Goal: Complete application form: Complete application form

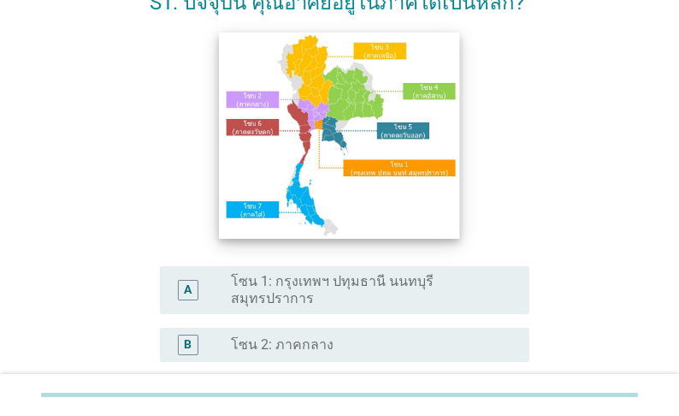
scroll to position [205, 0]
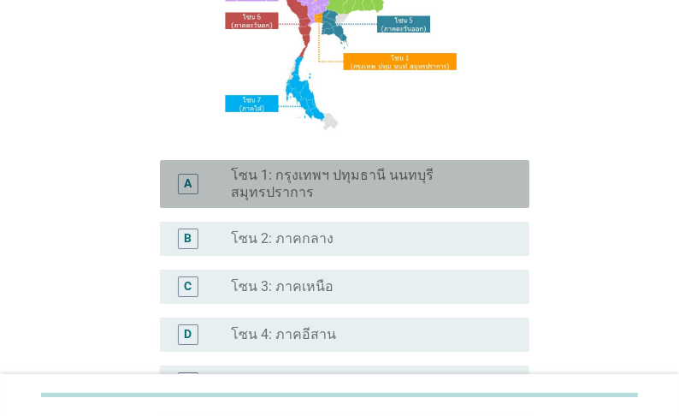
click at [319, 180] on label "โซน 1: กรุงเทพฯ ปทุมธานี นนทบุรี สมุทรปราการ" at bounding box center [366, 184] width 271 height 34
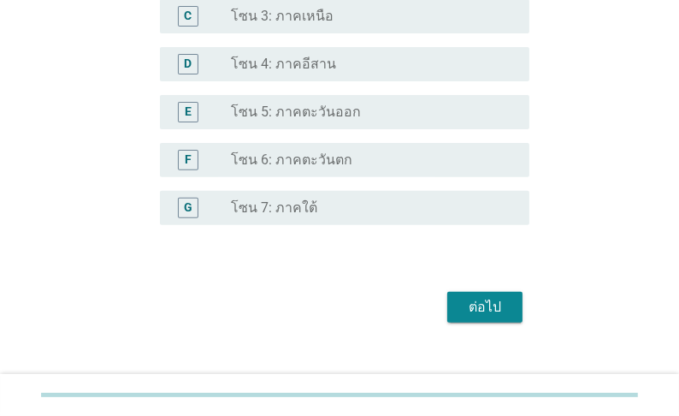
scroll to position [479, 0]
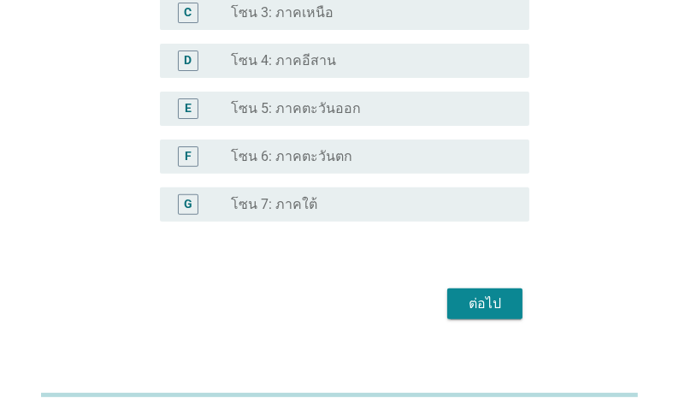
click at [489, 304] on div "ต่อไป" at bounding box center [485, 304] width 48 height 21
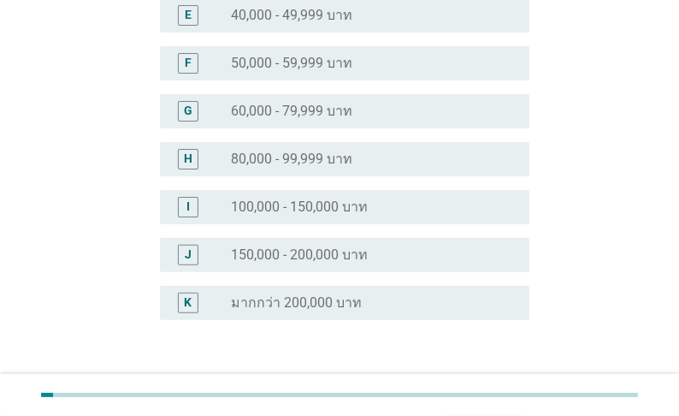
scroll to position [411, 0]
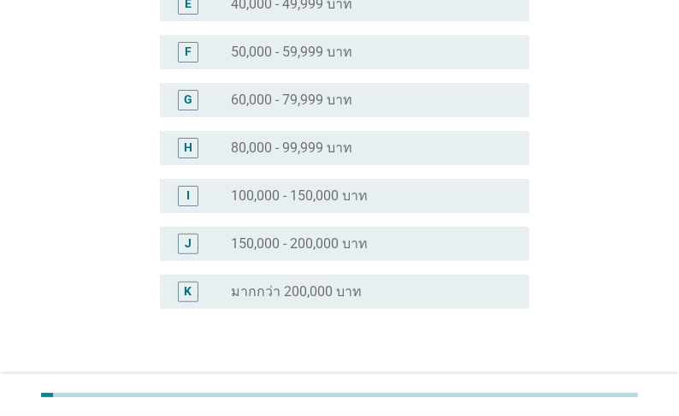
click at [368, 187] on label "100,000 - 150,000 บาท" at bounding box center [299, 195] width 137 height 17
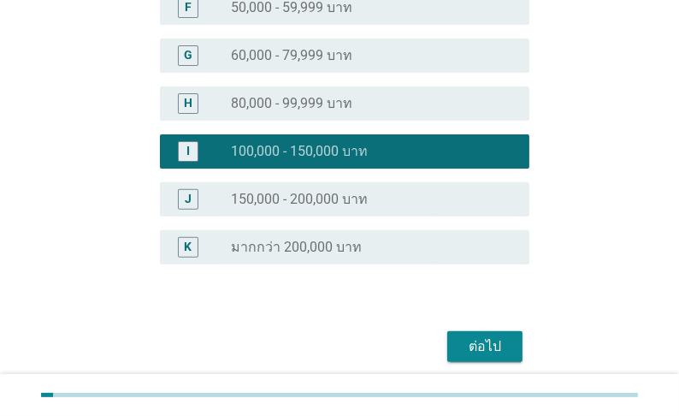
scroll to position [485, 0]
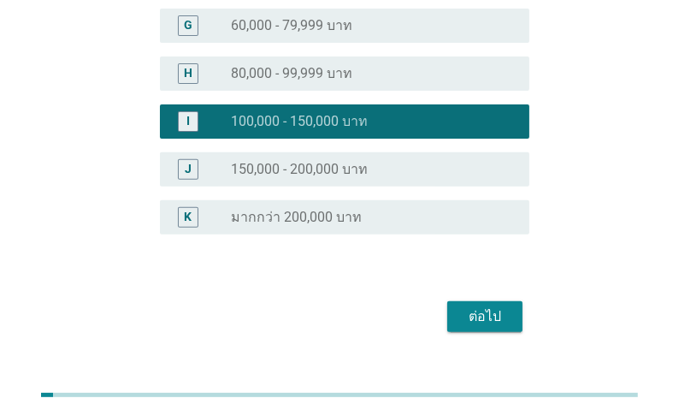
click at [483, 306] on div "ต่อไป" at bounding box center [485, 316] width 48 height 21
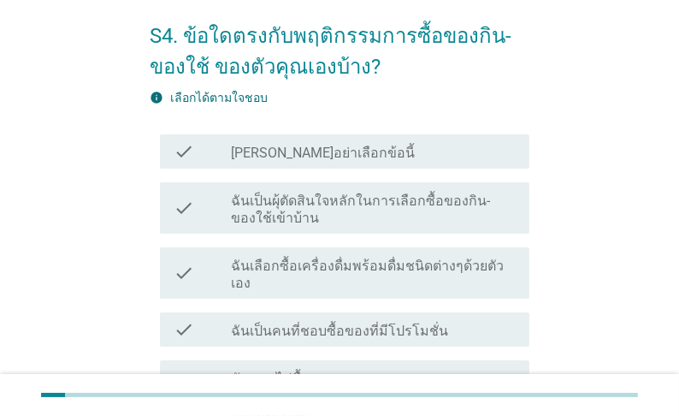
scroll to position [68, 0]
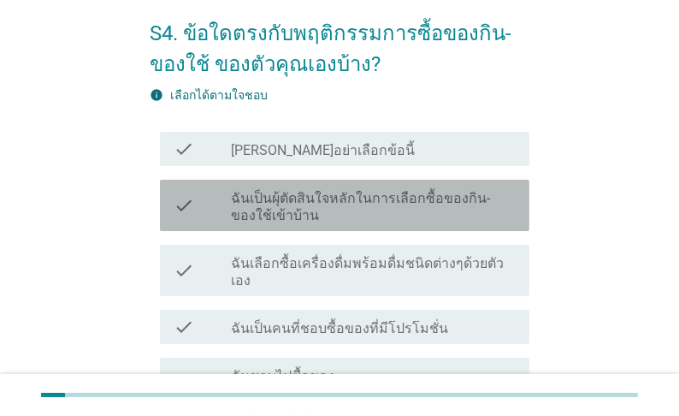
click at [353, 223] on label "ฉันเป็นผุ้ตัดสินใจหลักในการเลือกซื้อของกิน-ของใช้เข้าบ้าน" at bounding box center [373, 207] width 285 height 34
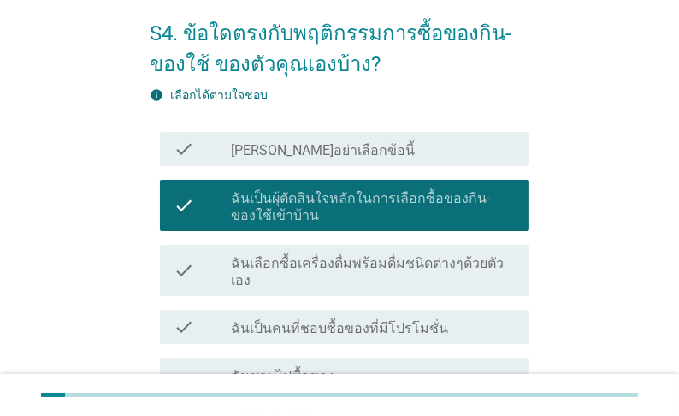
scroll to position [137, 0]
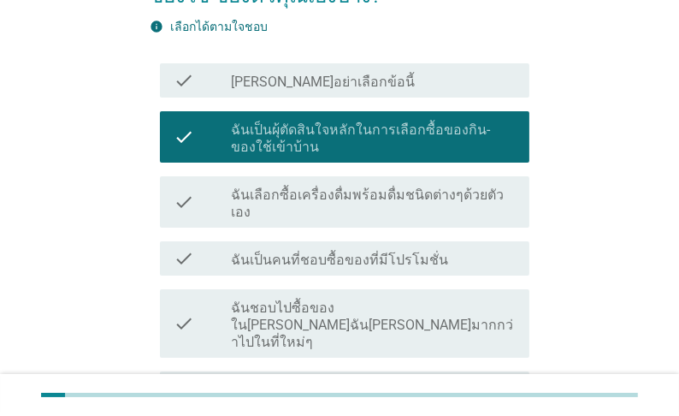
click at [400, 220] on label "ฉันเลือกซื้อเครื่องดื่มพร้อมดื่มชนิดต่างๆด้วยตัวเอง" at bounding box center [373, 204] width 285 height 34
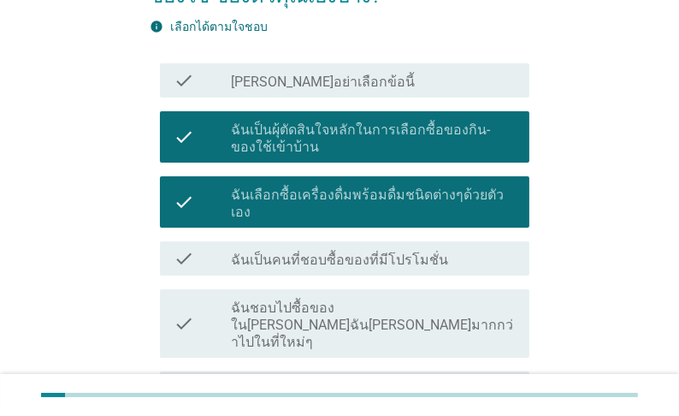
scroll to position [205, 0]
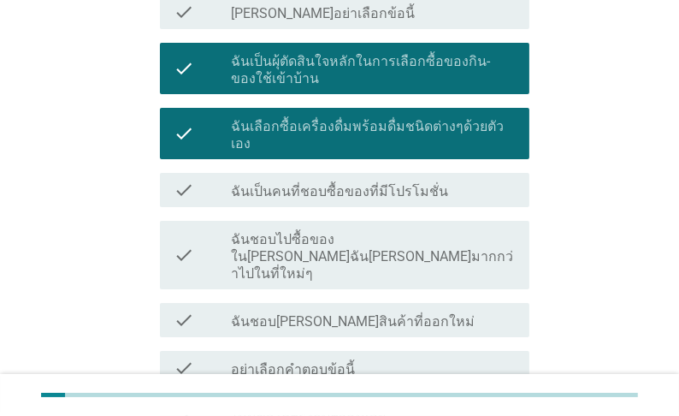
click at [396, 200] on label "ฉันเป็นคนที่ชอบซื้อของที่มีโปรโมชั่น" at bounding box center [339, 191] width 217 height 17
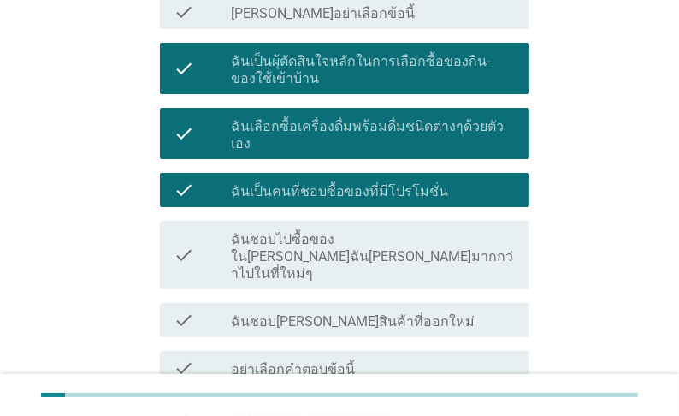
scroll to position [274, 0]
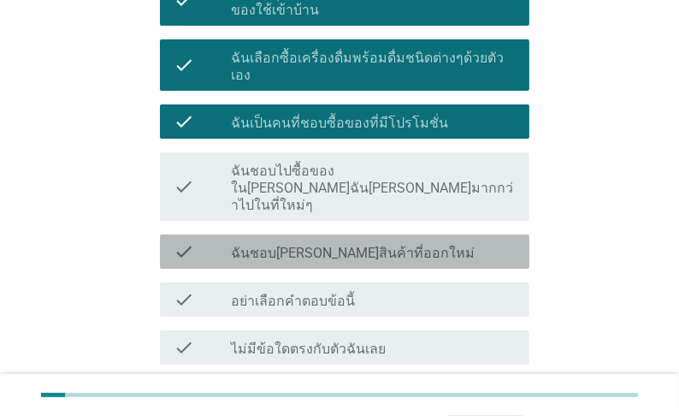
click at [418, 246] on label "ฉันชอบ[PERSON_NAME]สินค้าที่ออกใหม่" at bounding box center [353, 253] width 244 height 17
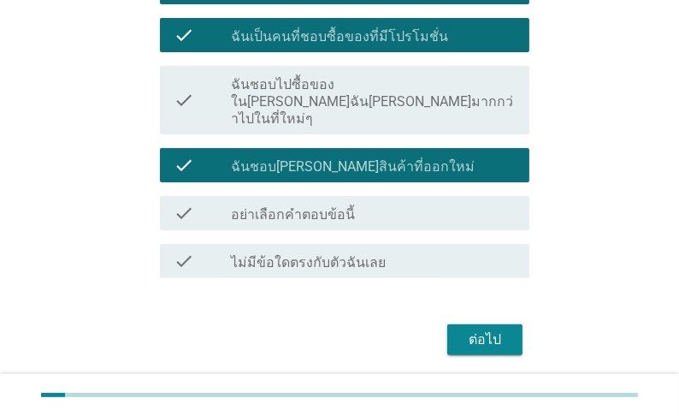
scroll to position [407, 0]
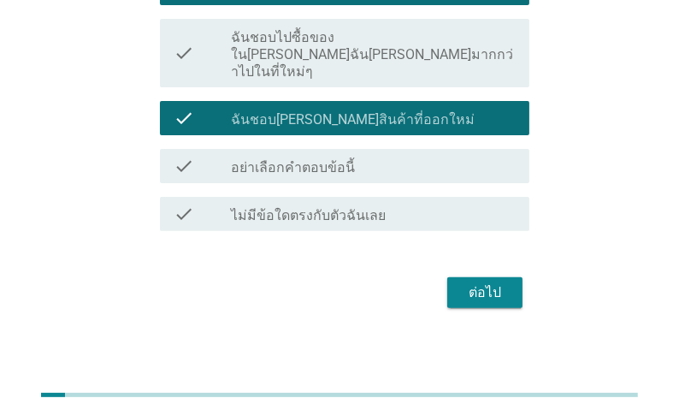
click at [480, 288] on div "ต่อไป" at bounding box center [485, 292] width 48 height 21
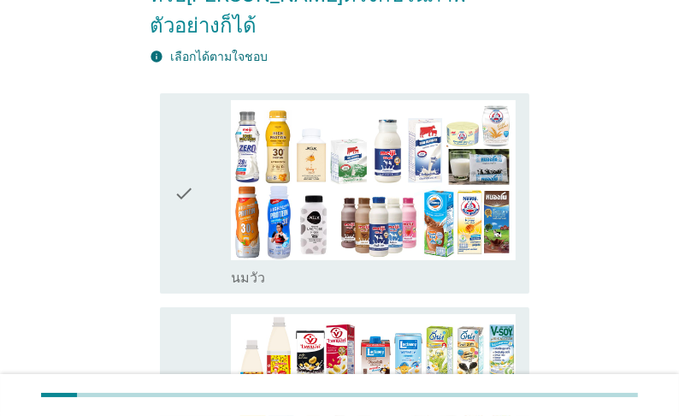
scroll to position [274, 0]
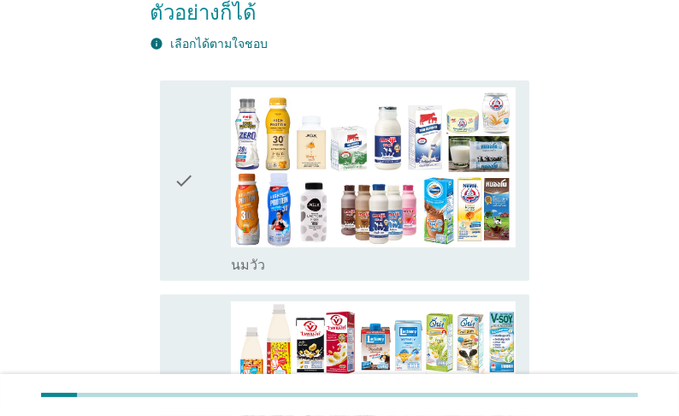
click at [240, 257] on label "นมวัว" at bounding box center [248, 265] width 34 height 17
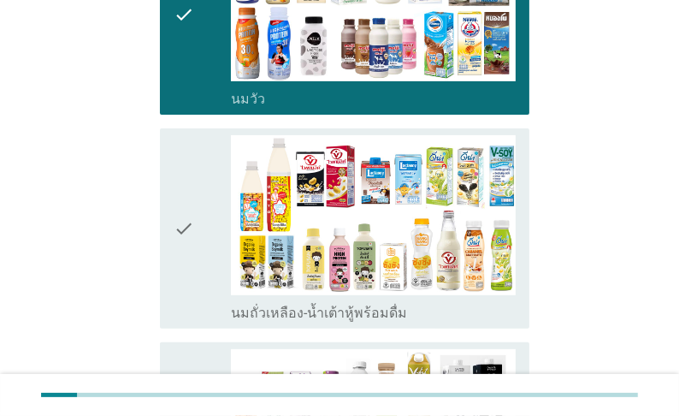
scroll to position [479, 0]
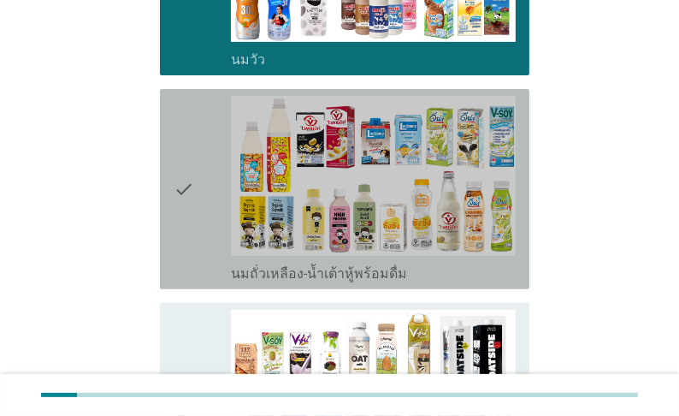
click at [274, 265] on label "นมถั่วเหลือง-น้ำเต้าหู้พร้อมดื่ม" at bounding box center [319, 273] width 176 height 17
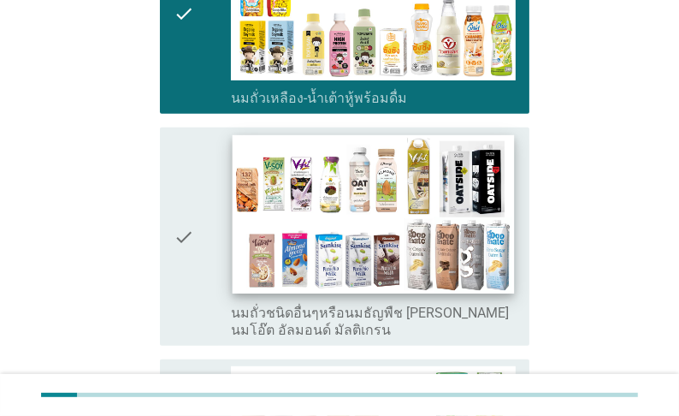
scroll to position [685, 0]
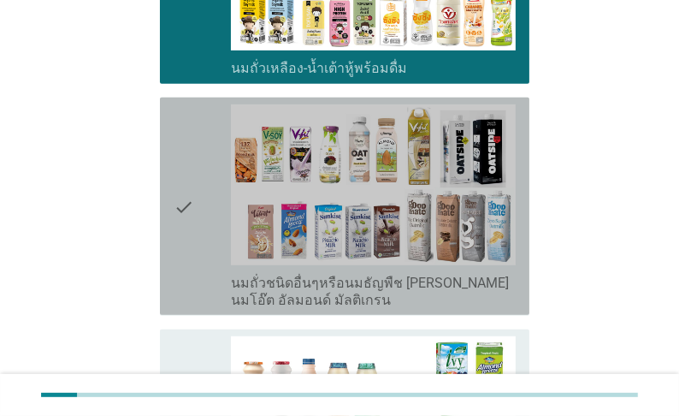
click at [269, 283] on label "นมถั่วชนิดอื่นๆหรือนมธัญพืช [PERSON_NAME] นมโอ๊ต อัลมอนด์ มัลติเกรน" at bounding box center [373, 292] width 285 height 34
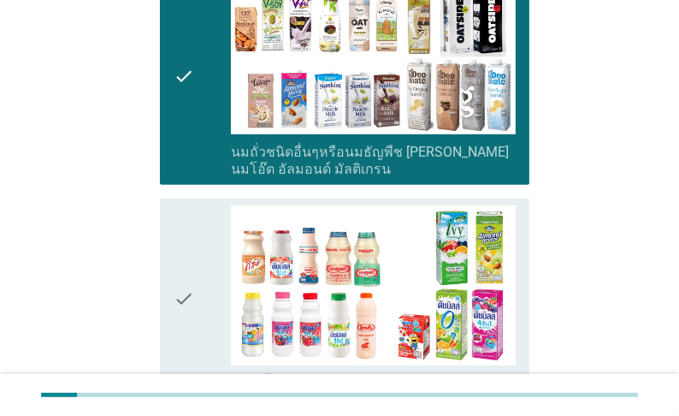
scroll to position [958, 0]
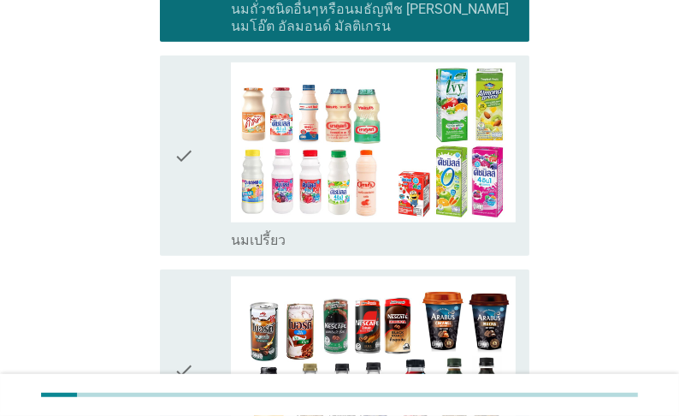
click at [275, 234] on label "นมเปรี้ยว" at bounding box center [258, 240] width 55 height 17
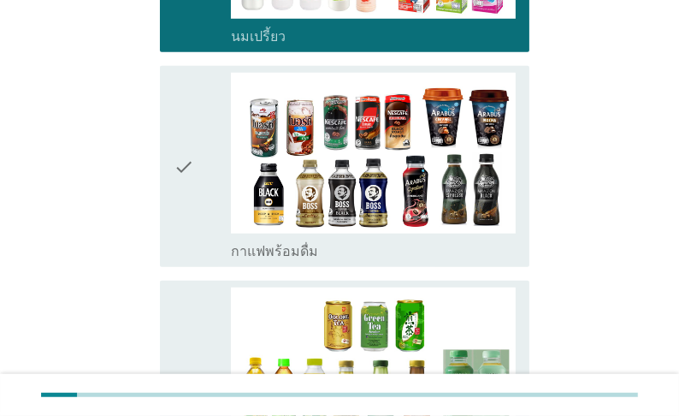
scroll to position [1164, 0]
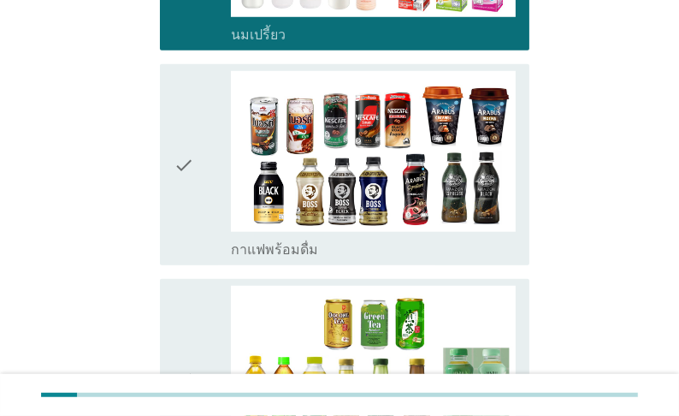
click at [281, 241] on label "กาแฟพร้อมดื่ม" at bounding box center [274, 249] width 87 height 17
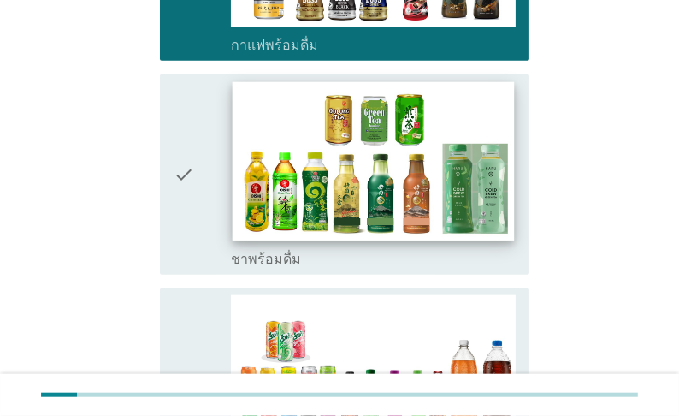
scroll to position [1369, 0]
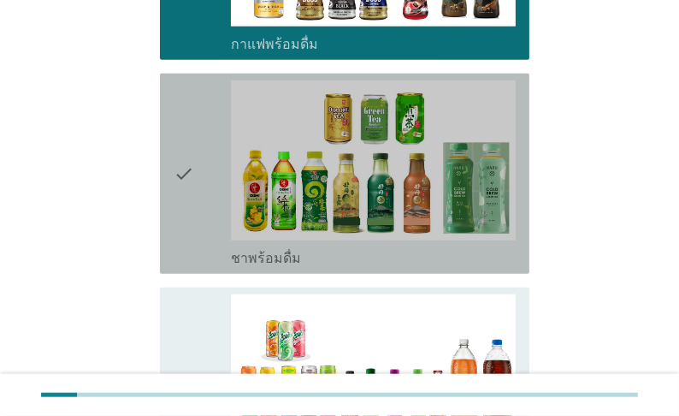
click at [301, 250] on label "ชาพร้อมดื่ม" at bounding box center [266, 258] width 70 height 17
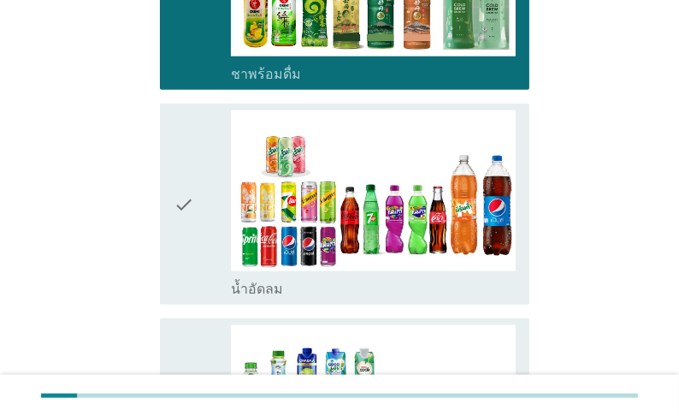
scroll to position [1574, 0]
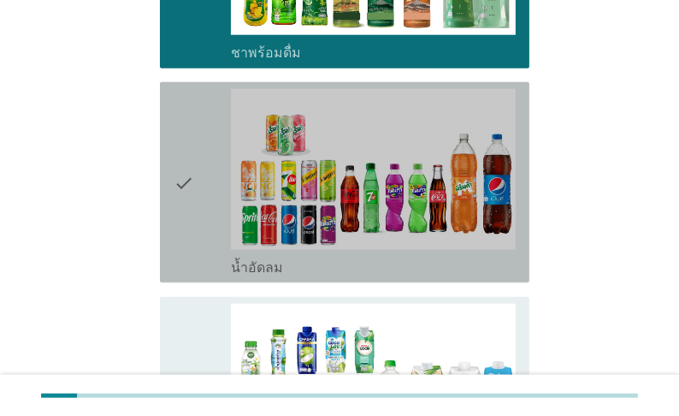
click at [283, 264] on label "น้ำอัดลม" at bounding box center [257, 267] width 52 height 17
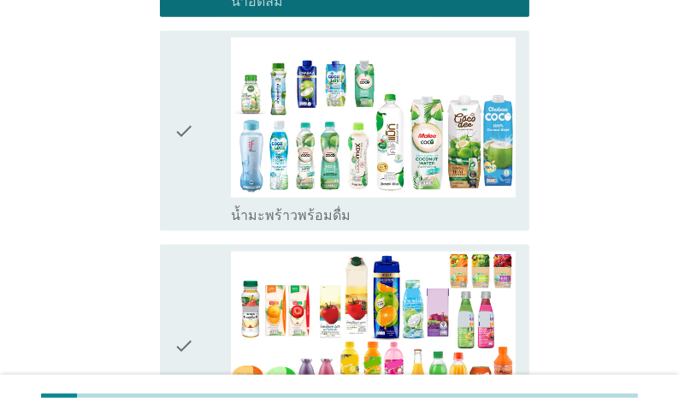
scroll to position [1848, 0]
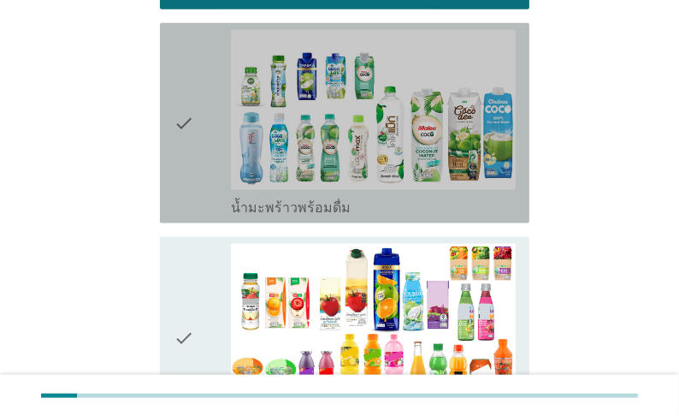
click at [294, 206] on label "น้ำมะพร้าวพร้อมดื่ม" at bounding box center [291, 207] width 120 height 17
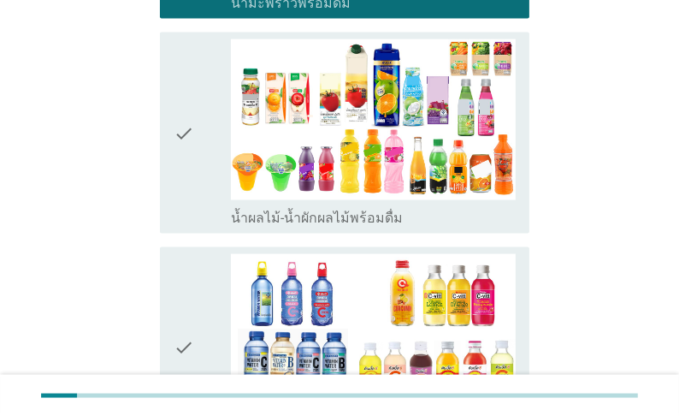
scroll to position [2054, 0]
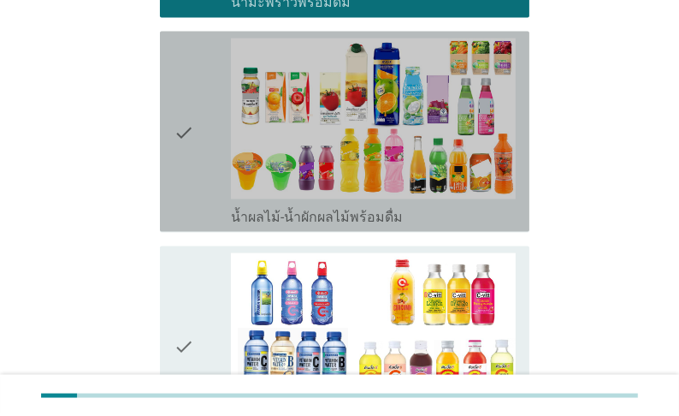
click at [281, 216] on label "น้ำผลไม้-น้ำผักผลไม้พร้อมดื่ม" at bounding box center [317, 217] width 172 height 17
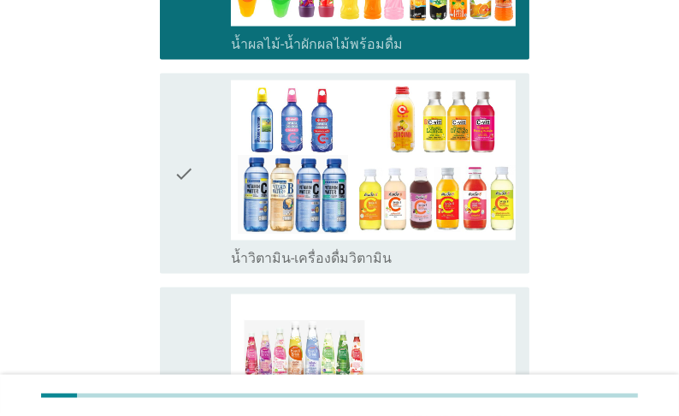
scroll to position [2259, 0]
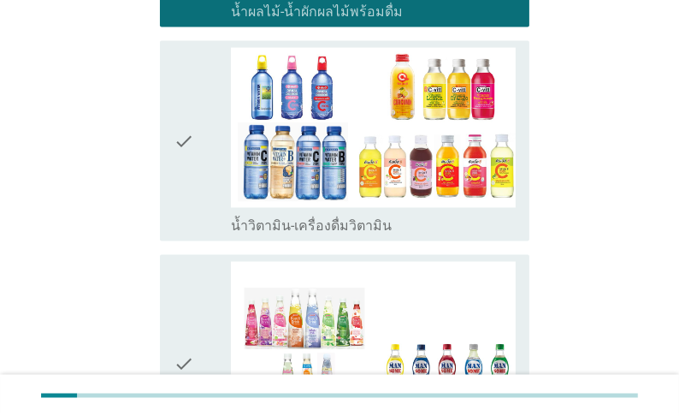
click at [278, 223] on label "น้ำวิตามิน-เครื่องดื่มวิตามิน" at bounding box center [311, 225] width 161 height 17
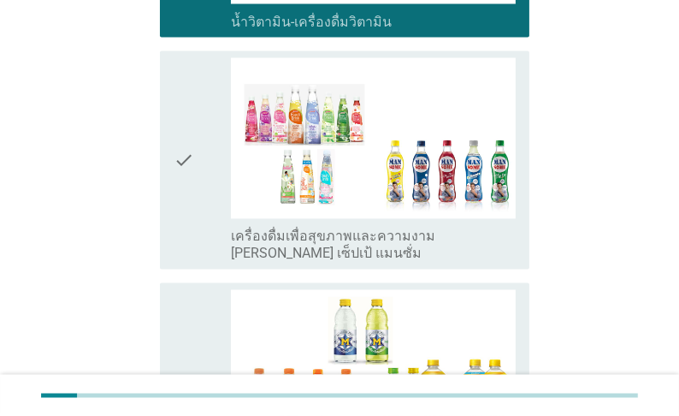
scroll to position [2464, 0]
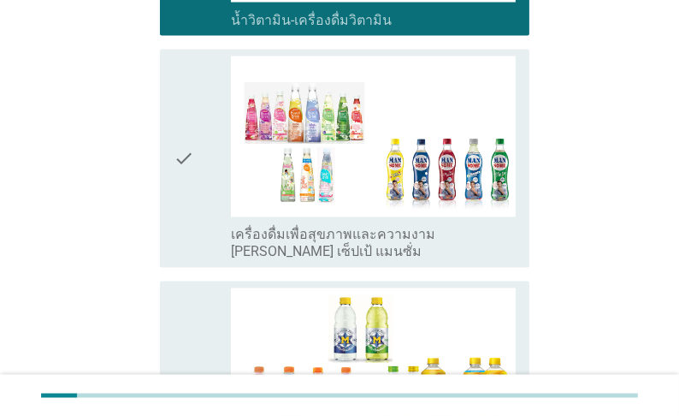
click at [278, 241] on label "เครื่องดื่มเพื่อสุขภาพและความงาม [PERSON_NAME] เซ็ปเป้ แมนซั่ม" at bounding box center [373, 244] width 285 height 34
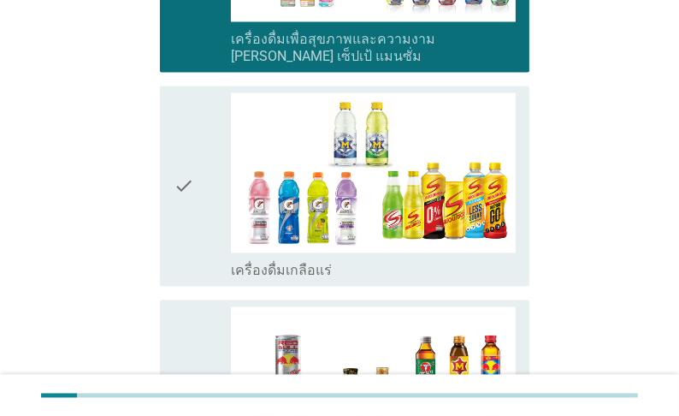
scroll to position [2670, 0]
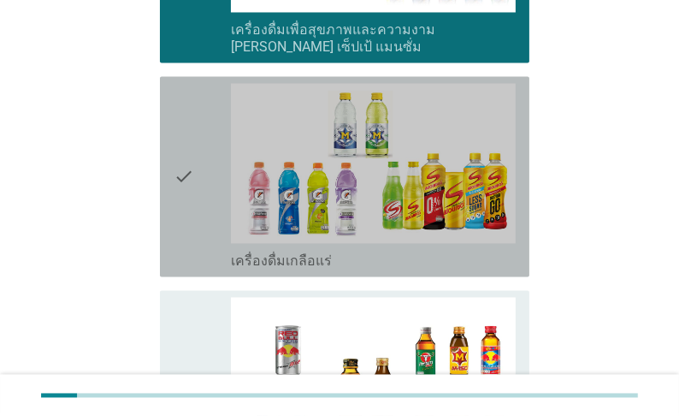
click at [275, 265] on label "เครื่องดื่มเกลือแร่" at bounding box center [281, 260] width 101 height 17
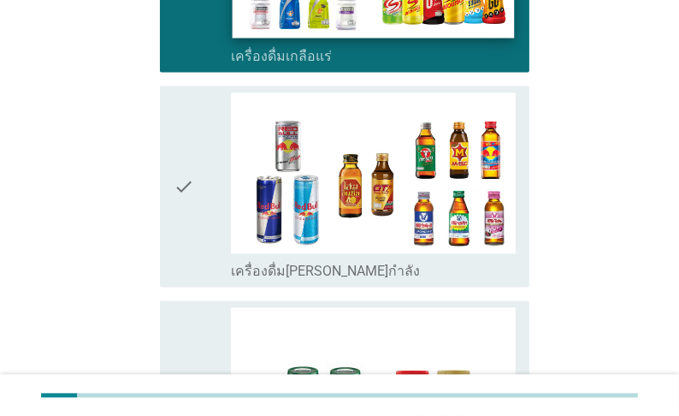
scroll to position [2875, 0]
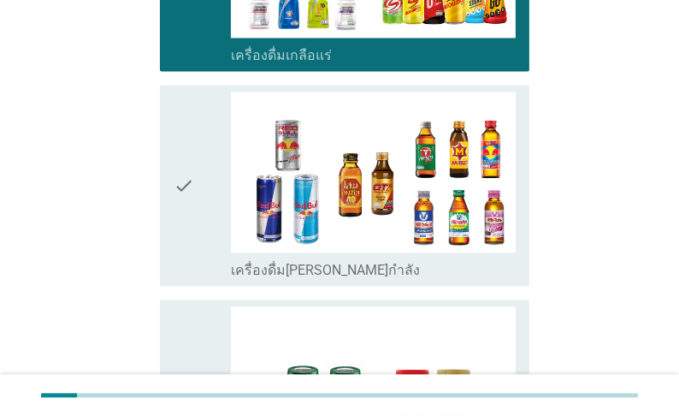
click at [320, 278] on label "เครื่องดื่ม[PERSON_NAME]กำลัง" at bounding box center [325, 270] width 189 height 17
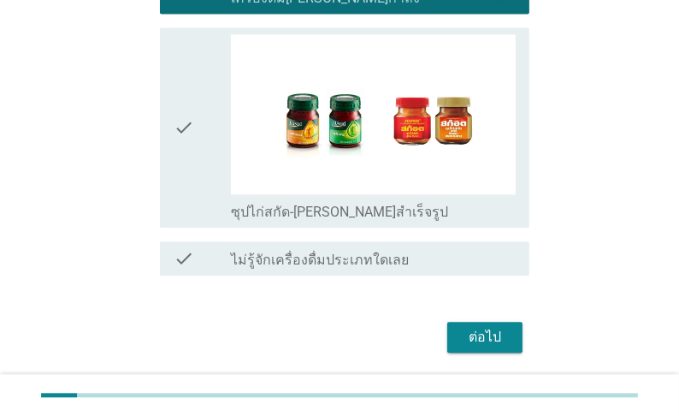
scroll to position [3149, 0]
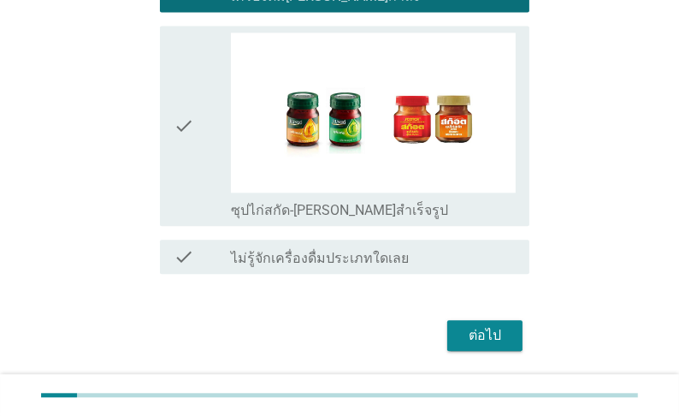
click at [310, 209] on label "ซุปไก่สกัด-[PERSON_NAME]สำเร็จรูป" at bounding box center [339, 210] width 217 height 17
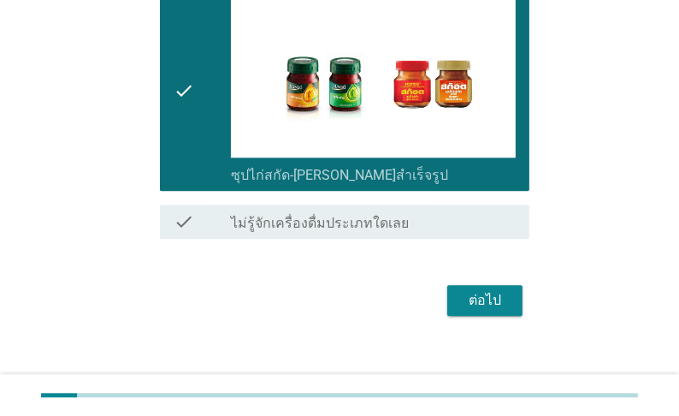
scroll to position [3204, 0]
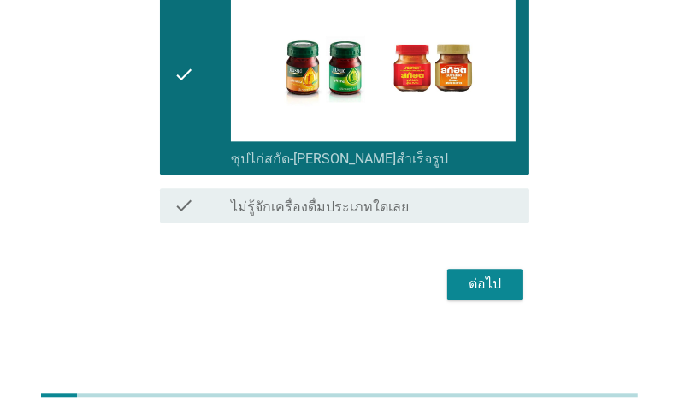
click at [474, 281] on div "ต่อไป" at bounding box center [485, 284] width 48 height 21
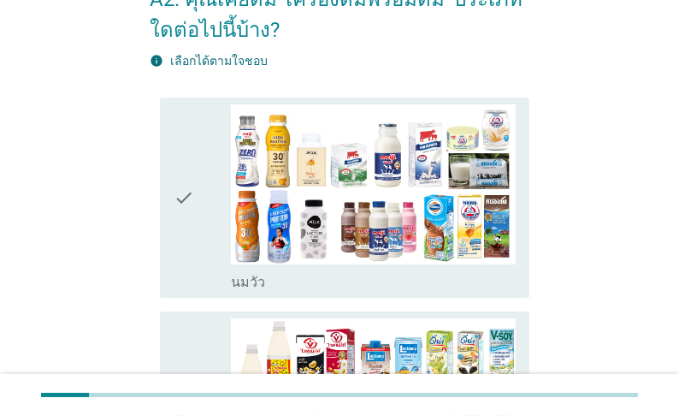
scroll to position [137, 0]
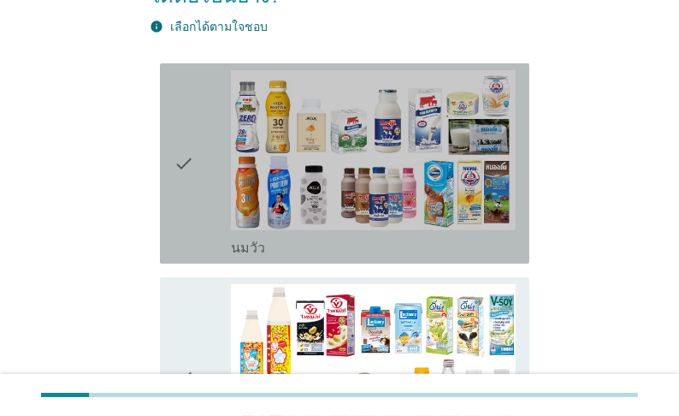
click at [281, 257] on div "check_box_outline_blank [PERSON_NAME]" at bounding box center [373, 246] width 285 height 21
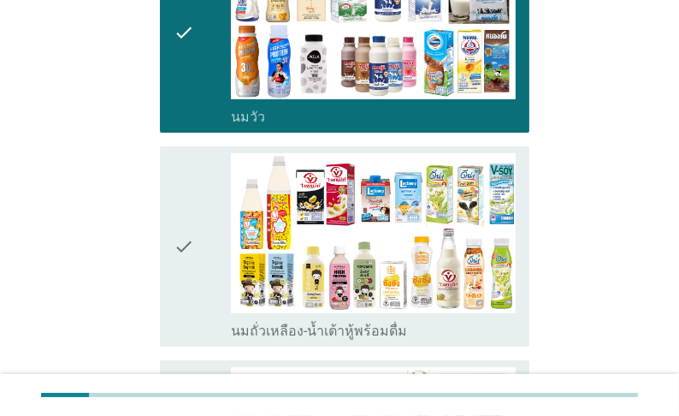
scroll to position [274, 0]
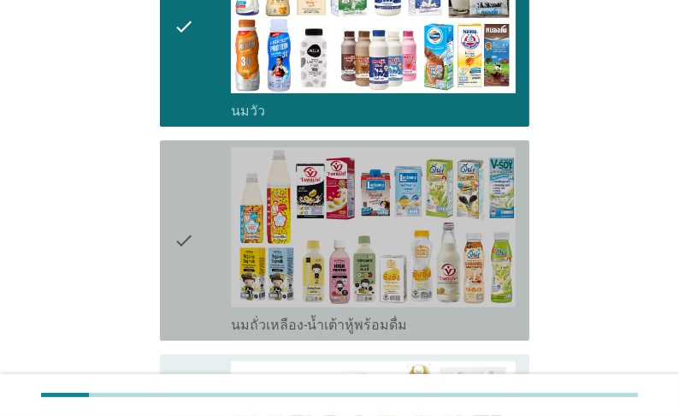
click at [278, 334] on label "นมถั่วเหลือง-น้ำเต้าหู้พร้อมดื่ม" at bounding box center [319, 325] width 176 height 17
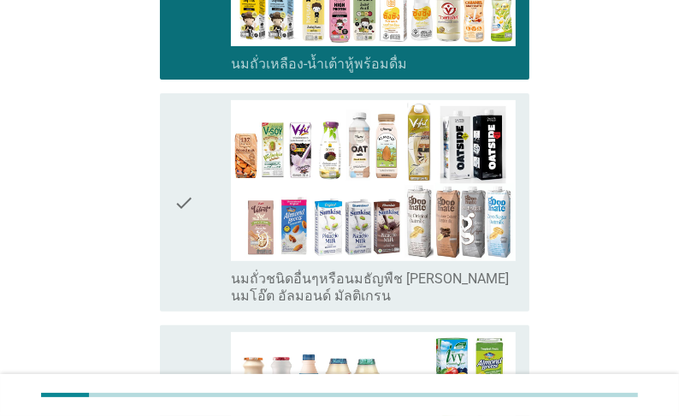
scroll to position [548, 0]
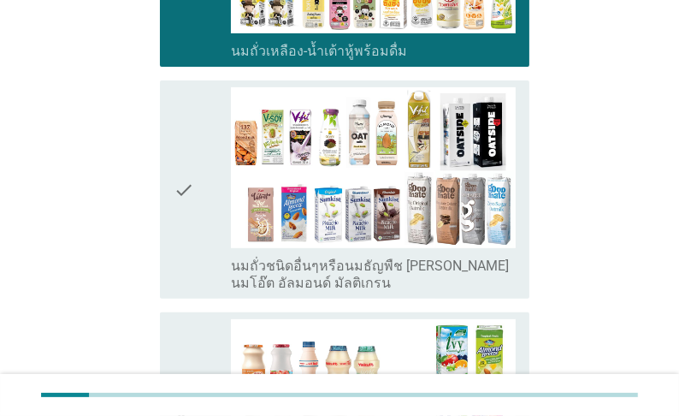
click at [288, 292] on label "นมถั่วชนิดอื่นๆหรือนมธัญพืช [PERSON_NAME] นมโอ๊ต อัลมอนด์ มัลติเกรน" at bounding box center [373, 275] width 285 height 34
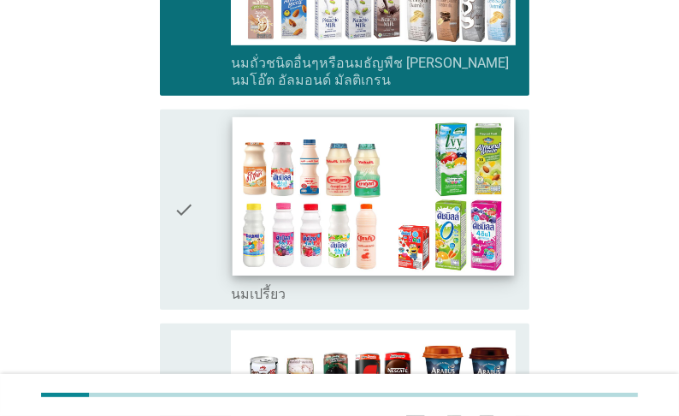
scroll to position [753, 0]
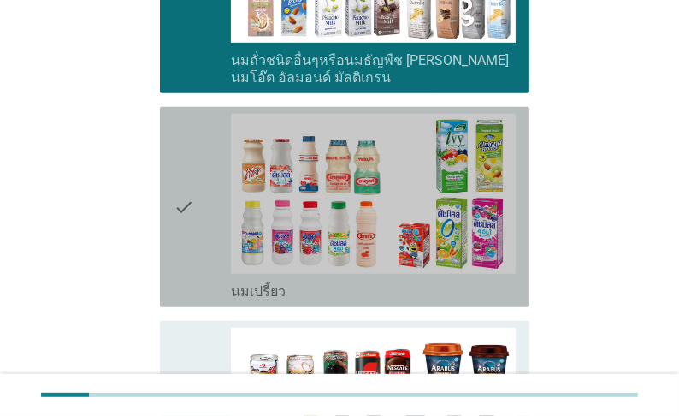
click at [283, 300] on label "นมเปรี้ยว" at bounding box center [258, 291] width 55 height 17
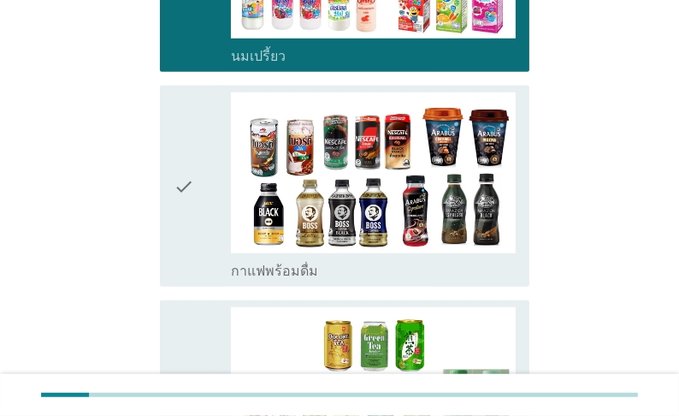
scroll to position [1027, 0]
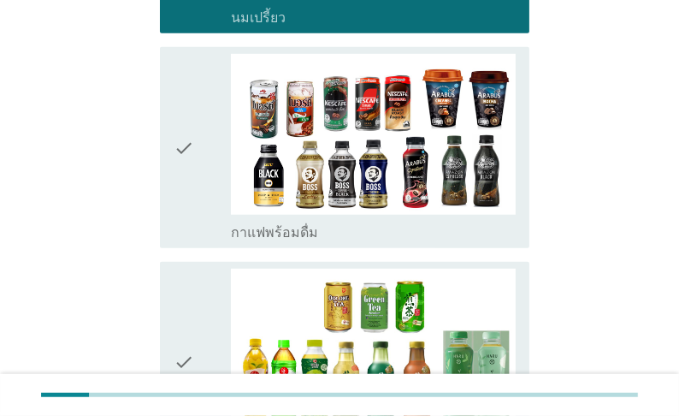
click at [289, 241] on label "กาแฟพร้อมดื่ม" at bounding box center [274, 232] width 87 height 17
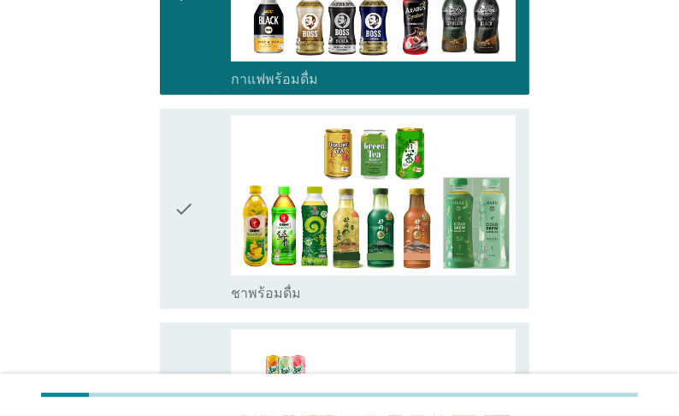
scroll to position [1232, 0]
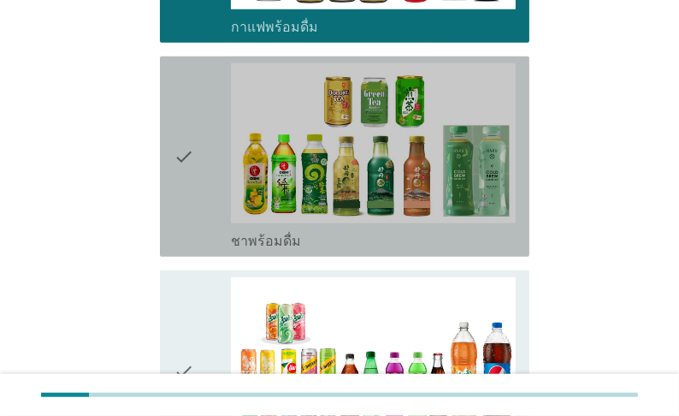
click at [288, 250] on label "ชาพร้อมดื่ม" at bounding box center [266, 241] width 70 height 17
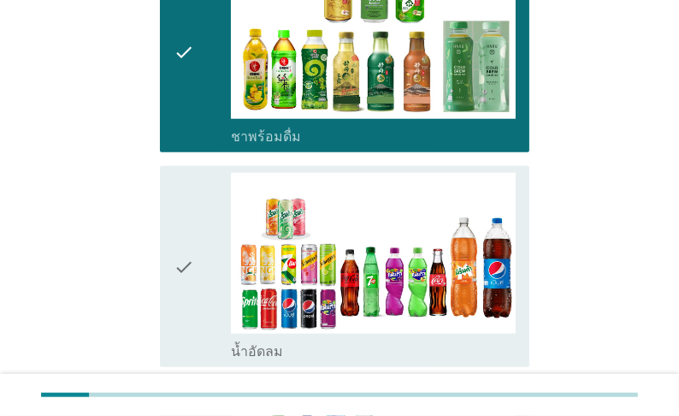
scroll to position [1438, 0]
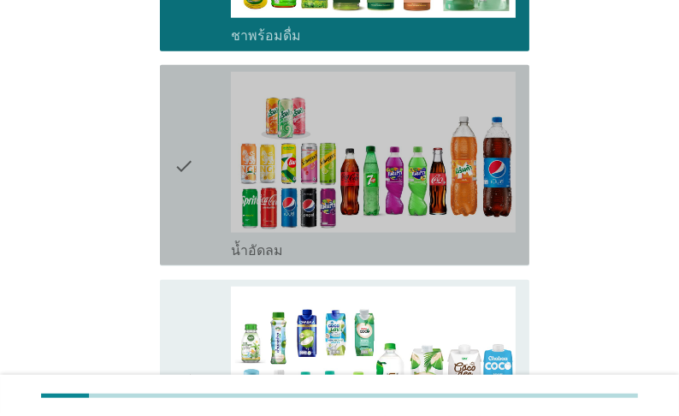
click at [276, 259] on label "น้ำอัดลม" at bounding box center [257, 250] width 52 height 17
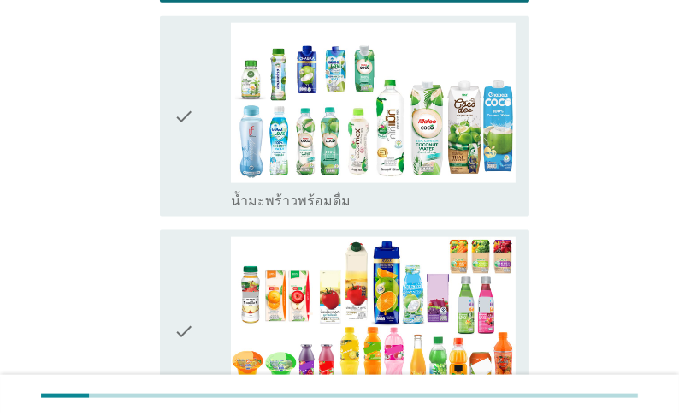
scroll to position [1711, 0]
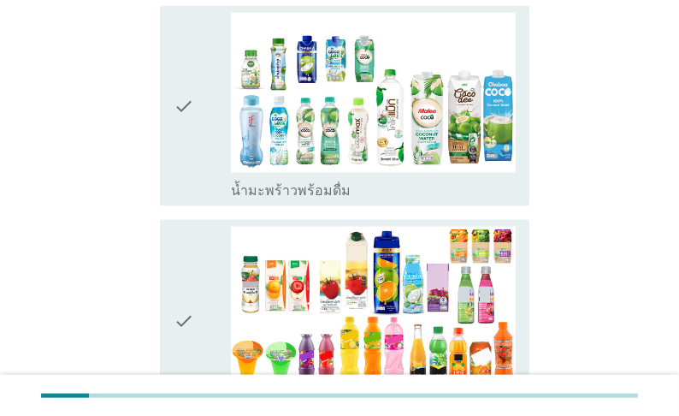
click at [276, 199] on label "น้ำมะพร้าวพร้อมดื่ม" at bounding box center [291, 190] width 120 height 17
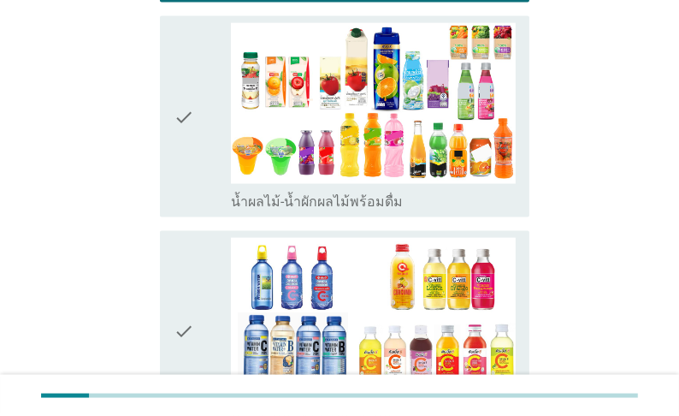
scroll to position [1917, 0]
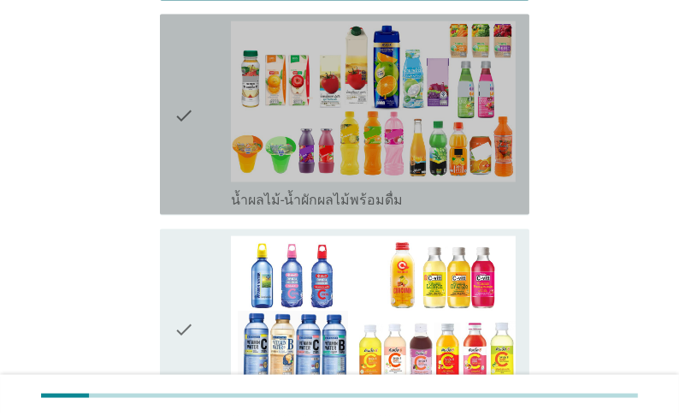
click at [311, 209] on label "น้ำผลไม้-น้ำผักผลไม้พร้อมดื่ม" at bounding box center [317, 200] width 172 height 17
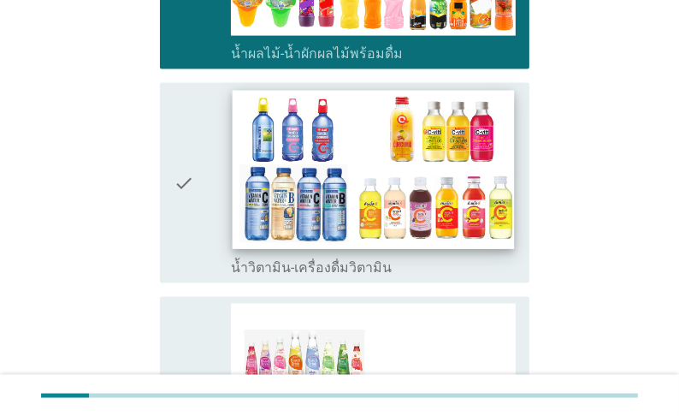
scroll to position [2122, 0]
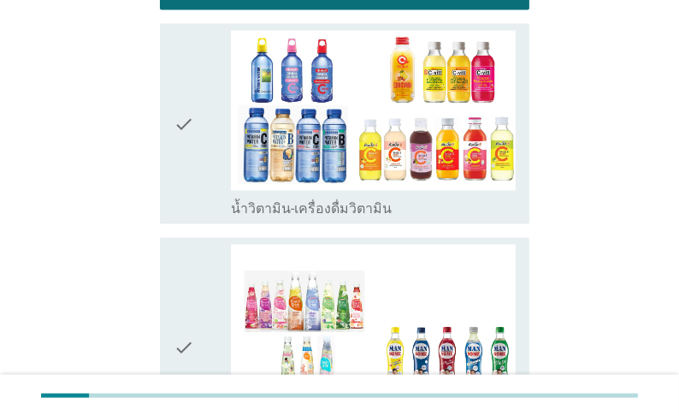
click at [302, 217] on label "น้ำวิตามิน-เครื่องดื่มวิตามิน" at bounding box center [311, 208] width 161 height 17
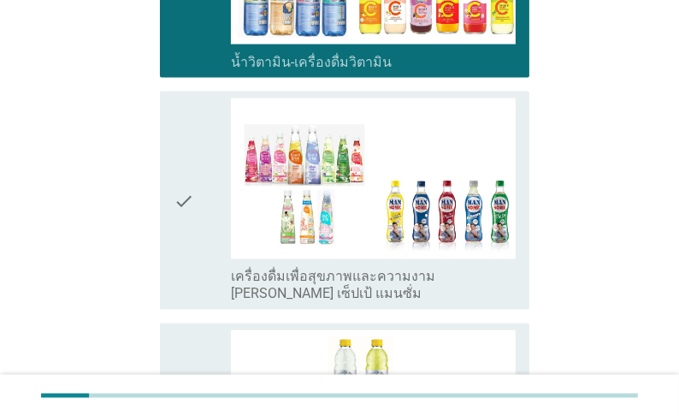
scroll to position [2327, 0]
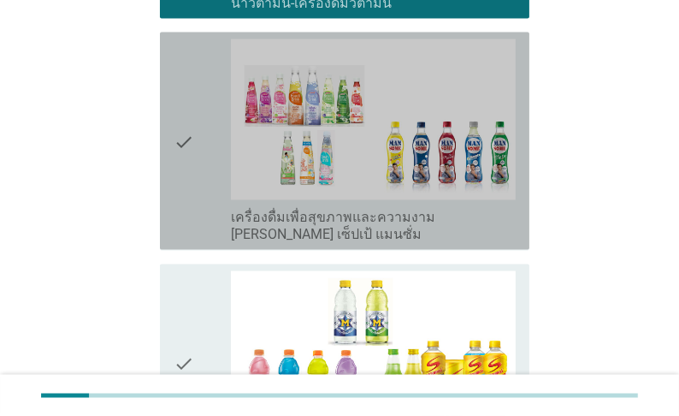
click at [285, 244] on label "เครื่องดื่มเพื่อสุขภาพและความงาม [PERSON_NAME] เซ็ปเป้ แมนซั่ม" at bounding box center [373, 227] width 285 height 34
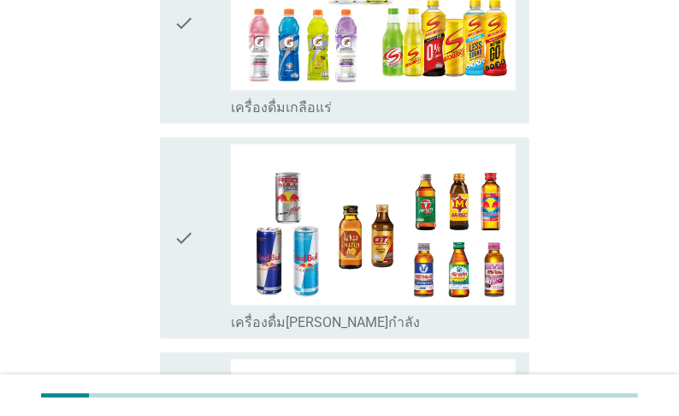
scroll to position [2670, 0]
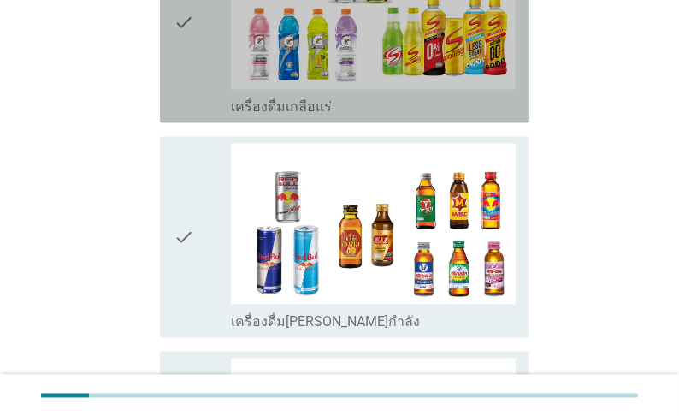
click at [276, 116] on label "เครื่องดื่มเกลือแร่" at bounding box center [281, 106] width 101 height 17
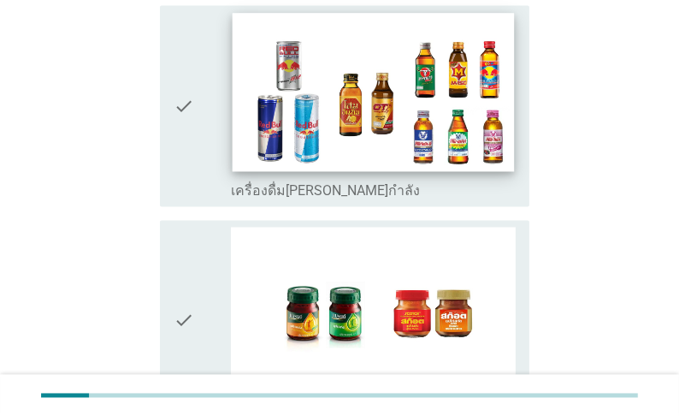
scroll to position [2807, 0]
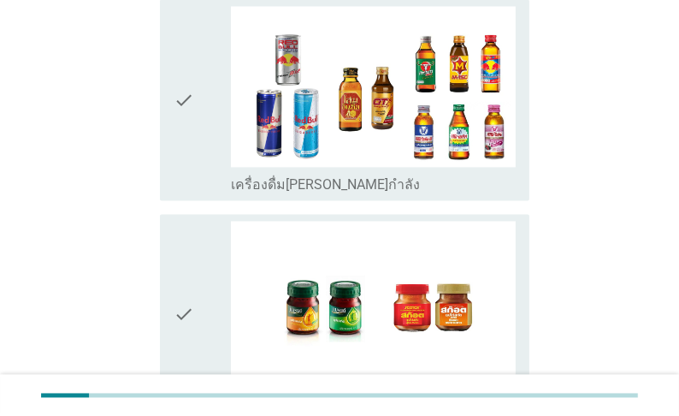
click at [287, 193] on label "เครื่องดื่ม[PERSON_NAME]กำลัง" at bounding box center [325, 184] width 189 height 17
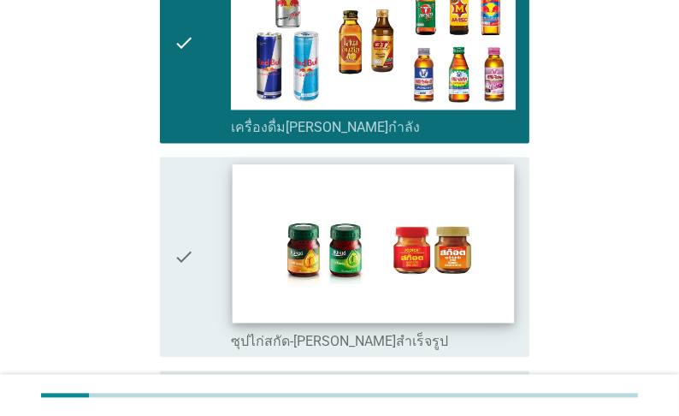
scroll to position [3012, 0]
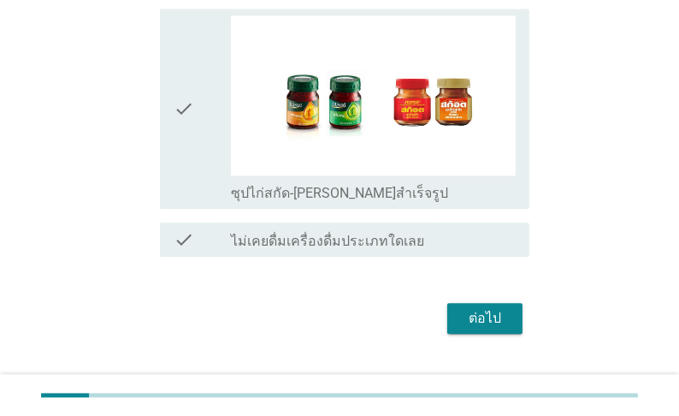
click at [299, 202] on label "ซุปไก่สกัด-[PERSON_NAME]สำเร็จรูป" at bounding box center [339, 193] width 217 height 17
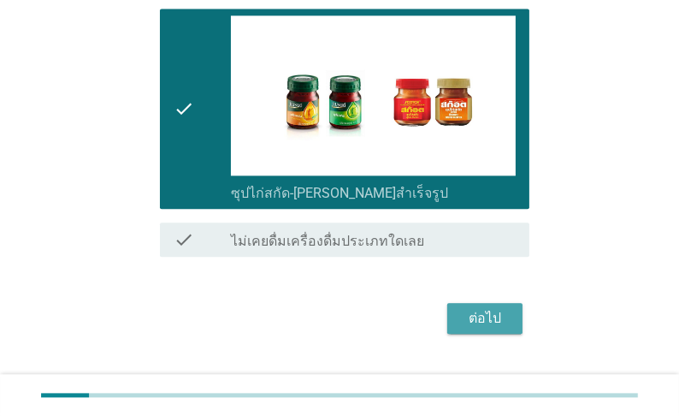
click at [476, 329] on div "ต่อไป" at bounding box center [485, 318] width 48 height 21
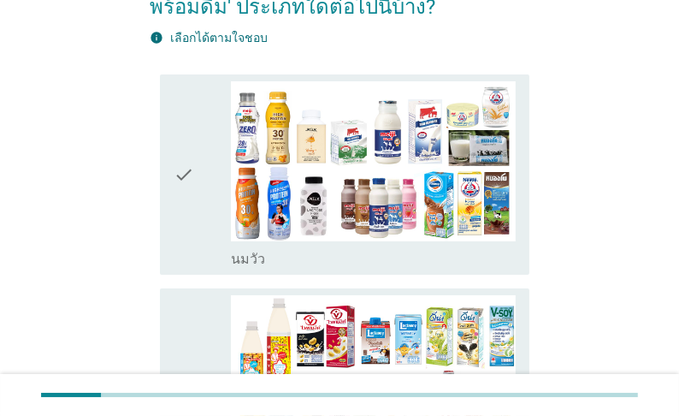
scroll to position [137, 0]
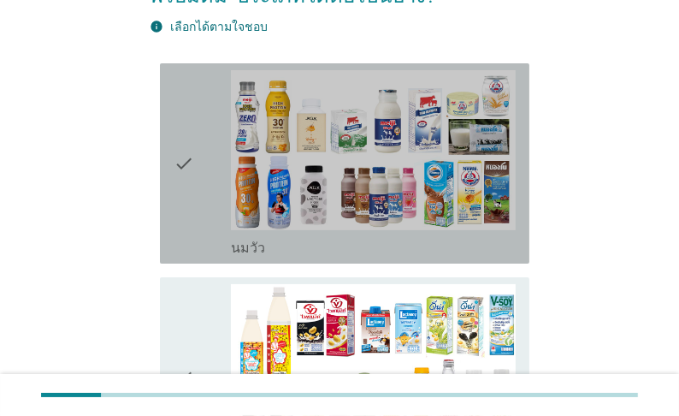
click at [247, 257] on label "นมวัว" at bounding box center [248, 248] width 34 height 17
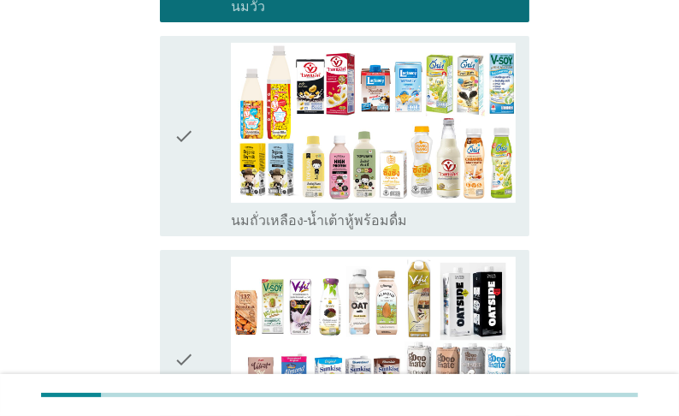
scroll to position [411, 0]
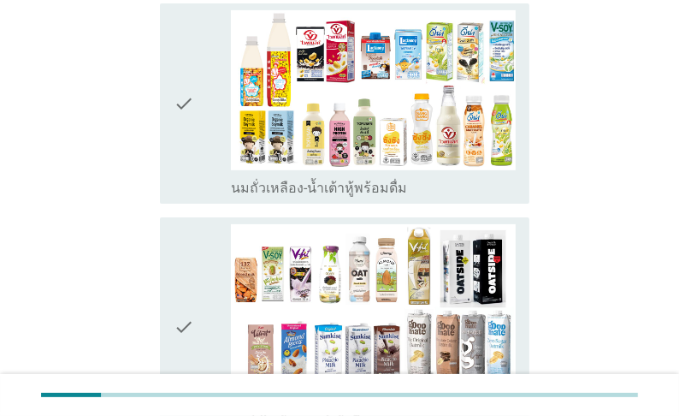
click at [329, 197] on label "นมถั่วเหลือง-น้ำเต้าหู้พร้อมดื่ม" at bounding box center [319, 188] width 176 height 17
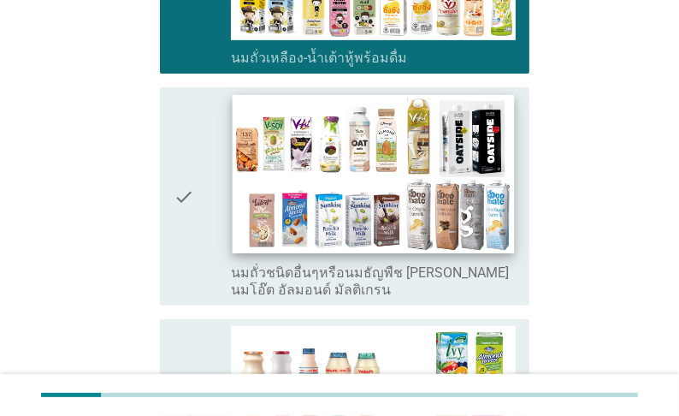
scroll to position [548, 0]
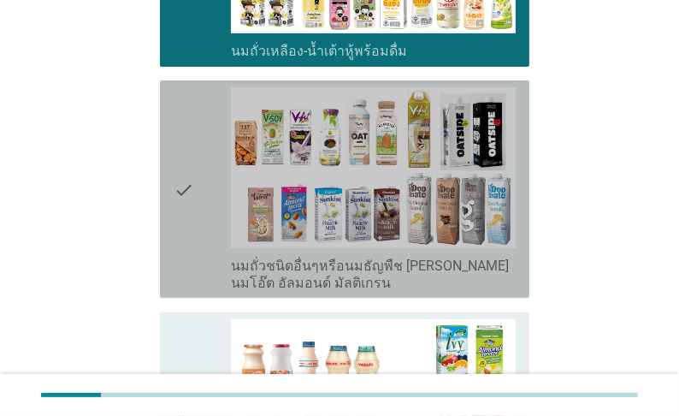
click at [355, 291] on label "นมถั่วชนิดอื่นๆหรือนมธัญพืช [PERSON_NAME] นมโอ๊ต อัลมอนด์ มัลติเกรน" at bounding box center [373, 275] width 285 height 34
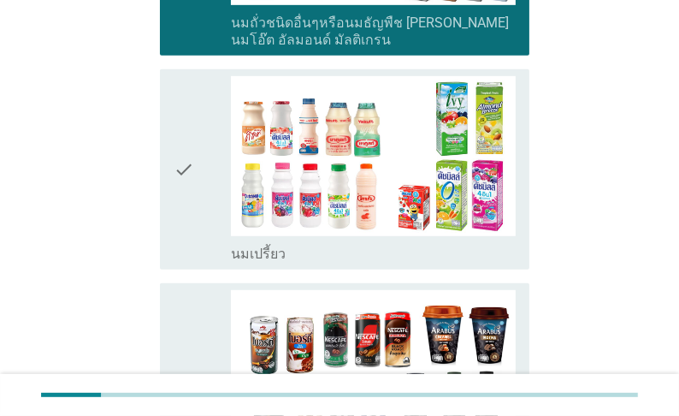
scroll to position [821, 0]
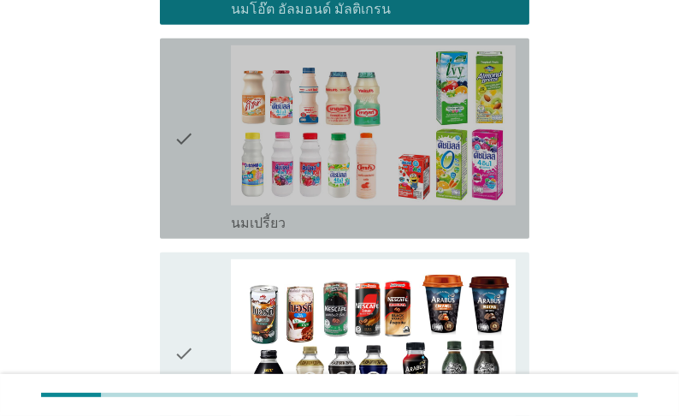
click at [311, 232] on div "check_box นมเปรี้ยว" at bounding box center [373, 221] width 285 height 21
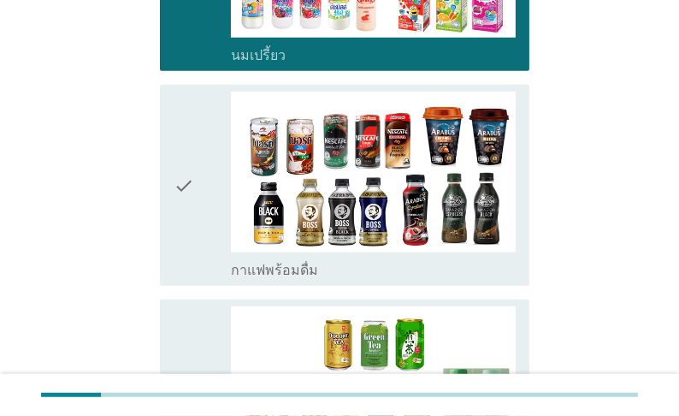
scroll to position [1027, 0]
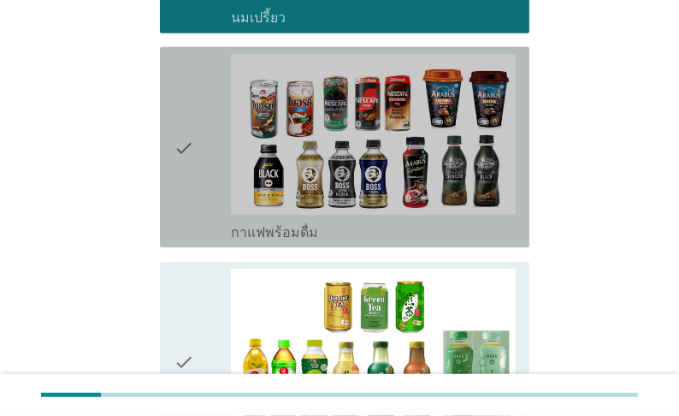
click at [309, 241] on label "กาแฟพร้อมดื่ม" at bounding box center [274, 232] width 87 height 17
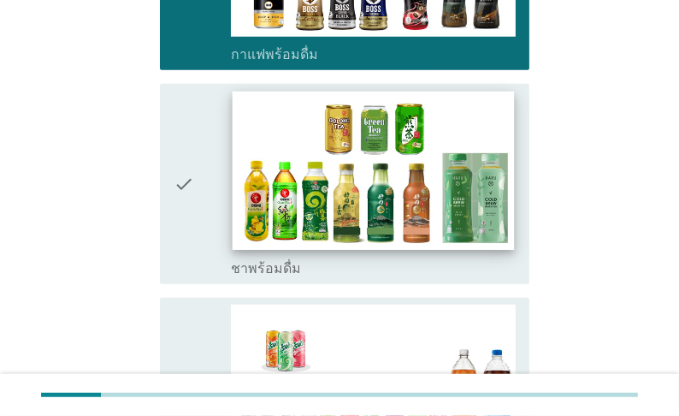
scroll to position [1232, 0]
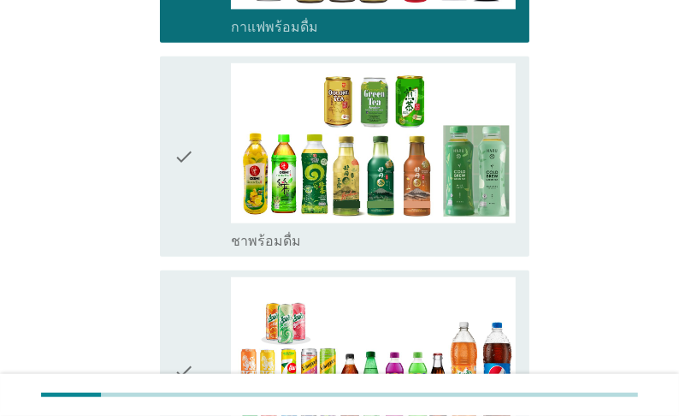
click at [299, 250] on label "ชาพร้อมดื่ม" at bounding box center [266, 241] width 70 height 17
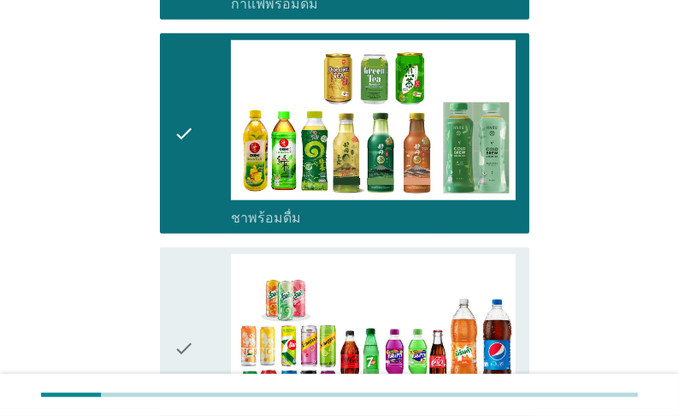
scroll to position [1438, 0]
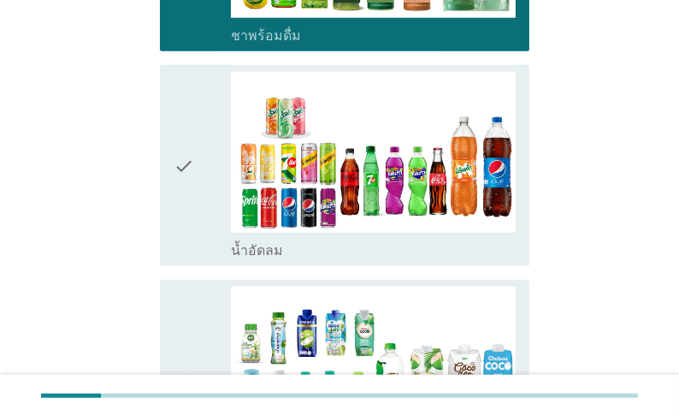
click at [283, 259] on label "น้ำอัดลม" at bounding box center [257, 250] width 52 height 17
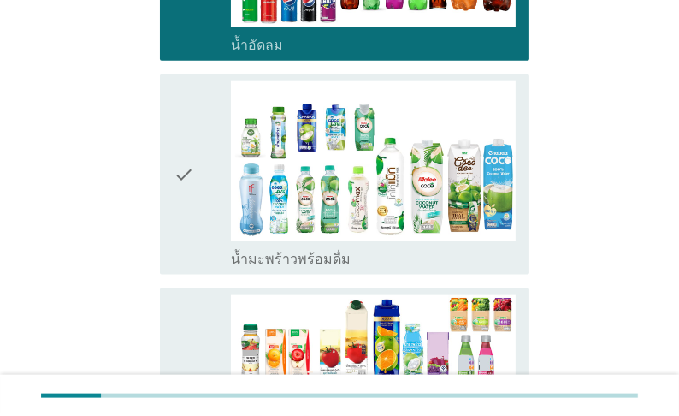
scroll to position [1711, 0]
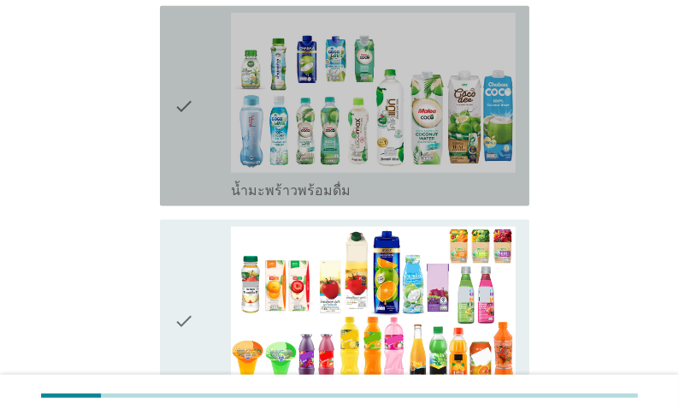
click at [297, 199] on label "น้ำมะพร้าวพร้อมดื่ม" at bounding box center [291, 190] width 120 height 17
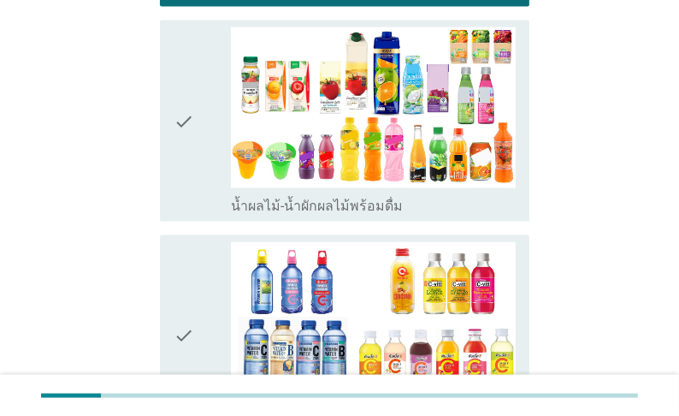
scroll to position [1917, 0]
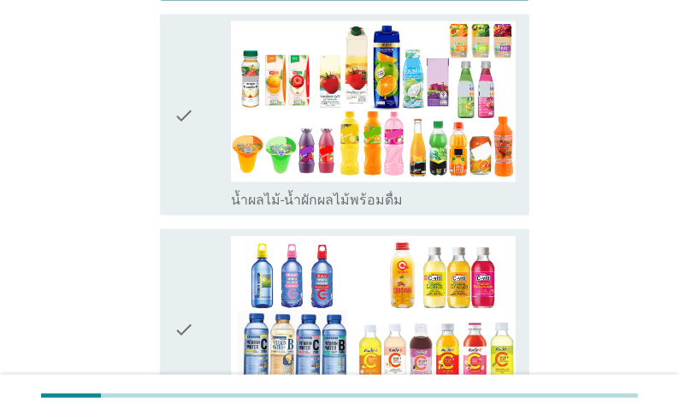
click at [289, 209] on label "น้ำผลไม้-น้ำผักผลไม้พร้อมดื่ม" at bounding box center [317, 200] width 172 height 17
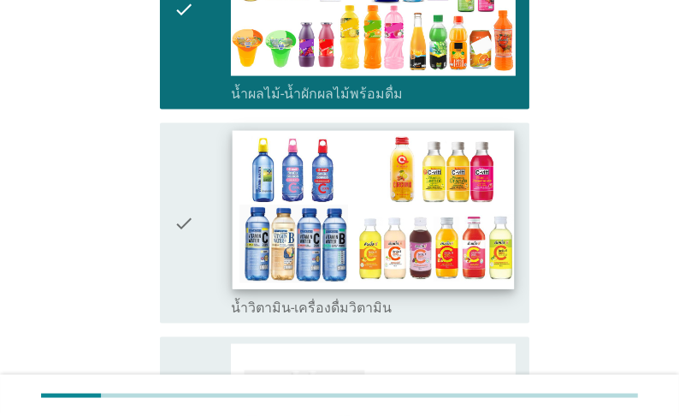
scroll to position [2054, 0]
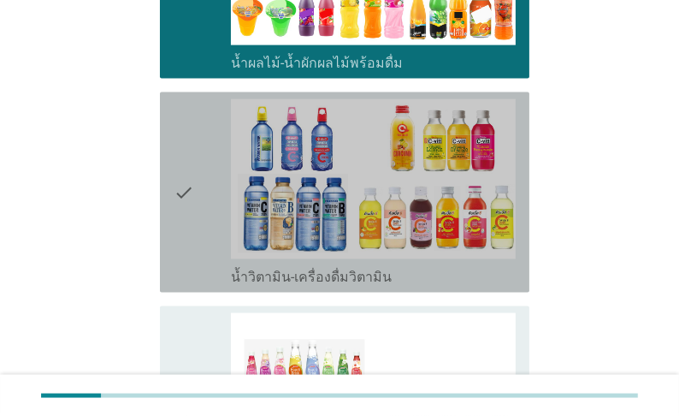
click at [279, 286] on label "น้ำวิตามิน-เครื่องดื่มวิตามิน" at bounding box center [311, 277] width 161 height 17
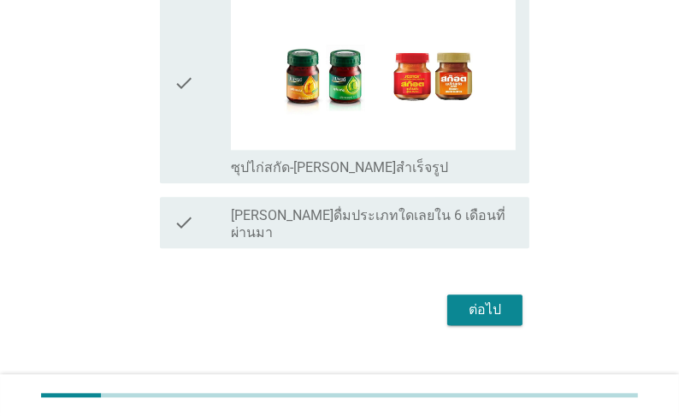
scroll to position [3080, 0]
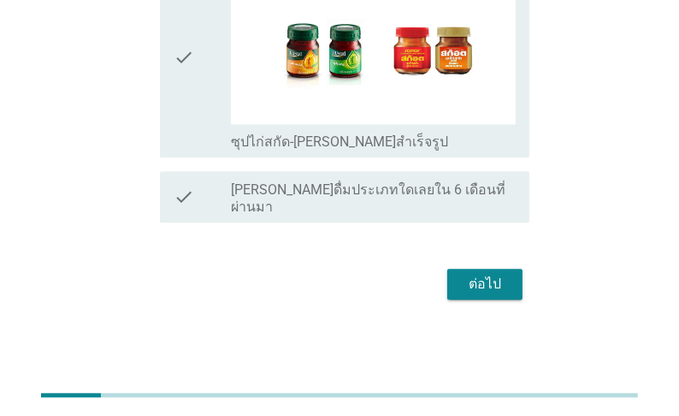
click at [484, 294] on div "ต่อไป" at bounding box center [485, 284] width 48 height 21
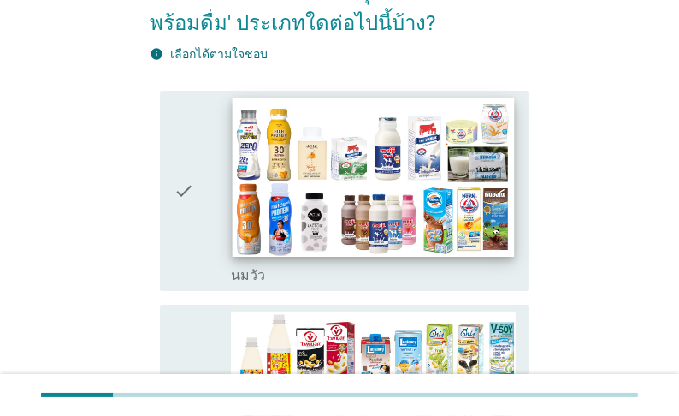
scroll to position [137, 0]
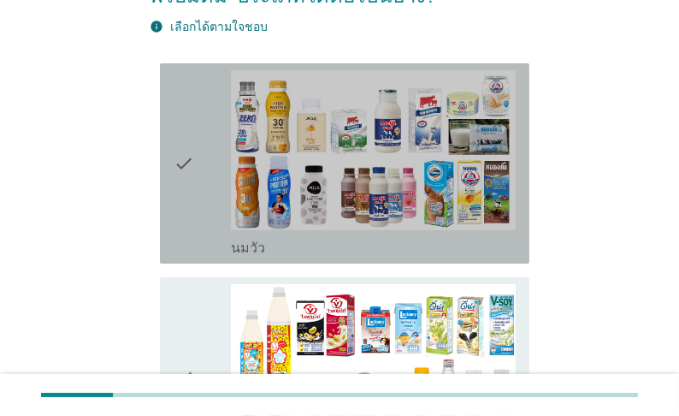
click at [274, 257] on div "check_box นมวัว" at bounding box center [373, 246] width 285 height 21
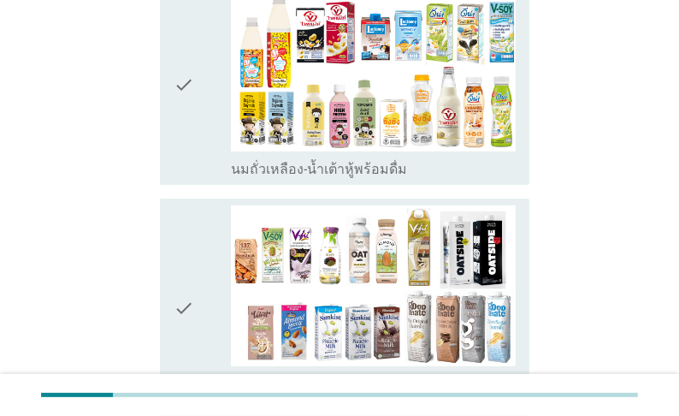
scroll to position [479, 0]
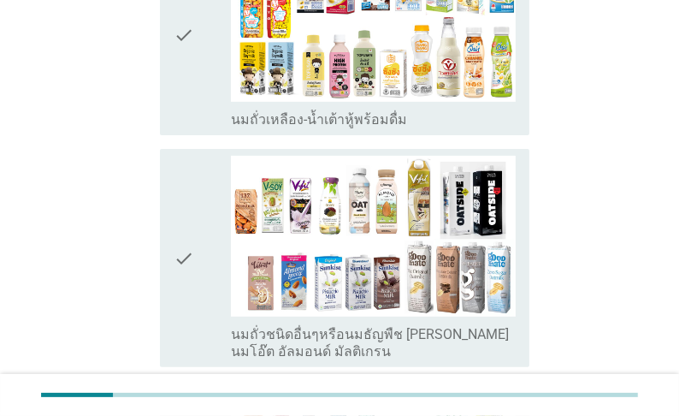
click at [281, 128] on label "นมถั่วเหลือง-น้ำเต้าหู้พร้อมดื่ม" at bounding box center [319, 119] width 176 height 17
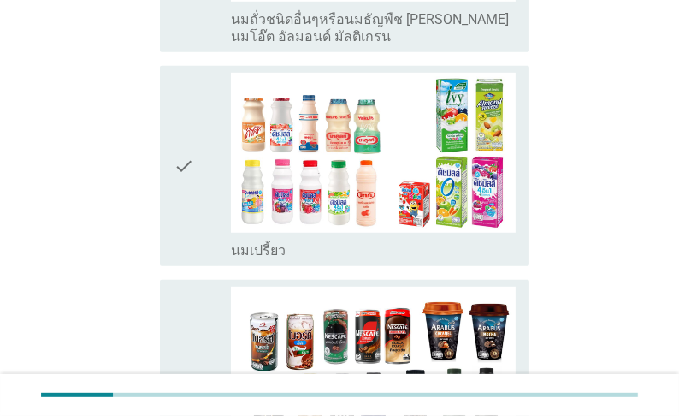
scroll to position [821, 0]
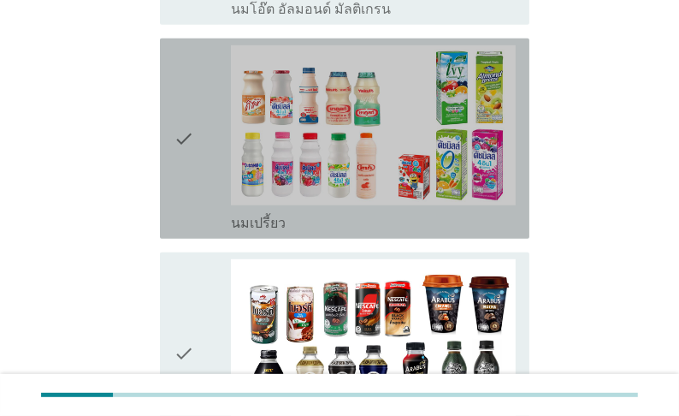
click at [264, 232] on label "นมเปรี้ยว" at bounding box center [258, 223] width 55 height 17
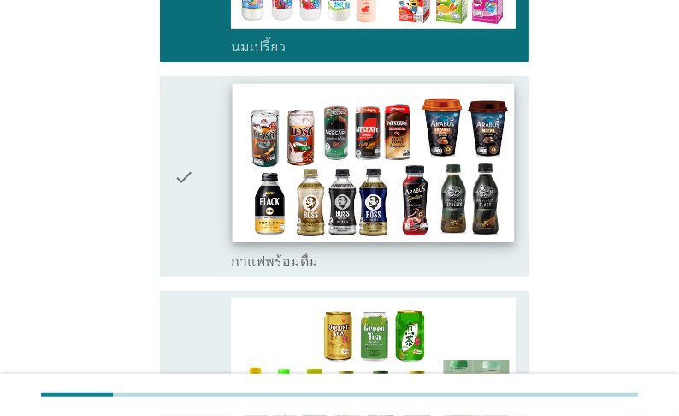
scroll to position [1027, 0]
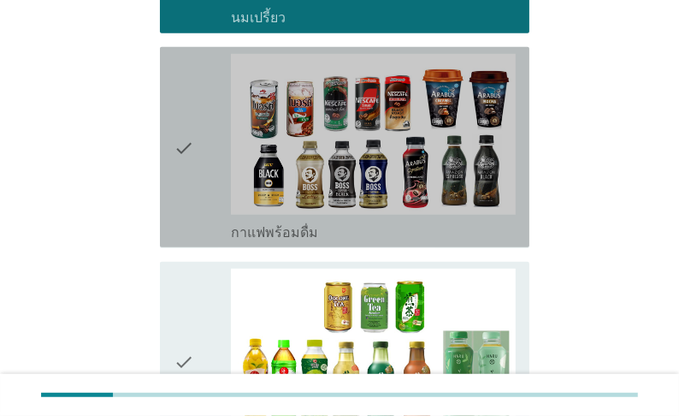
click at [264, 241] on label "กาแฟพร้อมดื่ม" at bounding box center [274, 232] width 87 height 17
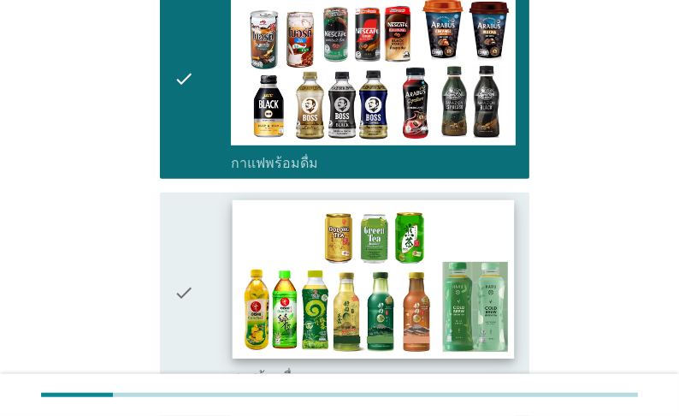
scroll to position [1301, 0]
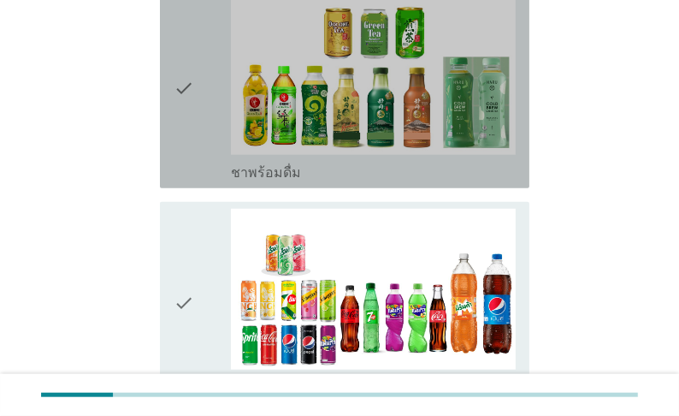
click at [281, 181] on label "ชาพร้อมดื่ม" at bounding box center [266, 172] width 70 height 17
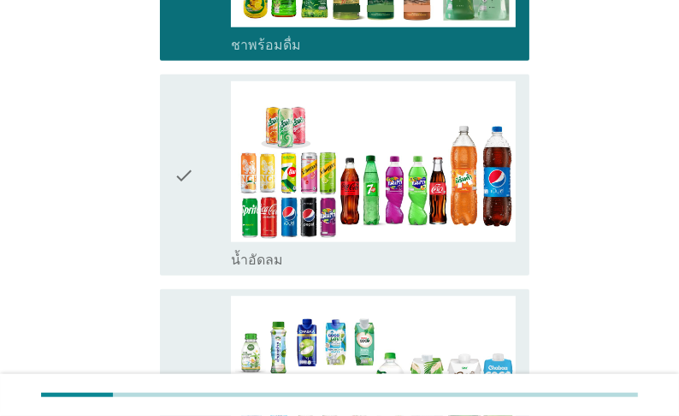
scroll to position [1506, 0]
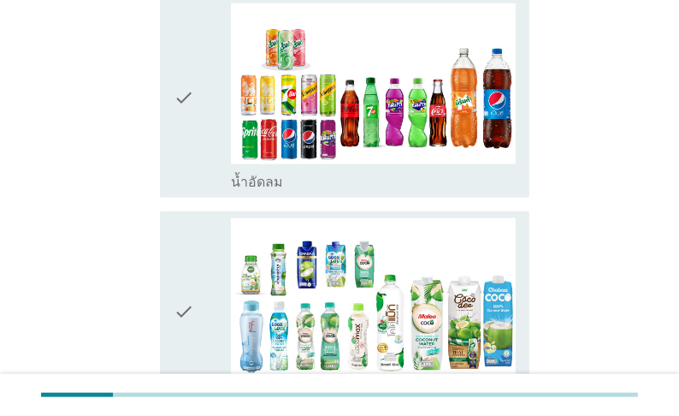
click at [228, 190] on div "check" at bounding box center [202, 96] width 57 height 187
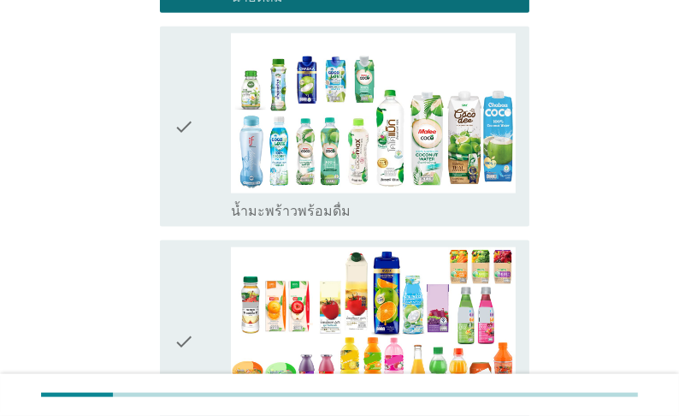
scroll to position [1711, 0]
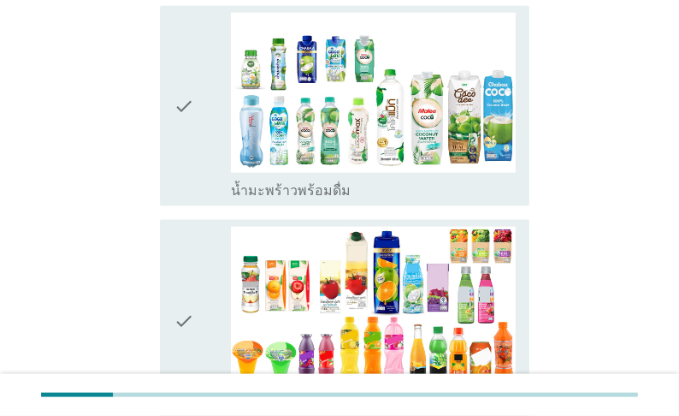
click at [228, 199] on div "check" at bounding box center [202, 106] width 57 height 187
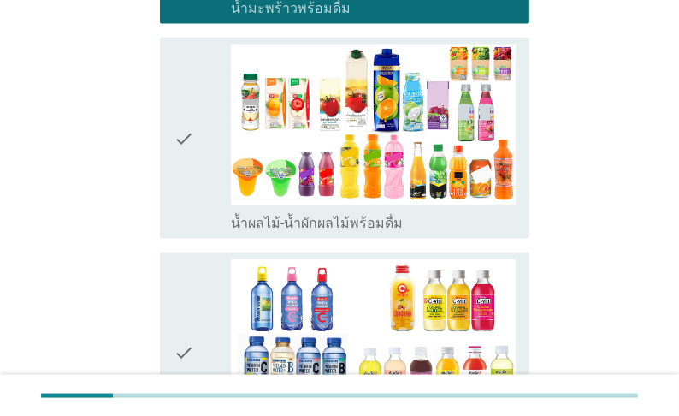
scroll to position [1917, 0]
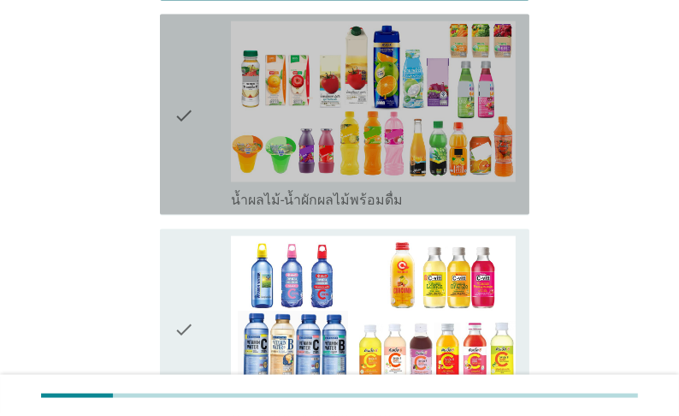
click at [194, 208] on icon "check" at bounding box center [184, 114] width 21 height 187
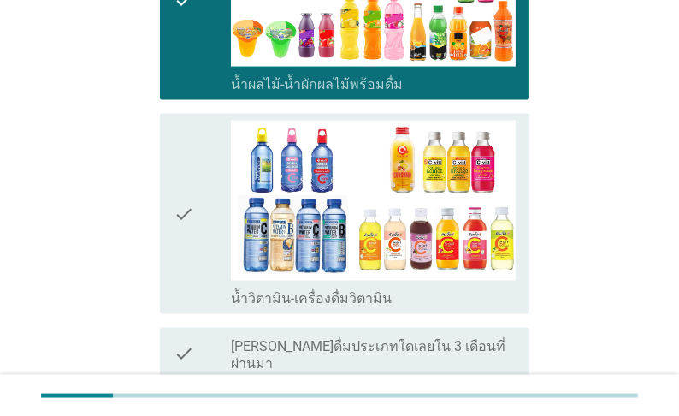
scroll to position [2054, 0]
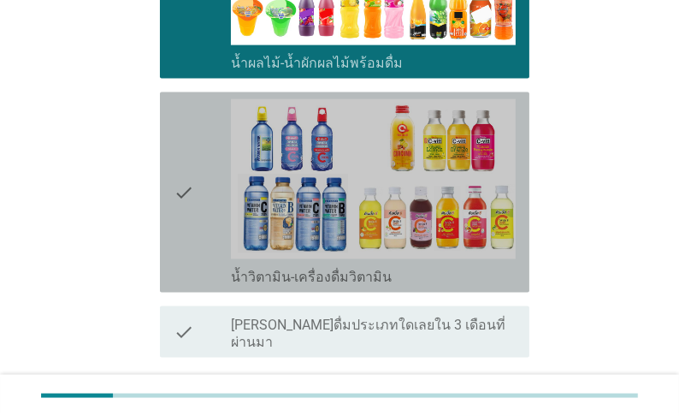
click at [228, 286] on div "check" at bounding box center [202, 192] width 57 height 187
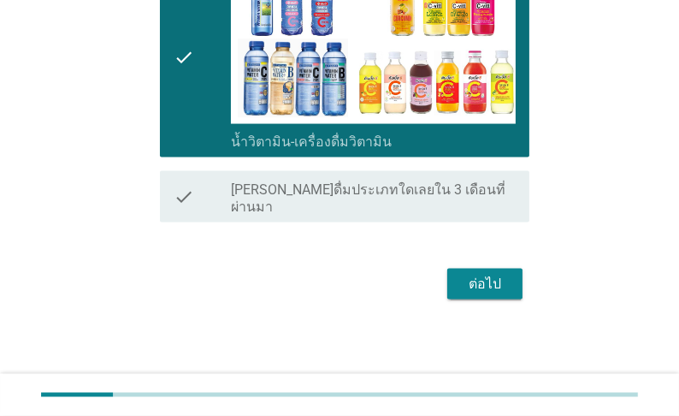
scroll to position [2215, 0]
click at [476, 285] on div "ต่อไป" at bounding box center [485, 284] width 48 height 21
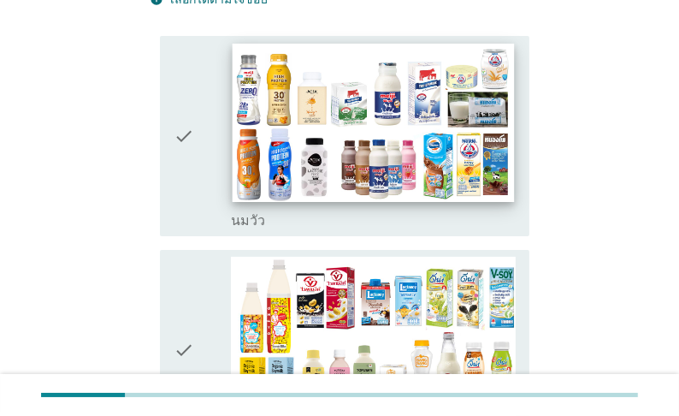
scroll to position [205, 0]
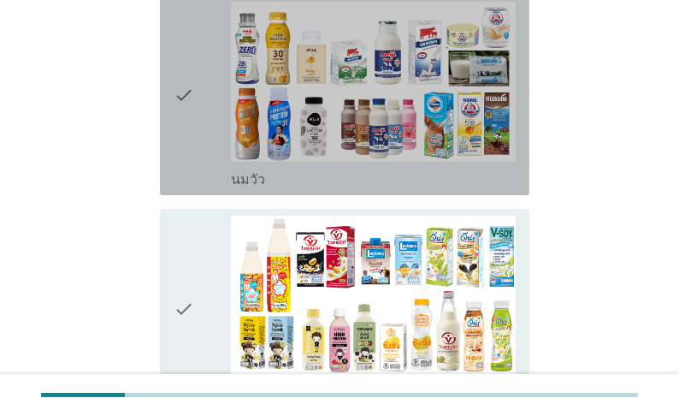
click at [243, 188] on label "นมวัว" at bounding box center [248, 179] width 34 height 17
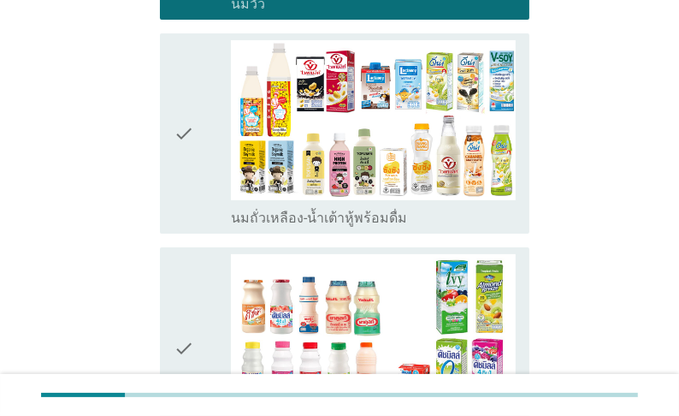
scroll to position [411, 0]
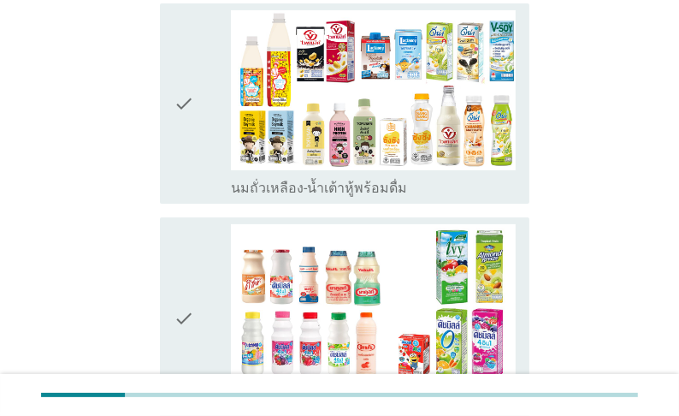
click at [246, 197] on label "นมถั่วเหลือง-น้ำเต้าหู้พร้อมดื่ม" at bounding box center [319, 188] width 176 height 17
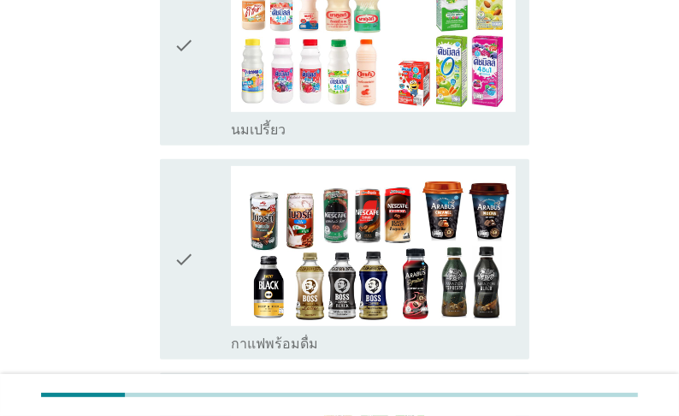
scroll to position [685, 0]
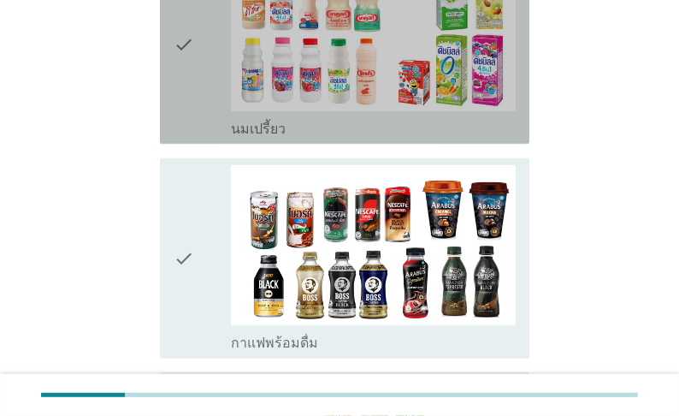
click at [252, 138] on label "นมเปรี้ยว" at bounding box center [258, 129] width 55 height 17
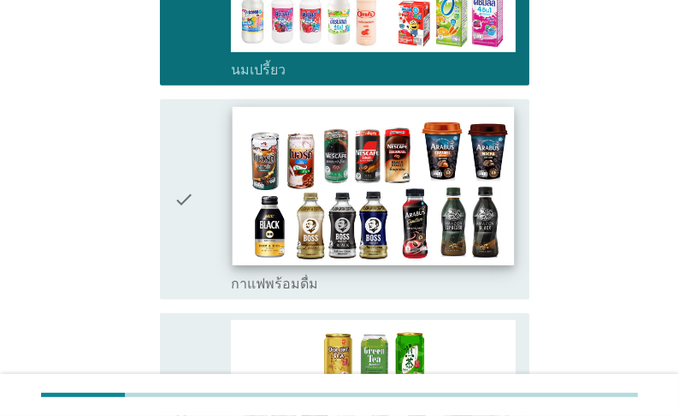
scroll to position [821, 0]
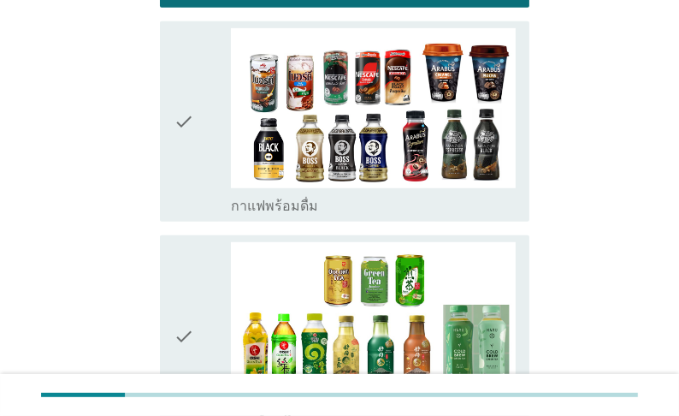
click at [255, 215] on label "กาแฟพร้อมดื่ม" at bounding box center [274, 206] width 87 height 17
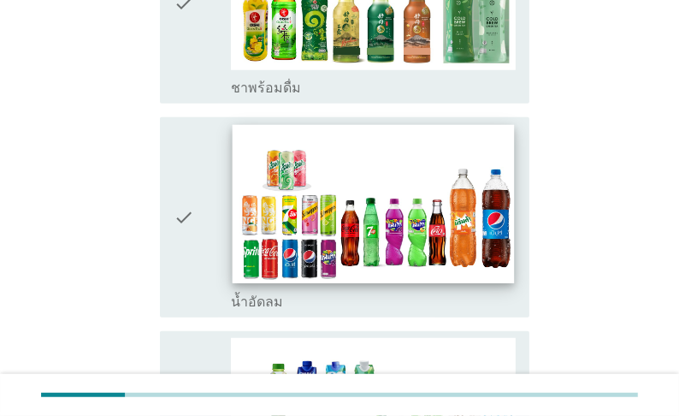
scroll to position [1164, 0]
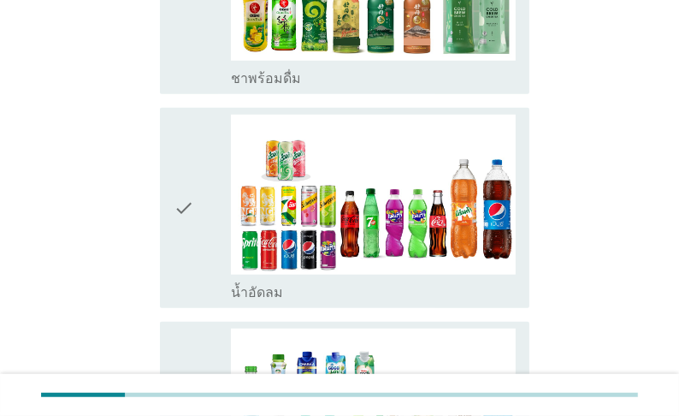
click at [258, 87] on label "ชาพร้อมดื่ม" at bounding box center [266, 78] width 70 height 17
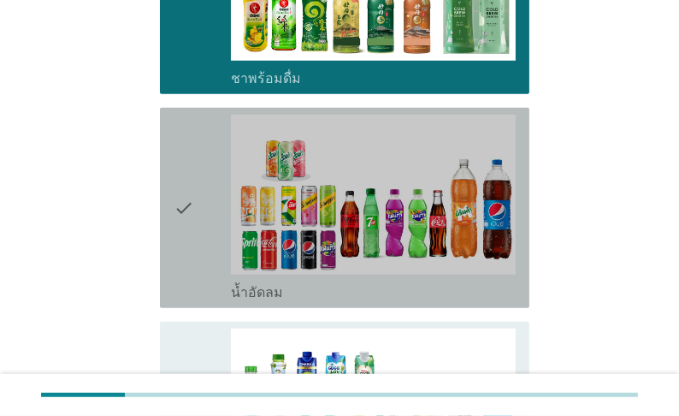
click at [276, 301] on label "น้ำอัดลม" at bounding box center [257, 292] width 52 height 17
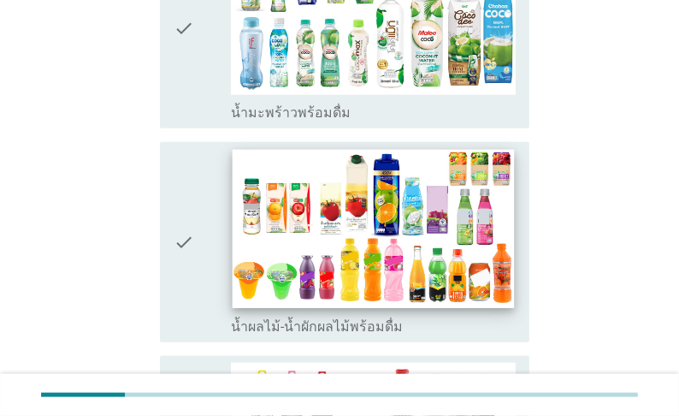
scroll to position [1711, 0]
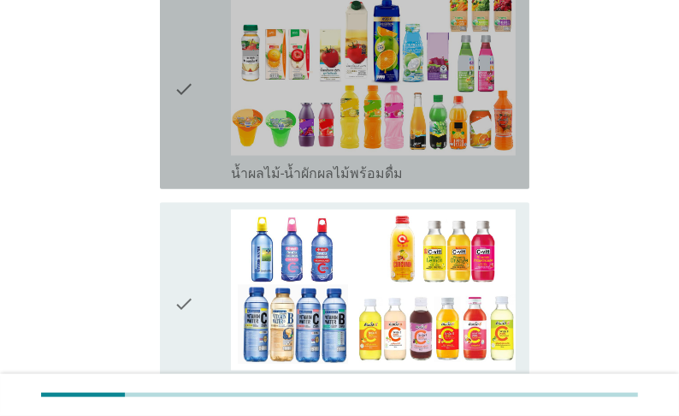
click at [279, 182] on label "น้ำผลไม้-น้ำผักผลไม้พร้อมดื่ม" at bounding box center [317, 173] width 172 height 17
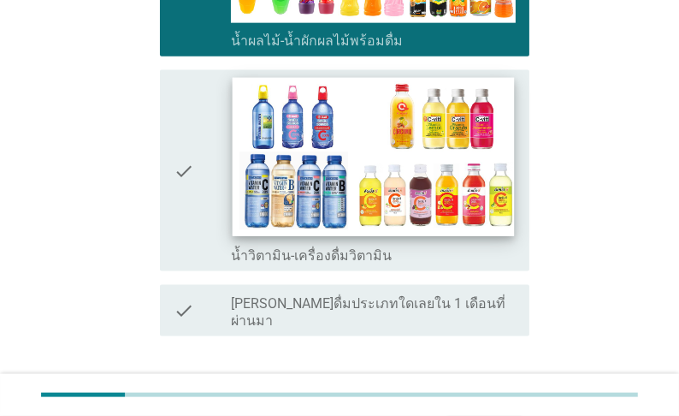
scroll to position [1848, 0]
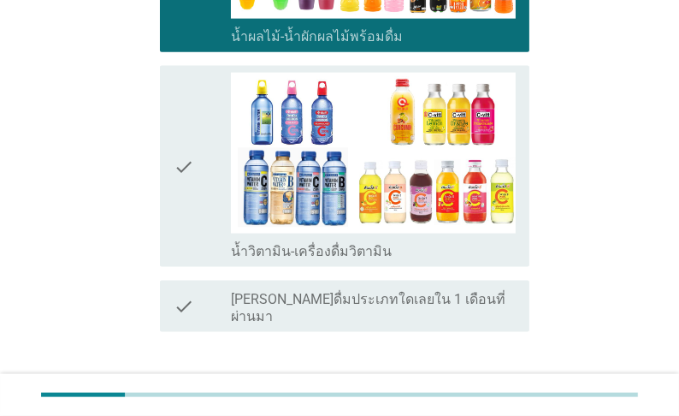
click at [270, 260] on label "น้ำวิตามิน-เครื่องดื่มวิตามิน" at bounding box center [311, 251] width 161 height 17
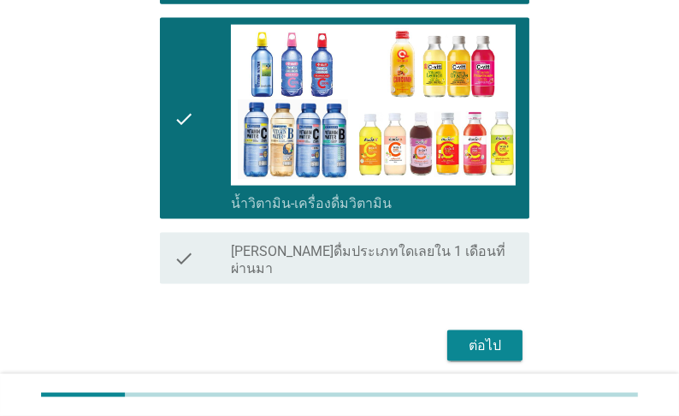
scroll to position [1983, 0]
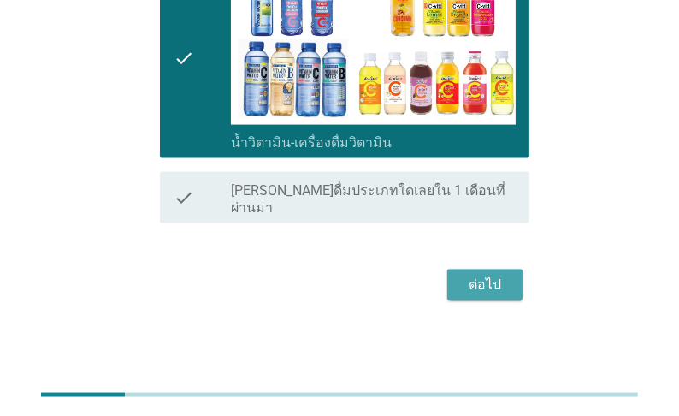
click at [463, 285] on div "ต่อไป" at bounding box center [485, 285] width 48 height 21
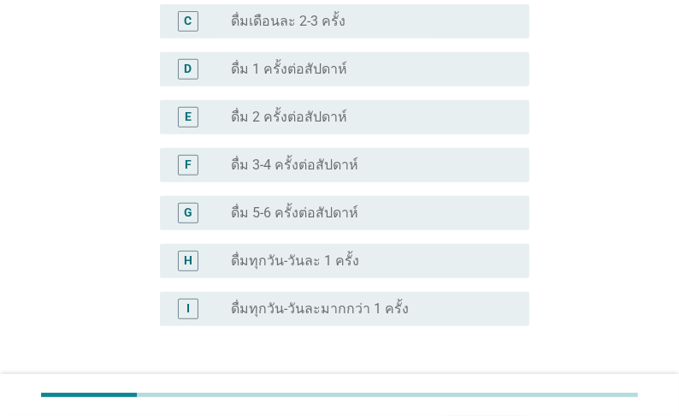
scroll to position [616, 0]
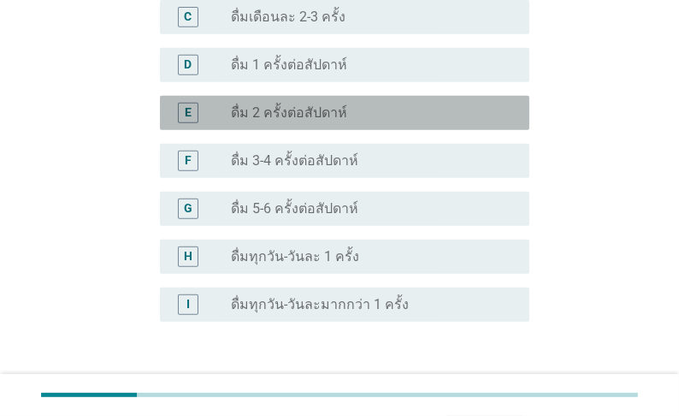
click at [276, 115] on label "ดื่ม 2 ครั้งต่อสัปดาห์" at bounding box center [289, 112] width 116 height 17
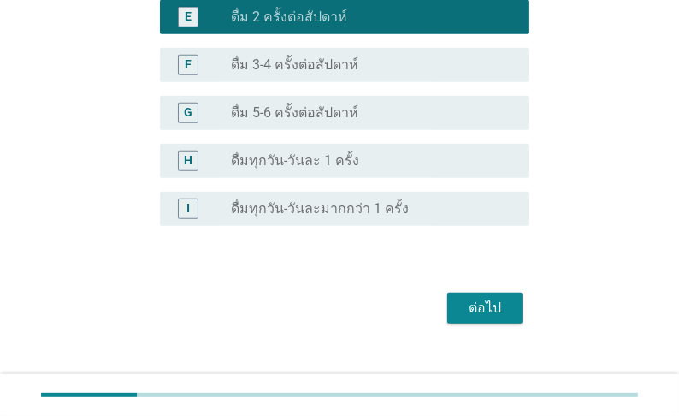
scroll to position [734, 0]
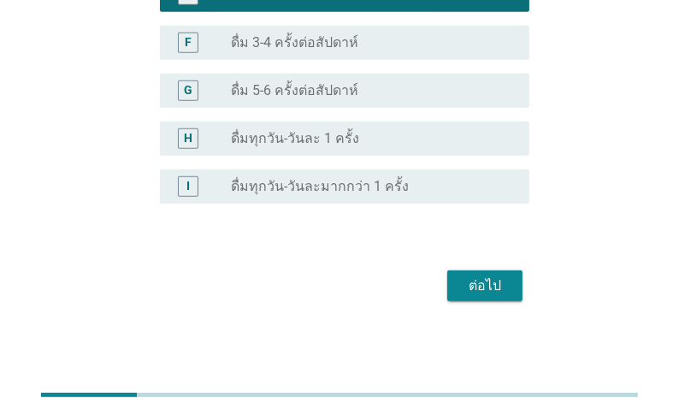
click at [497, 276] on div "ต่อไป" at bounding box center [485, 286] width 48 height 21
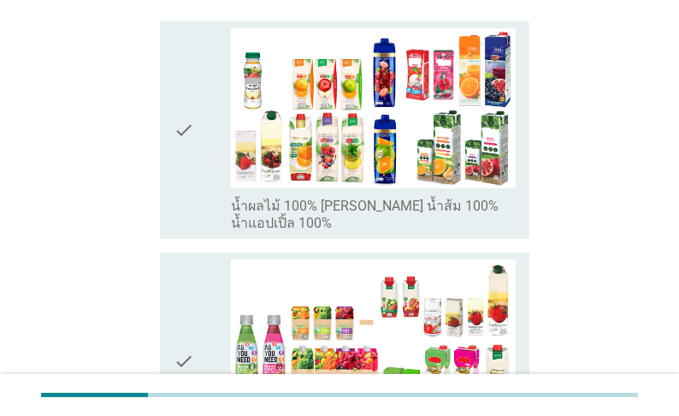
scroll to position [274, 0]
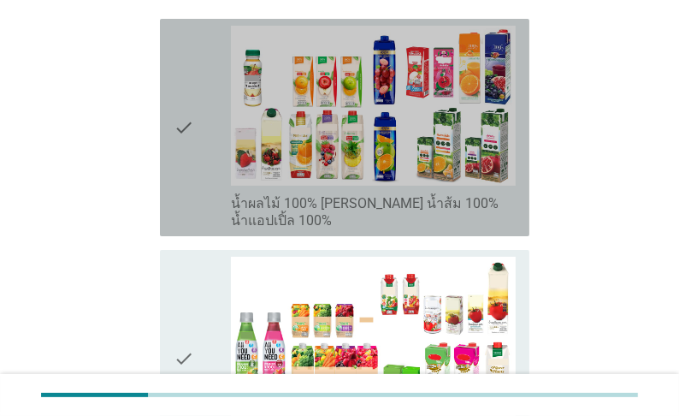
click at [405, 229] on label "น้ำผลไม้ 100% [PERSON_NAME] น้ำส้ม 100% น้ำแอปเปิ้ล 100%" at bounding box center [373, 212] width 285 height 34
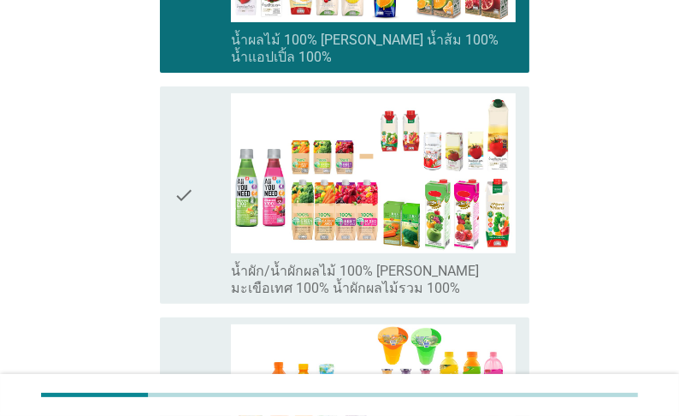
scroll to position [479, 0]
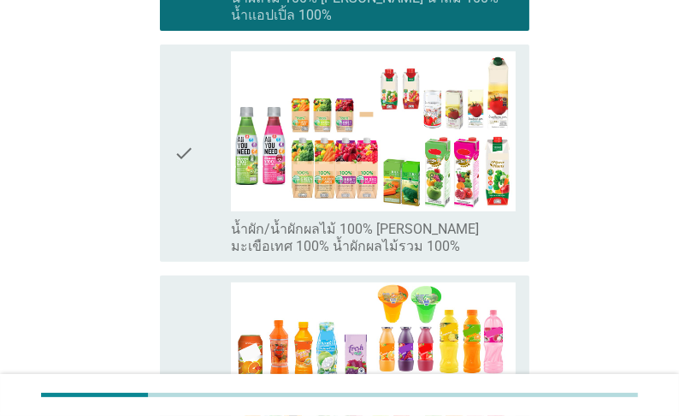
click at [358, 253] on label "น้ำผัก/น้ำผักผลไม้ 100% [PERSON_NAME] มะเขือเทศ 100% น้ำผักผลไม้รวม 100%" at bounding box center [373, 238] width 285 height 34
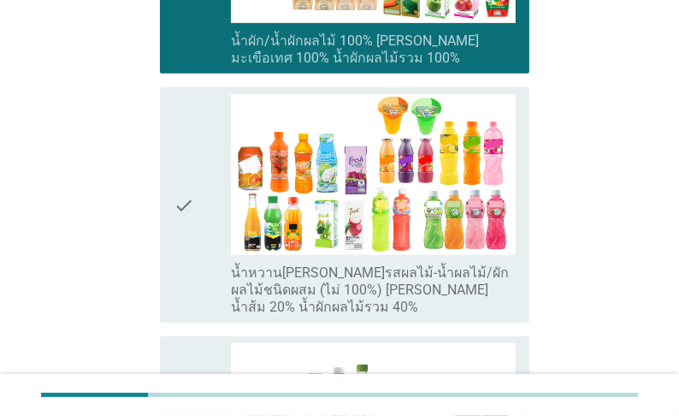
scroll to position [821, 0]
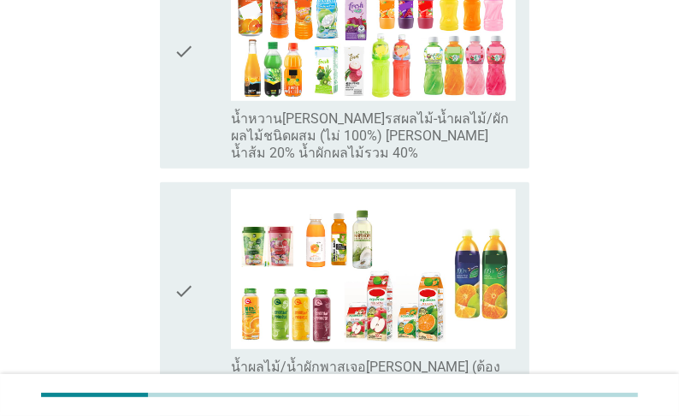
click at [413, 162] on label "น้ำหวาน[PERSON_NAME]รสผลไม้-น้ำผลไม้/ผักผลไม้ชนิดผสม (ไม่ 100%) [PERSON_NAME] น…" at bounding box center [373, 135] width 285 height 51
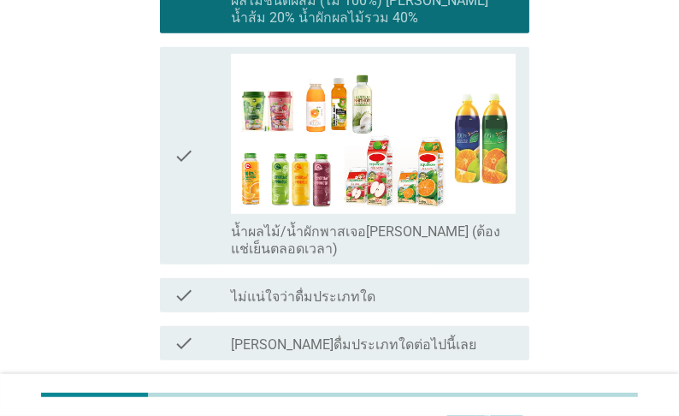
scroll to position [958, 0]
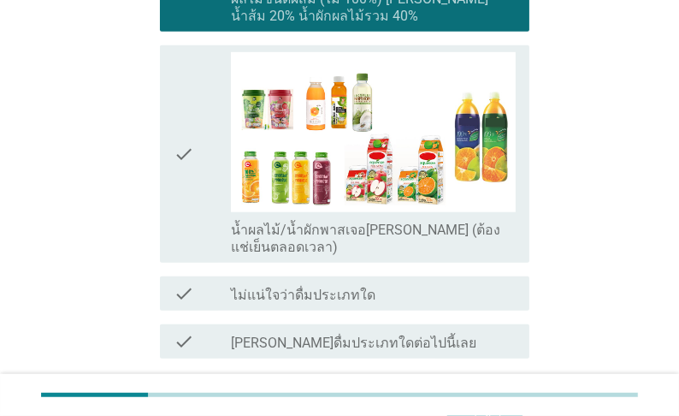
click at [305, 252] on label "น้ำผลไม้/น้ำผักพาสเจอ[PERSON_NAME] (ต้องแช่เย็นตลอดเวลา)" at bounding box center [373, 239] width 285 height 34
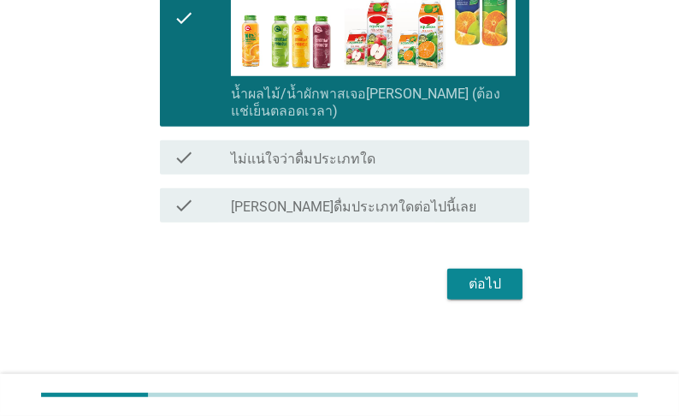
scroll to position [1111, 0]
click at [489, 281] on div "ต่อไป" at bounding box center [485, 284] width 48 height 21
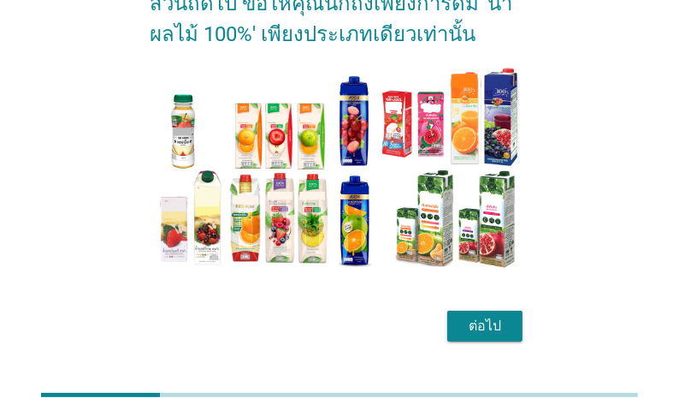
scroll to position [139, 0]
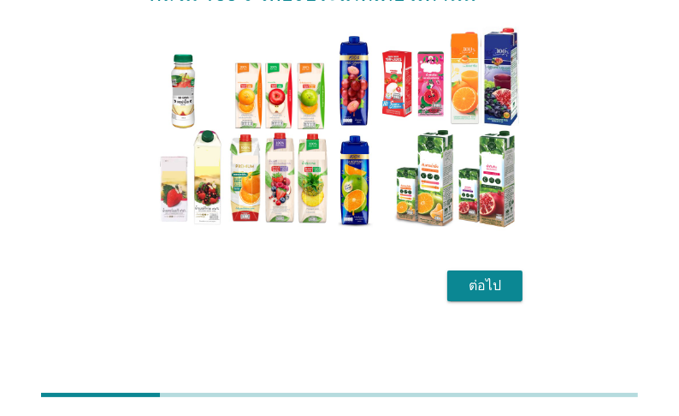
click at [480, 281] on div "ต่อไป" at bounding box center [485, 286] width 48 height 21
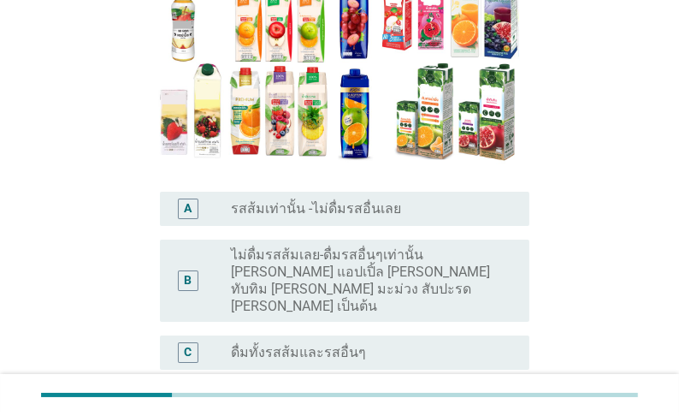
scroll to position [274, 0]
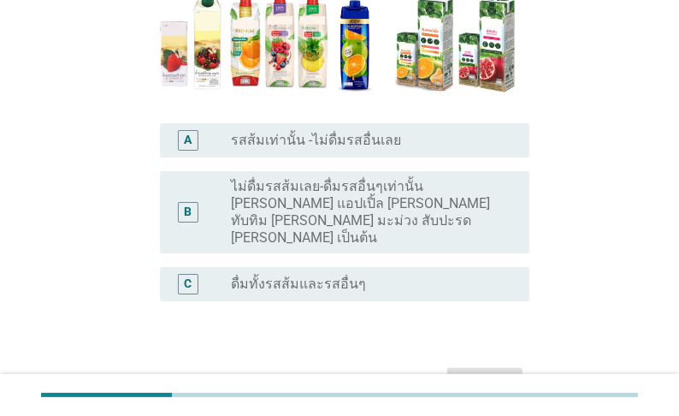
click at [366, 276] on label "ดื่มทั้งรสส้มและรสอื่นๆ" at bounding box center [298, 284] width 135 height 17
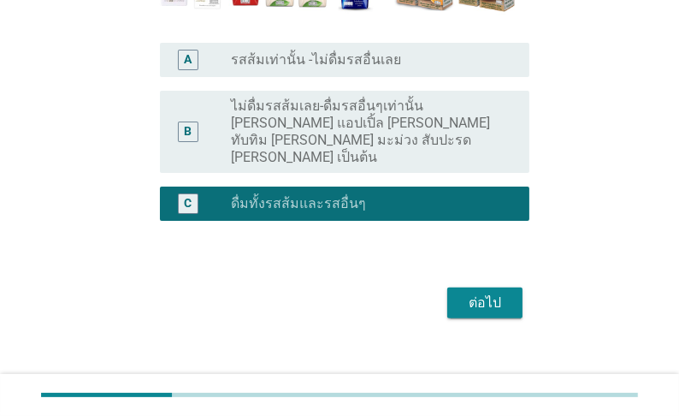
scroll to position [354, 0]
click at [480, 293] on div "ต่อไป" at bounding box center [485, 303] width 48 height 21
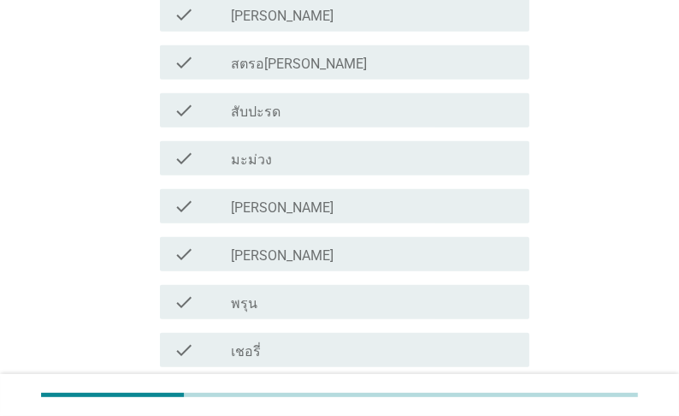
scroll to position [753, 0]
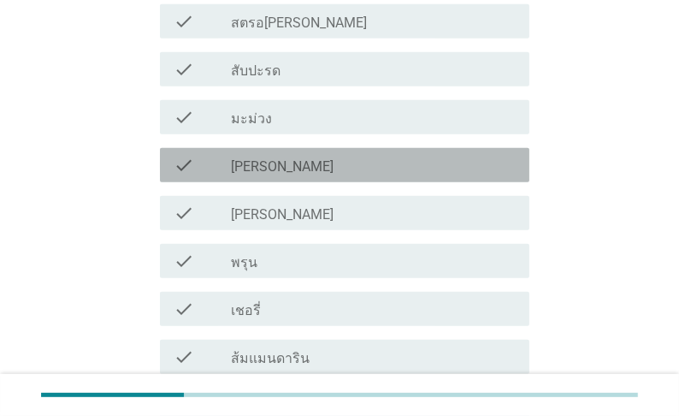
click at [278, 175] on label "[PERSON_NAME]" at bounding box center [282, 166] width 103 height 17
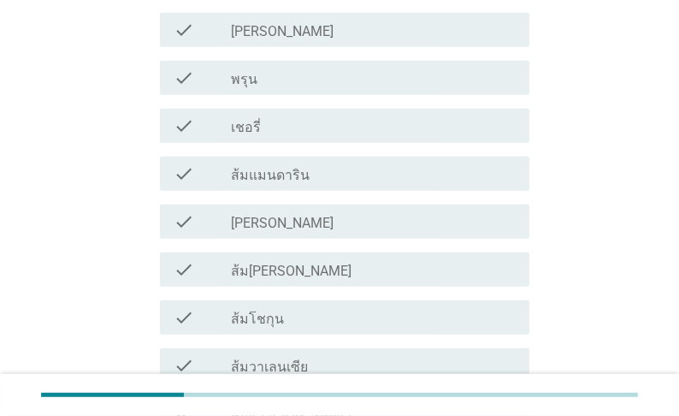
scroll to position [958, 0]
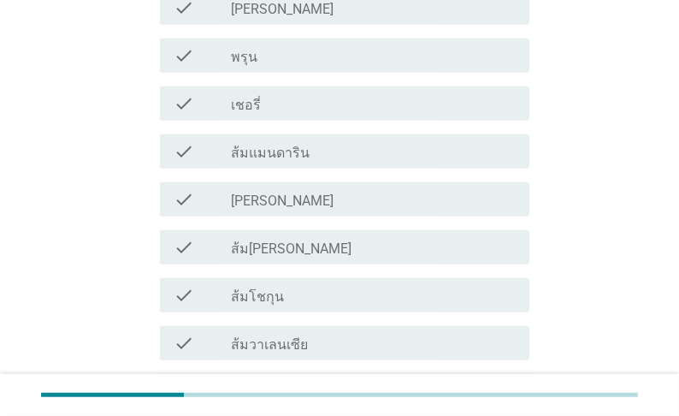
click at [270, 205] on label "[PERSON_NAME]" at bounding box center [282, 201] width 103 height 17
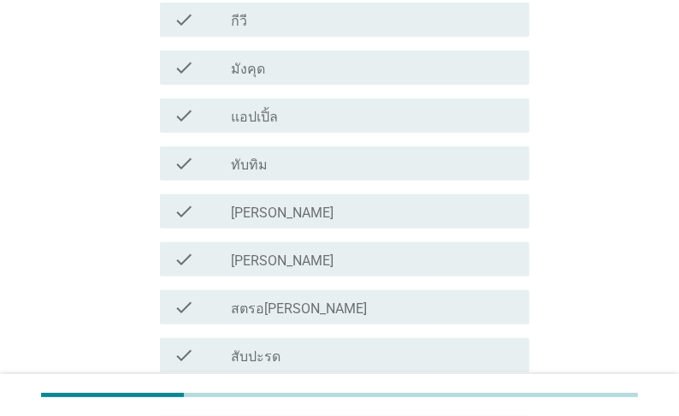
scroll to position [475, 0]
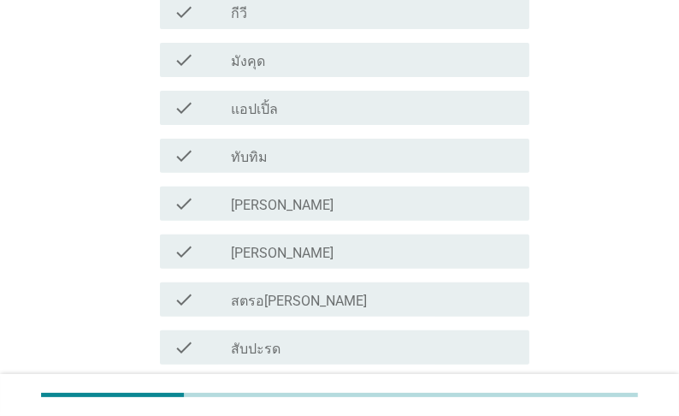
click at [264, 166] on label "ทับทิม" at bounding box center [249, 157] width 37 height 17
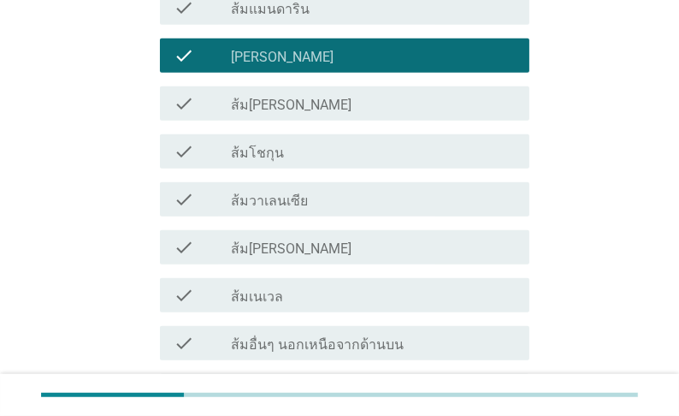
scroll to position [1296, 0]
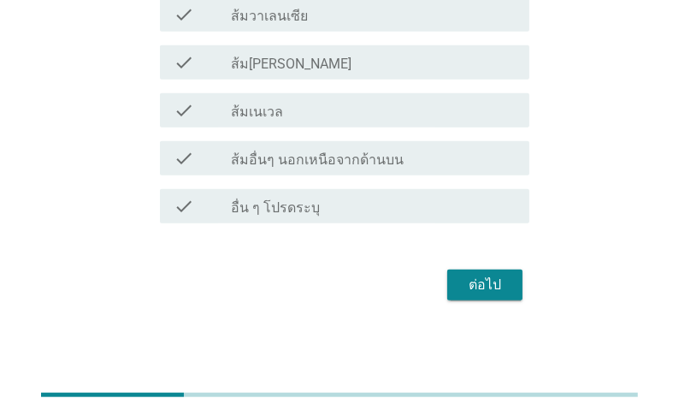
click at [502, 284] on div "ต่อไป" at bounding box center [485, 285] width 48 height 21
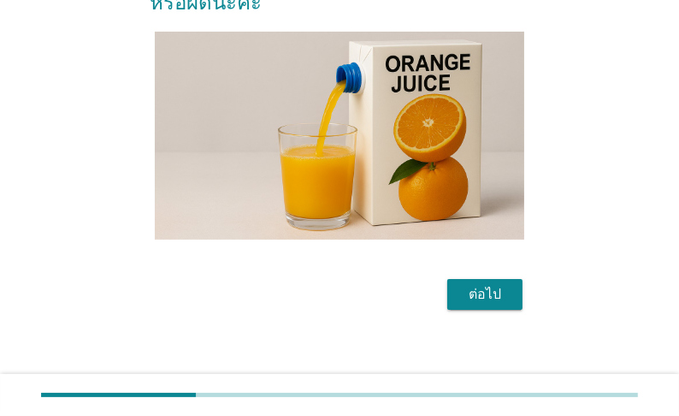
scroll to position [293, 0]
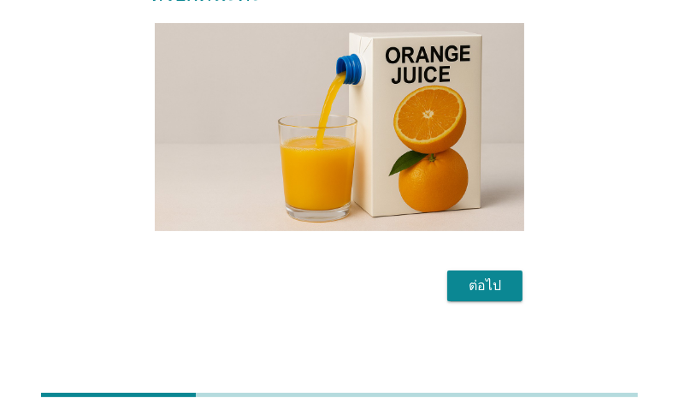
click at [492, 286] on div "ต่อไป" at bounding box center [485, 286] width 48 height 21
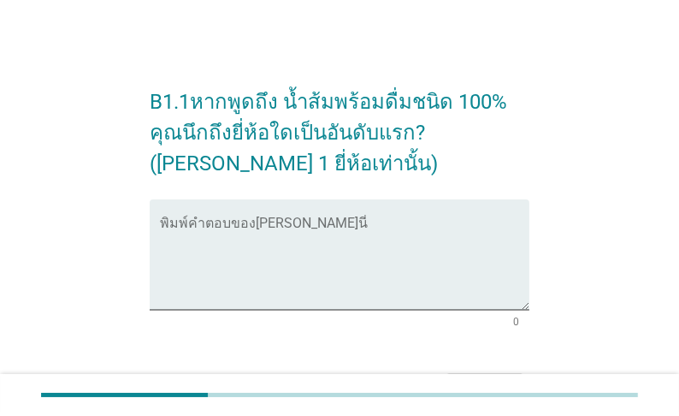
scroll to position [68, 0]
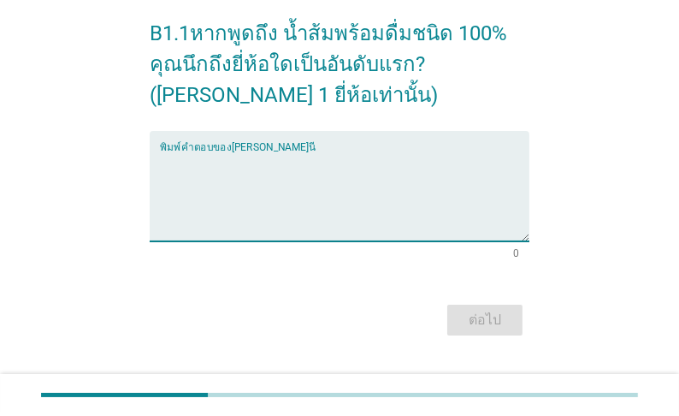
click at [264, 162] on textarea "พิมพ์คำตอบของคุณ ที่นี่" at bounding box center [345, 196] width 370 height 90
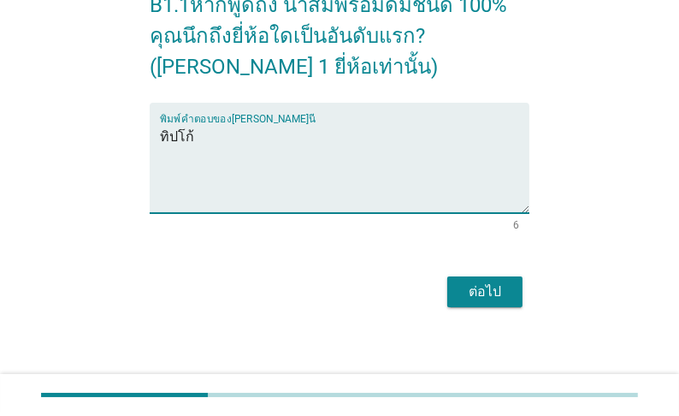
scroll to position [111, 0]
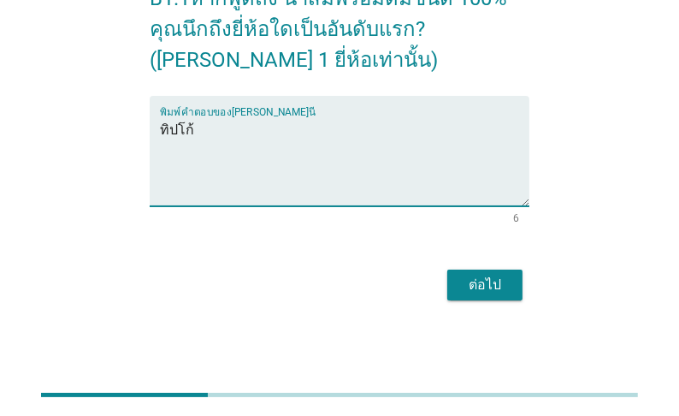
type textarea "ทิปโก้"
click at [472, 286] on div "ต่อไป" at bounding box center [485, 285] width 48 height 21
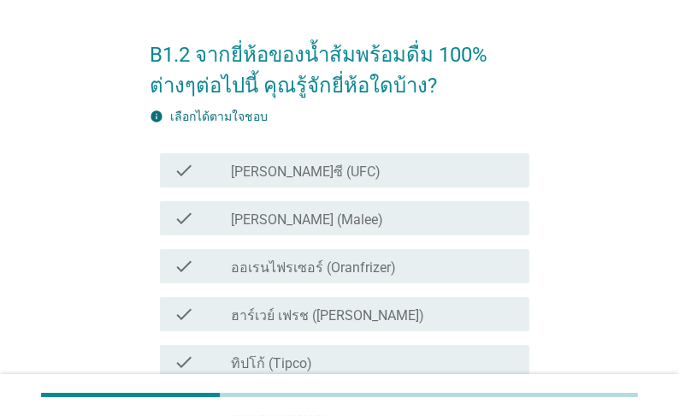
scroll to position [68, 0]
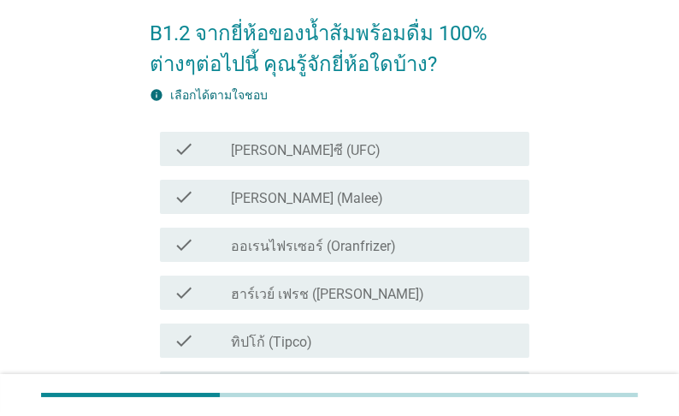
click at [317, 158] on label "[PERSON_NAME]ซี (UFC)" at bounding box center [306, 150] width 150 height 17
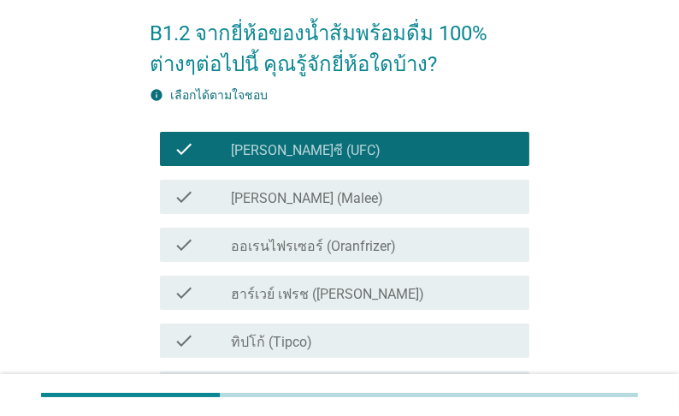
click at [310, 200] on label "[PERSON_NAME] (Malee)" at bounding box center [307, 198] width 152 height 17
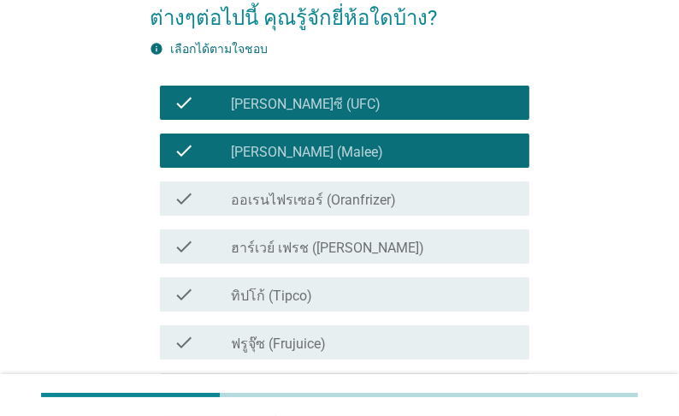
scroll to position [137, 0]
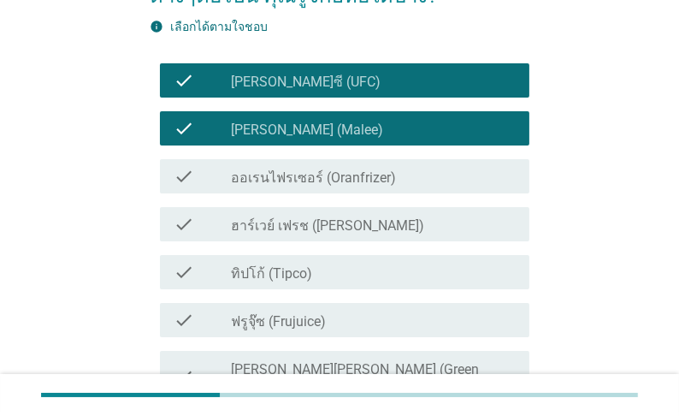
click at [325, 185] on label "ออเรนไฟรเซอร์ (Oranfrizer)" at bounding box center [313, 177] width 165 height 17
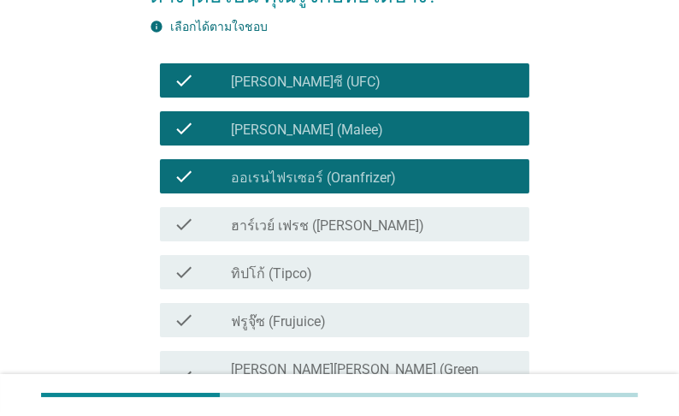
scroll to position [205, 0]
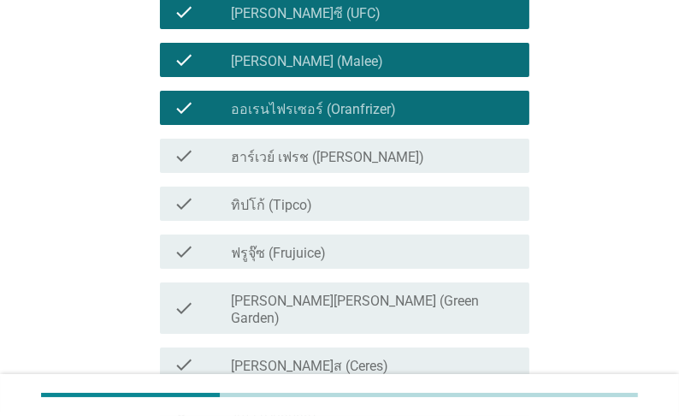
click at [312, 209] on label "ทิปโก้ (Tipco)" at bounding box center [271, 205] width 81 height 17
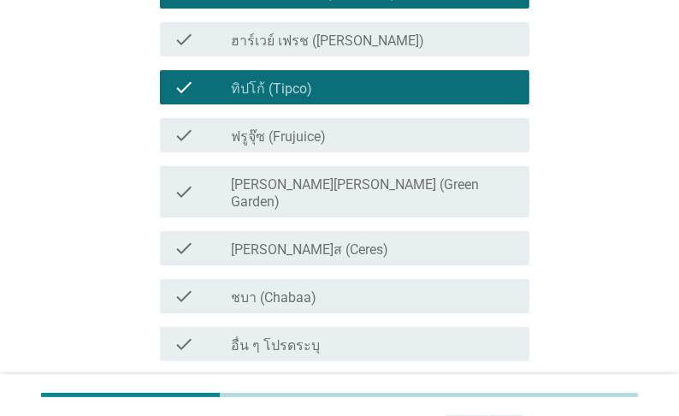
scroll to position [342, 0]
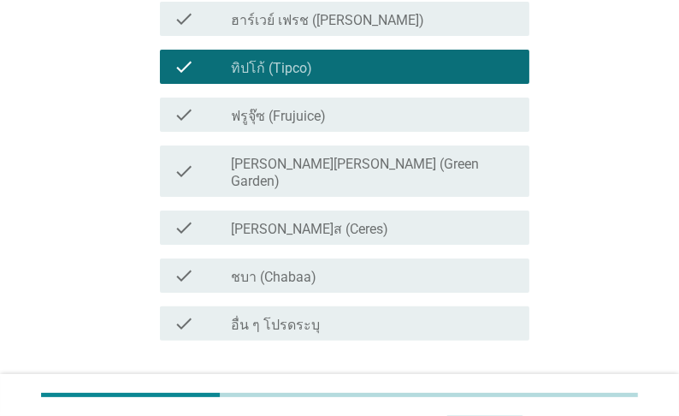
click at [327, 175] on label "[PERSON_NAME][PERSON_NAME] (Green Garden)" at bounding box center [373, 173] width 285 height 34
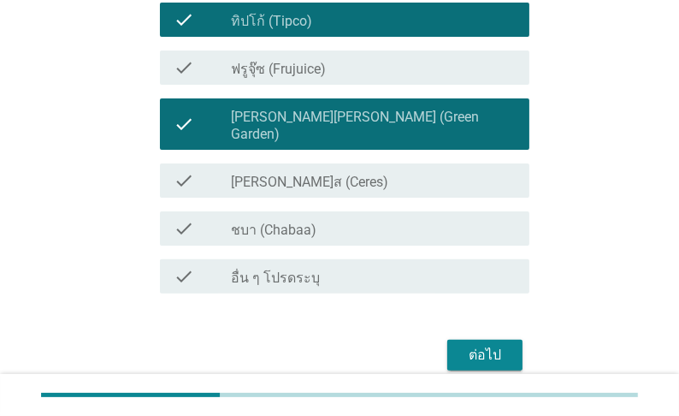
scroll to position [411, 0]
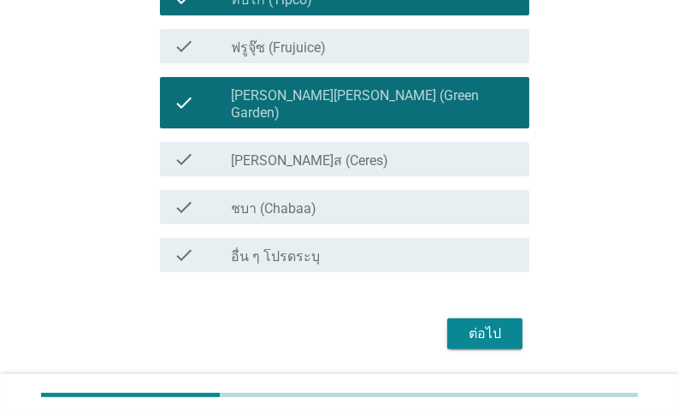
click at [313, 200] on label "ชบา (Chabaa)" at bounding box center [274, 208] width 86 height 17
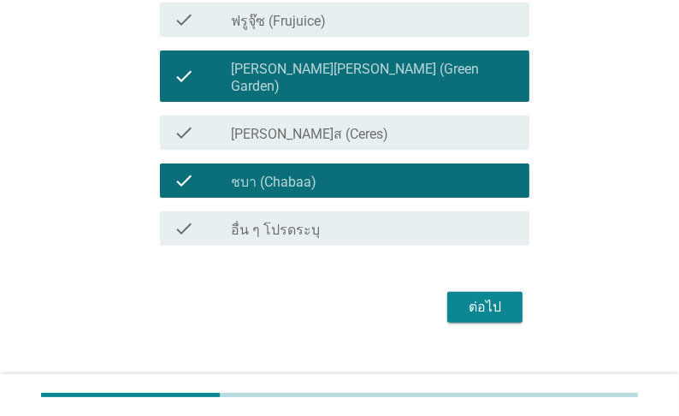
scroll to position [452, 0]
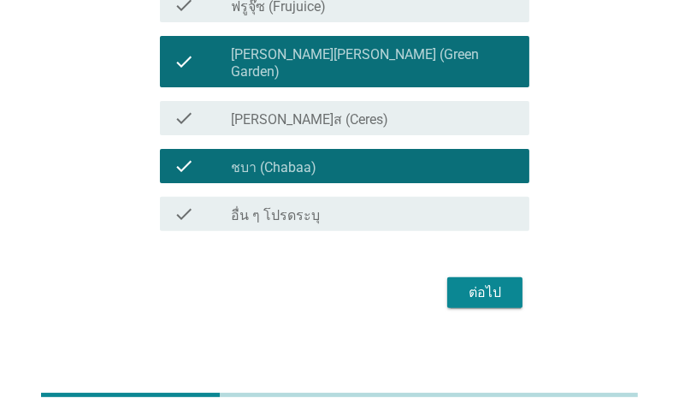
click at [489, 282] on div "ต่อไป" at bounding box center [485, 292] width 48 height 21
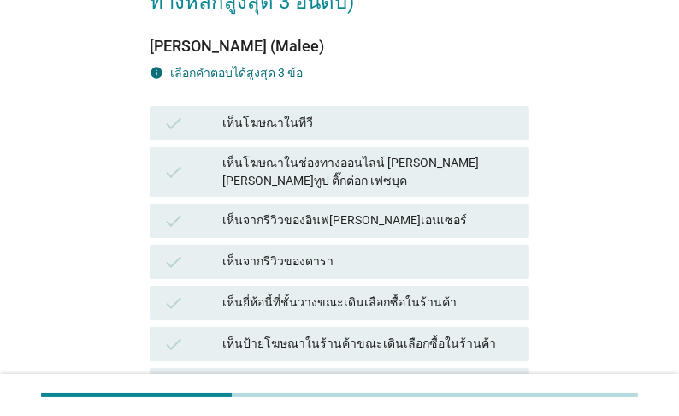
scroll to position [205, 0]
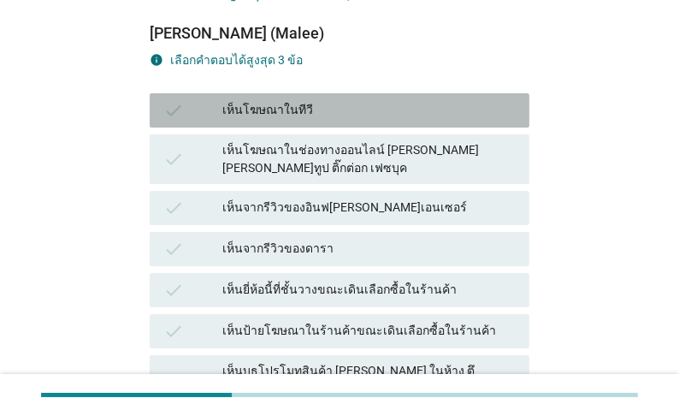
click at [343, 121] on div "เห็นโฆษณาในทีวี" at bounding box center [369, 110] width 294 height 21
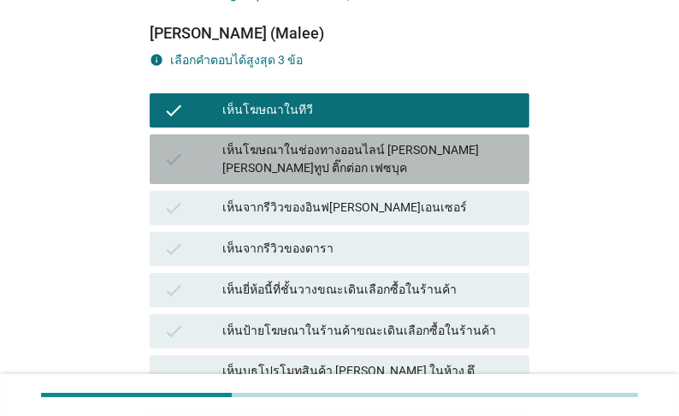
click at [333, 177] on div "เห็นโฆษณาในช่องทางออนไลน์ [PERSON_NAME] [PERSON_NAME]ทูป ติ๊กต่อก เฟซบุค" at bounding box center [369, 159] width 294 height 36
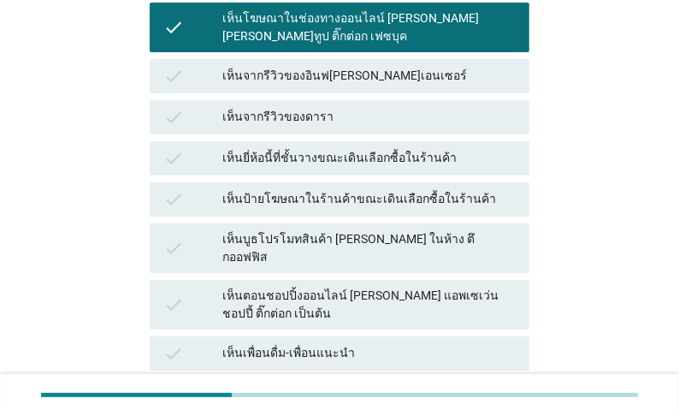
scroll to position [342, 0]
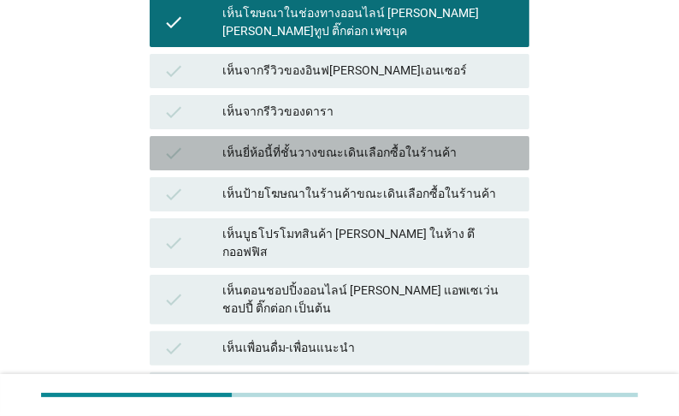
click at [372, 163] on div "เห็นยี่ห้อนี้ที่ชั้นวางขณะเดินเลือกซื้อในร้านค้า" at bounding box center [369, 153] width 294 height 21
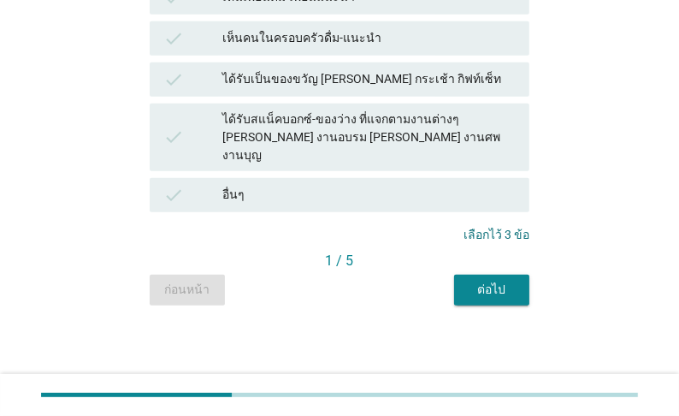
scroll to position [958, 0]
click at [479, 299] on div "ต่อไป" at bounding box center [492, 290] width 48 height 18
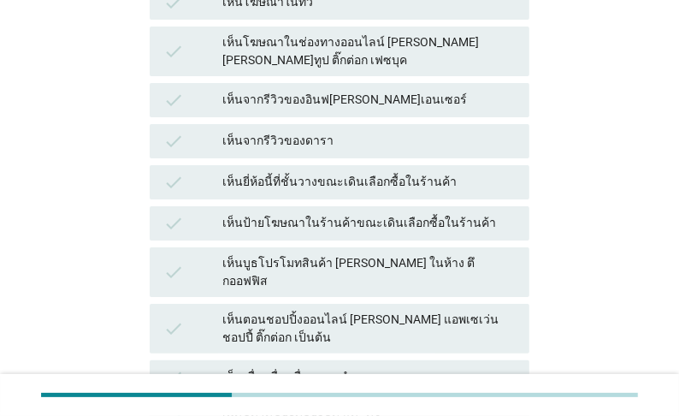
scroll to position [342, 0]
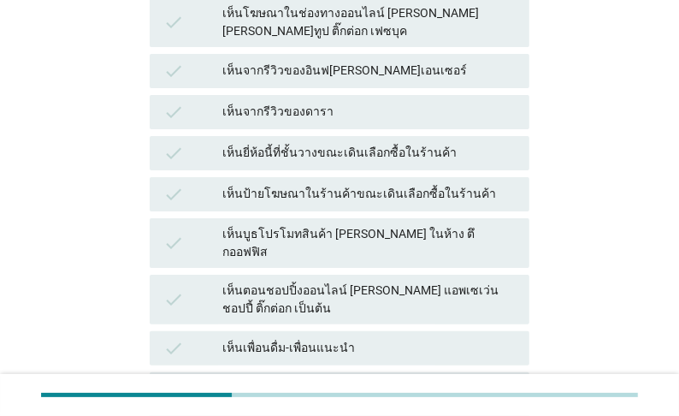
click at [378, 163] on div "เห็นยี่ห้อนี้ที่ชั้นวางขณะเดินเลือกซื้อในร้านค้า" at bounding box center [369, 153] width 294 height 21
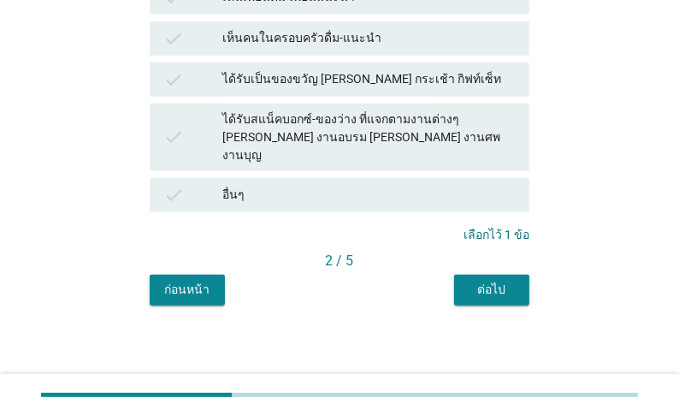
scroll to position [972, 0]
click at [502, 289] on div "ต่อไป" at bounding box center [492, 290] width 48 height 18
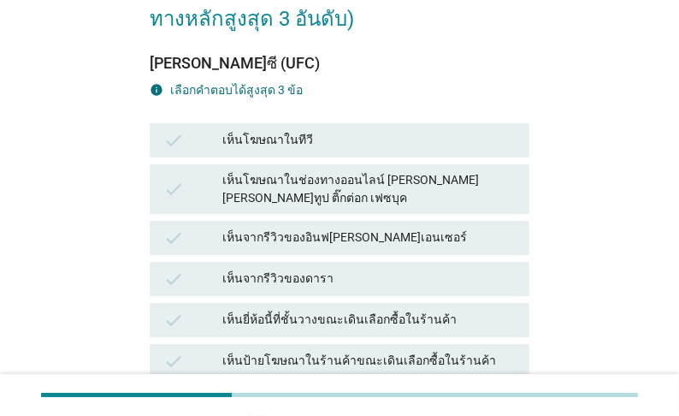
scroll to position [205, 0]
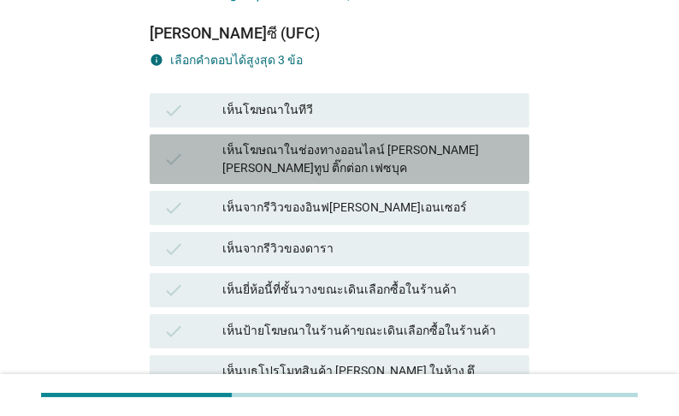
click at [377, 177] on div "เห็นโฆษณาในช่องทางออนไลน์ [PERSON_NAME] [PERSON_NAME]ทูป ติ๊กต่อก เฟซบุค" at bounding box center [369, 159] width 294 height 36
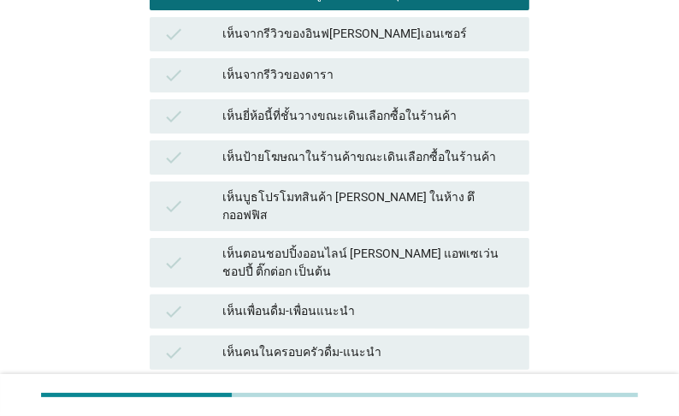
scroll to position [411, 0]
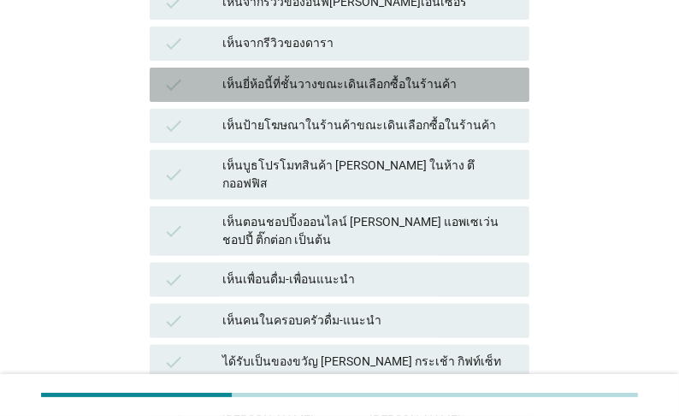
click at [360, 95] on div "เห็นยี่ห้อนี้ที่ชั้นวางขณะเดินเลือกซื้อในร้านค้า" at bounding box center [369, 84] width 294 height 21
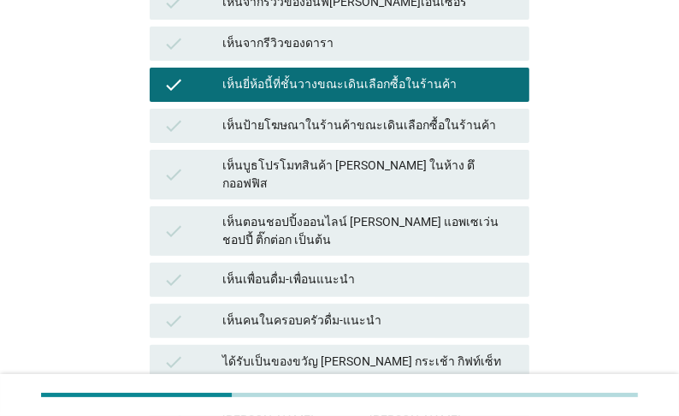
click at [394, 136] on div "เห็นป้ายโฆษณาในร้านค้าขณะเดินเลือกซื้อในร้านค้า" at bounding box center [369, 126] width 294 height 21
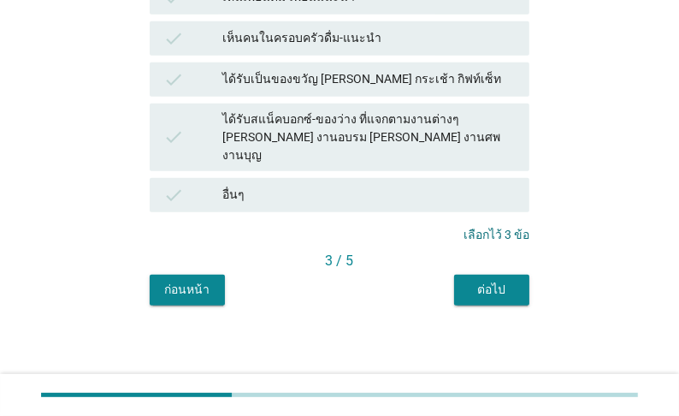
scroll to position [958, 0]
click at [486, 299] on div "ต่อไป" at bounding box center [492, 290] width 48 height 18
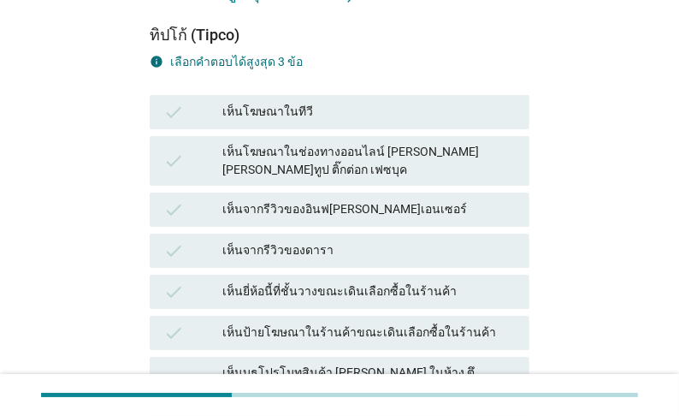
scroll to position [205, 0]
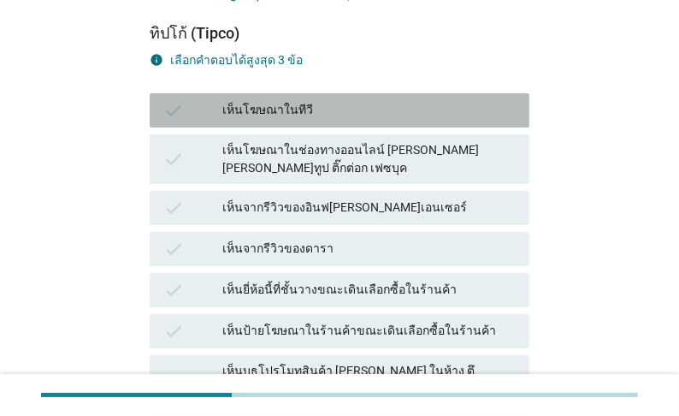
click at [358, 121] on div "เห็นโฆษณาในทีวี" at bounding box center [369, 110] width 294 height 21
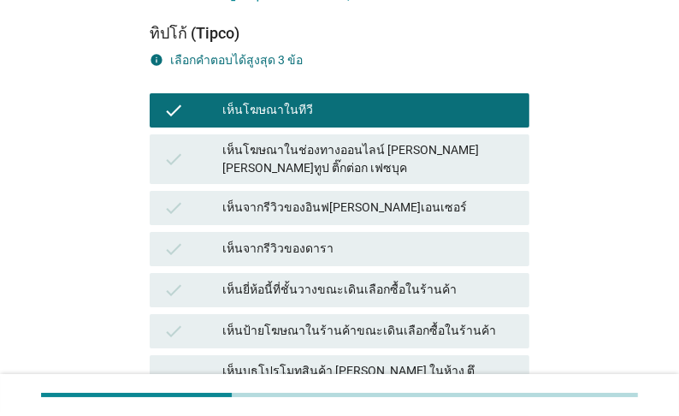
click at [340, 177] on div "เห็นโฆษณาในช่องทางออนไลน์ [PERSON_NAME] [PERSON_NAME]ทูป ติ๊กต่อก เฟซบุค" at bounding box center [369, 159] width 294 height 36
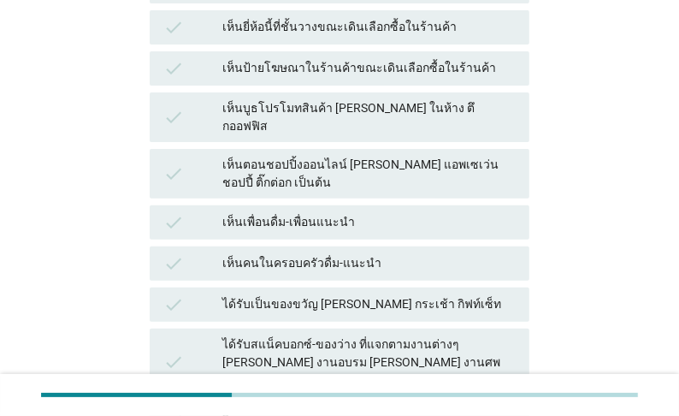
scroll to position [479, 0]
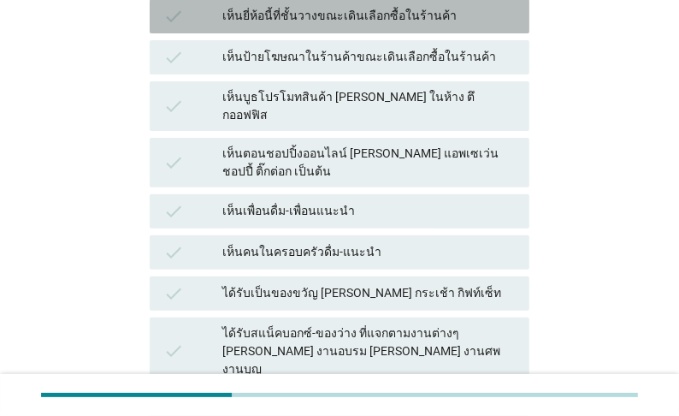
click at [344, 27] on div "เห็นยี่ห้อนี้ที่ชั้นวางขณะเดินเลือกซื้อในร้านค้า" at bounding box center [369, 16] width 294 height 21
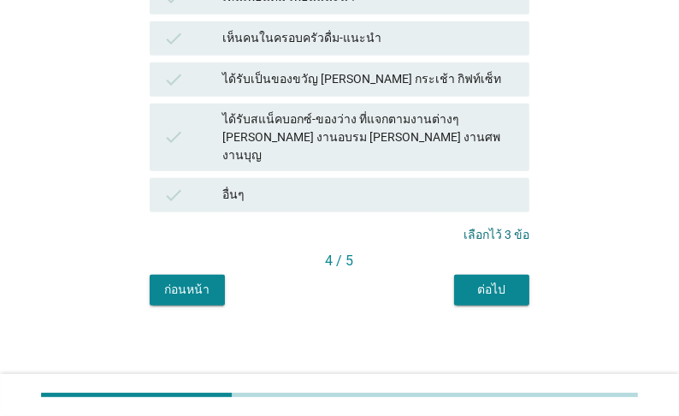
scroll to position [972, 0]
click at [496, 292] on div "ต่อไป" at bounding box center [492, 290] width 48 height 18
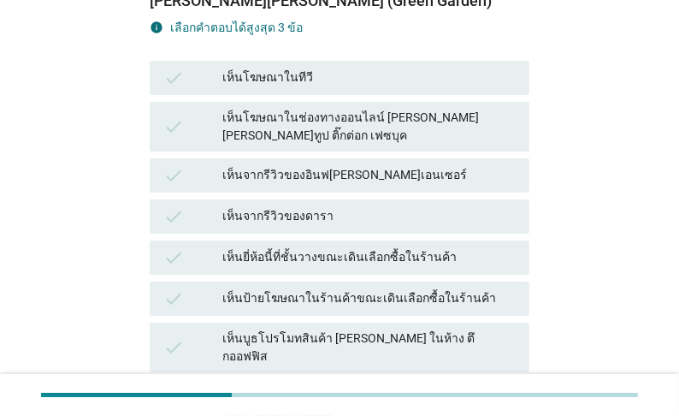
scroll to position [205, 0]
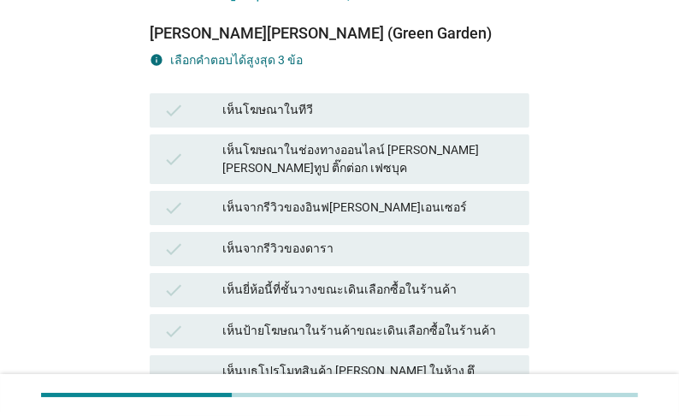
click at [455, 218] on div "เห็นจากรีวิวของอินฟ[PERSON_NAME]เอนเซอร์" at bounding box center [369, 208] width 294 height 21
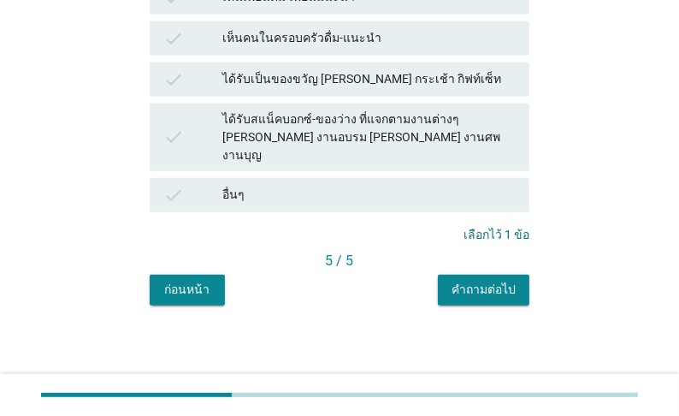
scroll to position [972, 0]
click at [489, 285] on div "คำถามต่อไป" at bounding box center [484, 290] width 64 height 18
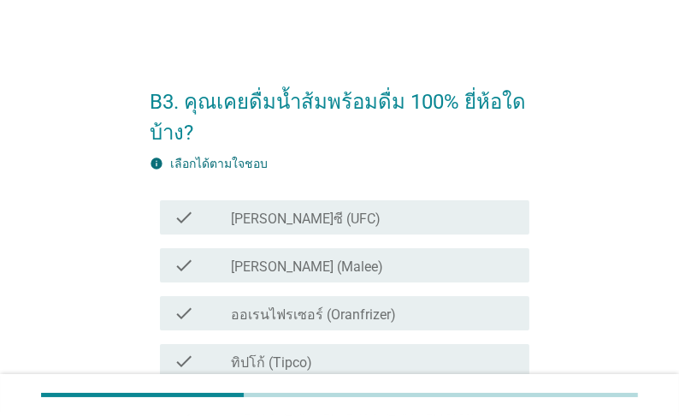
scroll to position [68, 0]
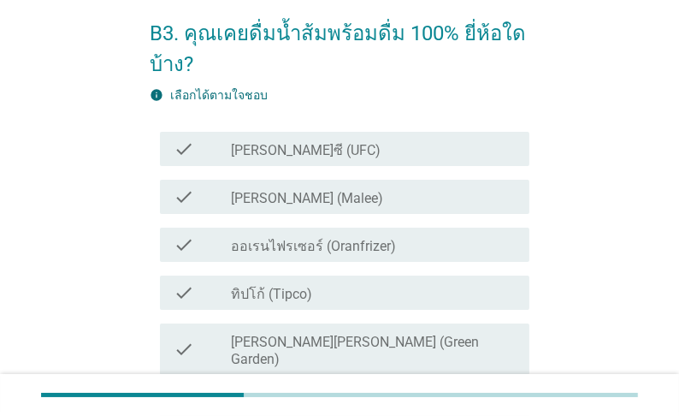
click at [303, 159] on label "[PERSON_NAME]ซี (UFC)" at bounding box center [306, 150] width 150 height 17
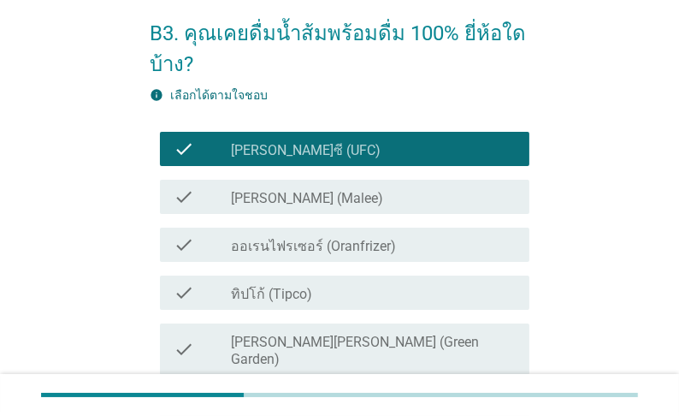
click at [300, 207] on label "[PERSON_NAME] (Malee)" at bounding box center [307, 198] width 152 height 17
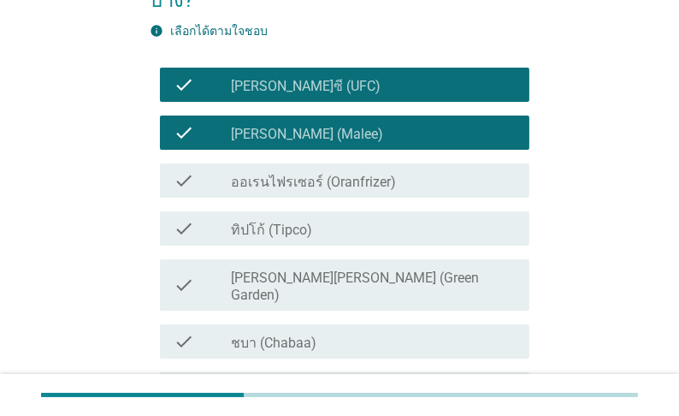
scroll to position [137, 0]
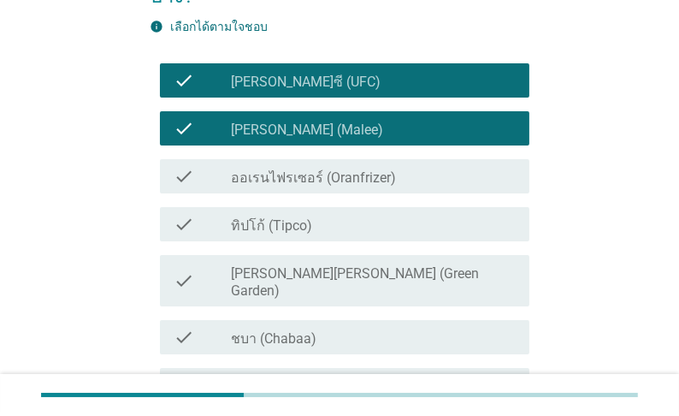
click at [312, 234] on label "ทิปโก้ (Tipco)" at bounding box center [271, 225] width 81 height 17
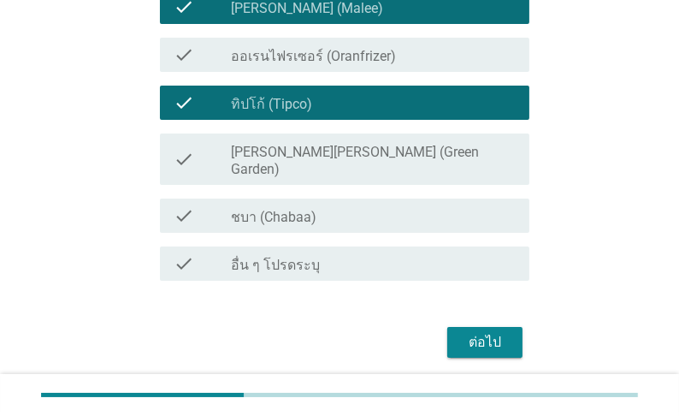
scroll to position [274, 0]
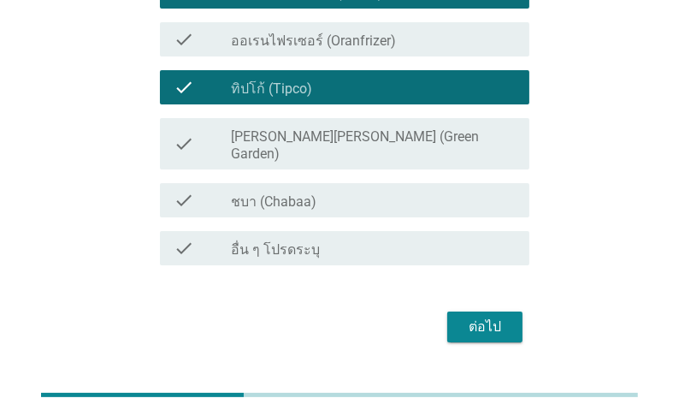
click at [498, 317] on div "ต่อไป" at bounding box center [485, 327] width 48 height 21
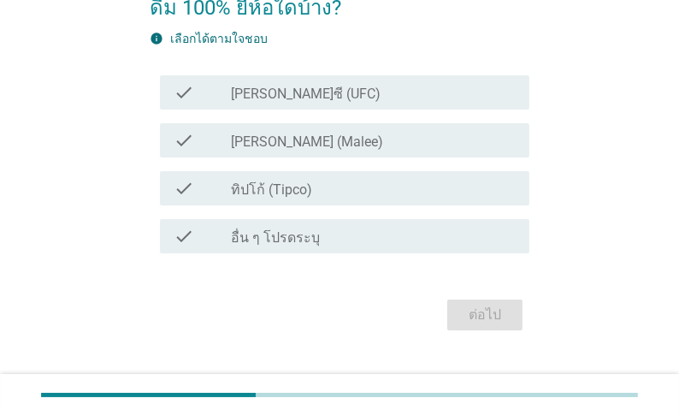
scroll to position [137, 0]
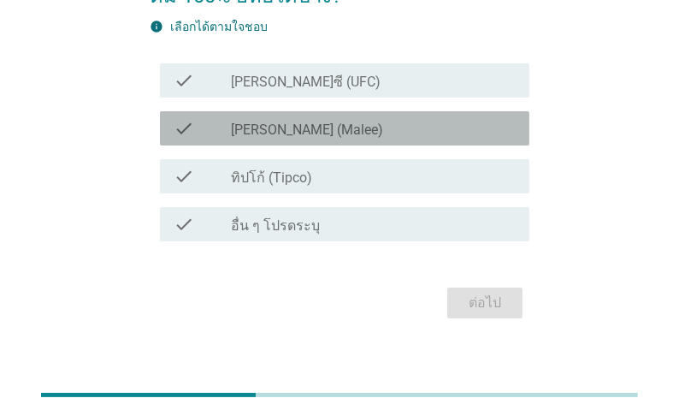
click at [288, 139] on label "[PERSON_NAME] (Malee)" at bounding box center [307, 130] width 152 height 17
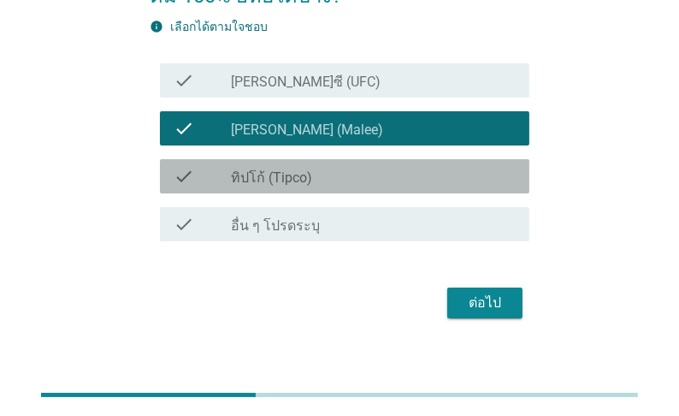
click at [278, 187] on label "ทิปโก้ (Tipco)" at bounding box center [271, 177] width 81 height 17
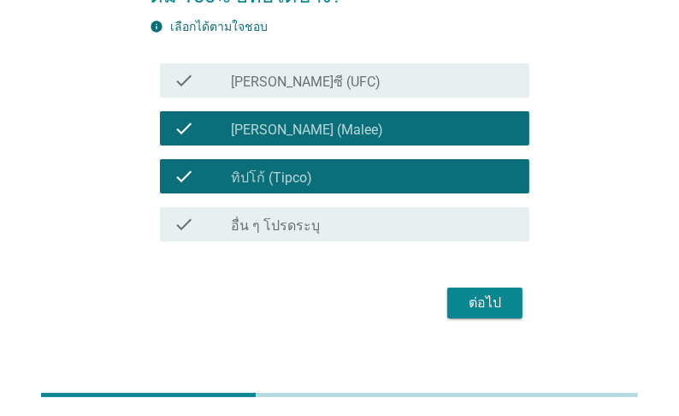
click at [477, 313] on div "ต่อไป" at bounding box center [485, 303] width 48 height 21
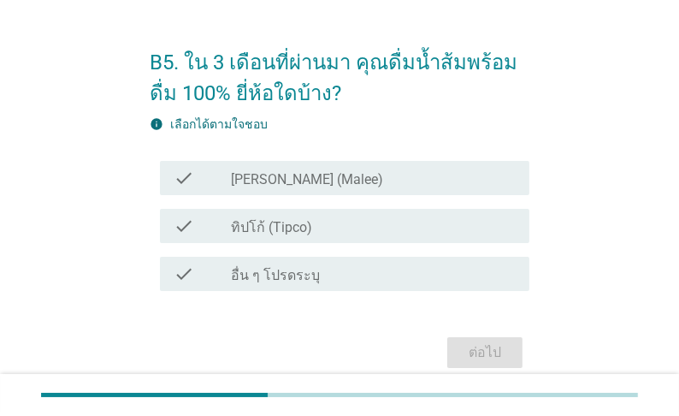
scroll to position [68, 0]
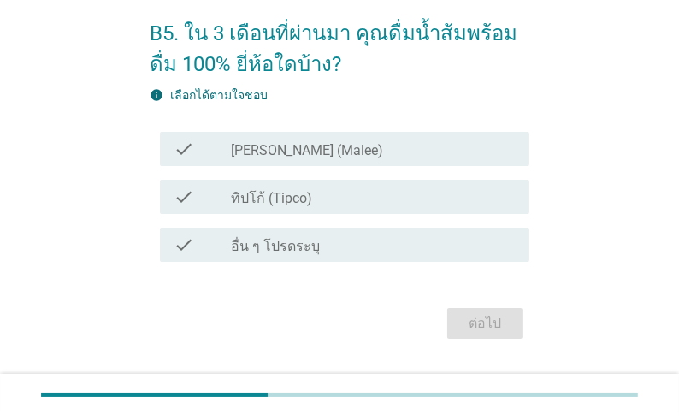
click at [290, 207] on label "ทิปโก้ (Tipco)" at bounding box center [271, 198] width 81 height 17
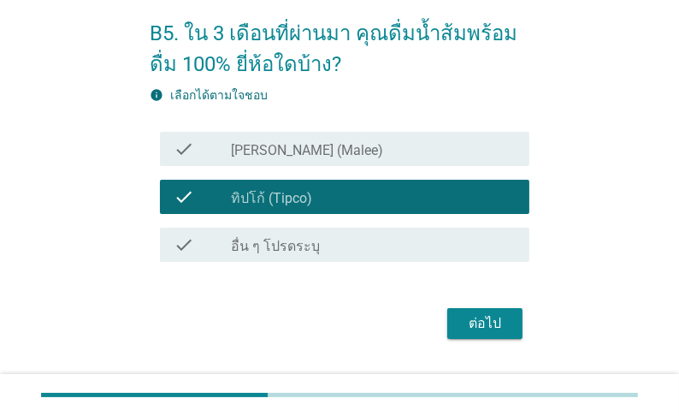
click at [290, 159] on label "[PERSON_NAME] (Malee)" at bounding box center [307, 150] width 152 height 17
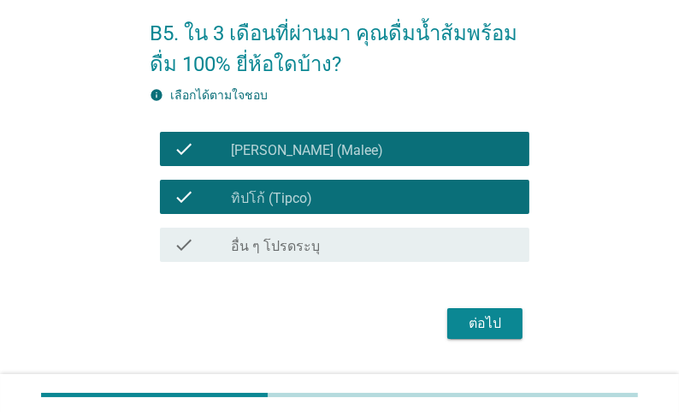
click at [491, 330] on div "ต่อไป" at bounding box center [485, 323] width 48 height 21
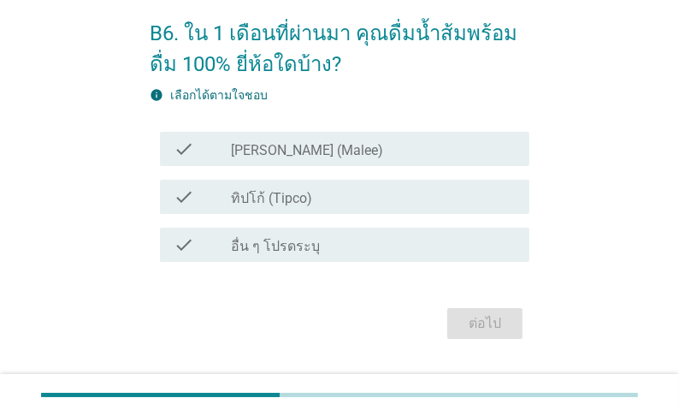
click at [287, 205] on label "ทิปโก้ (Tipco)" at bounding box center [271, 198] width 81 height 17
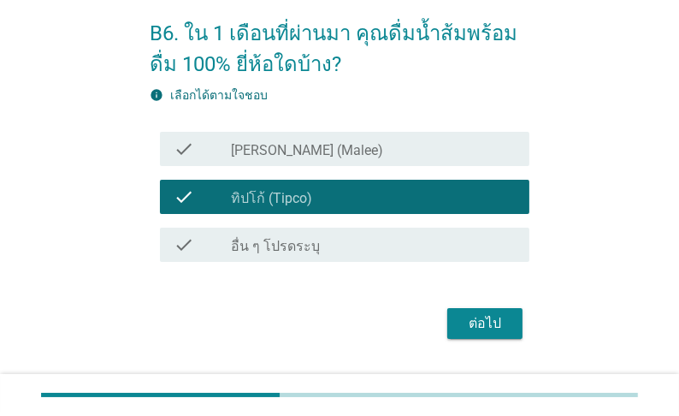
click at [501, 334] on div "ต่อไป" at bounding box center [485, 323] width 48 height 21
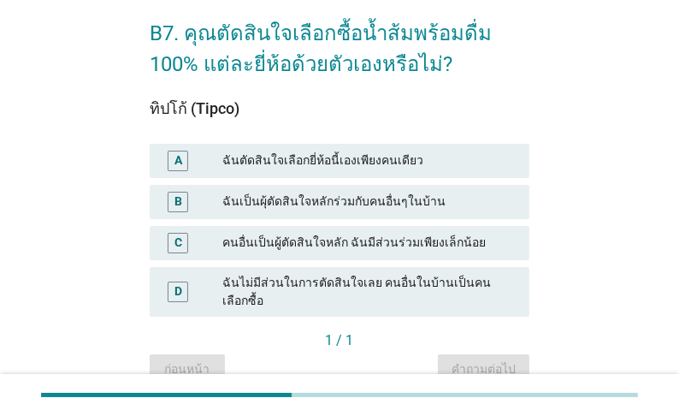
scroll to position [137, 0]
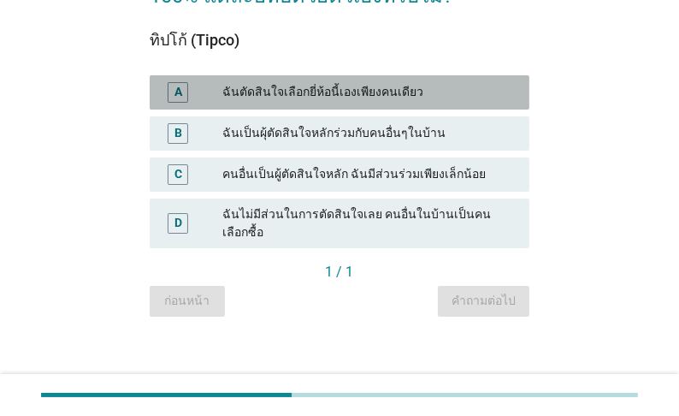
click at [335, 103] on div "ฉันตัดสินใจเลือกยี่ห้อนี้เองเพียงคนเดียว" at bounding box center [369, 92] width 294 height 21
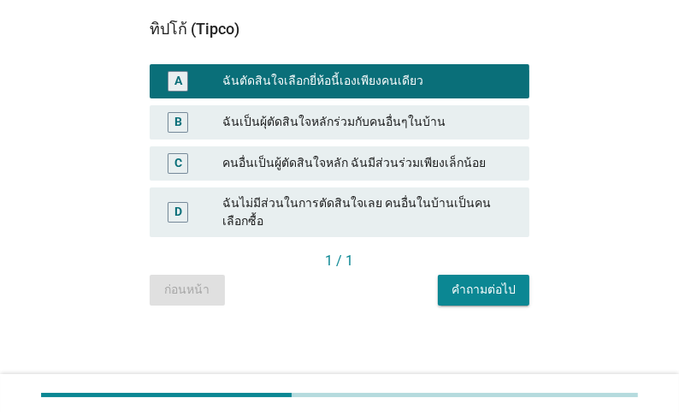
scroll to position [288, 0]
click at [498, 287] on div "คำถามต่อไป" at bounding box center [484, 290] width 64 height 18
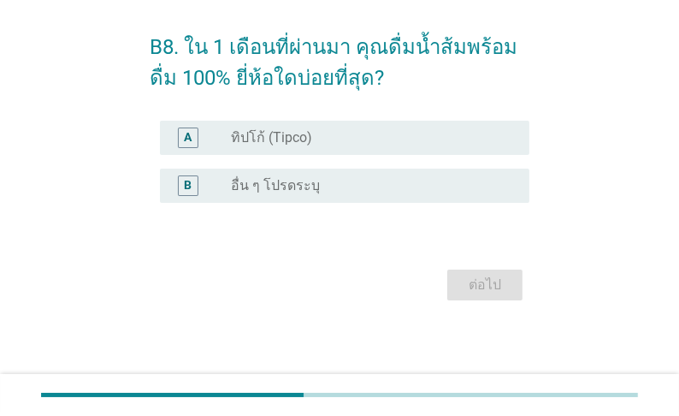
scroll to position [0, 0]
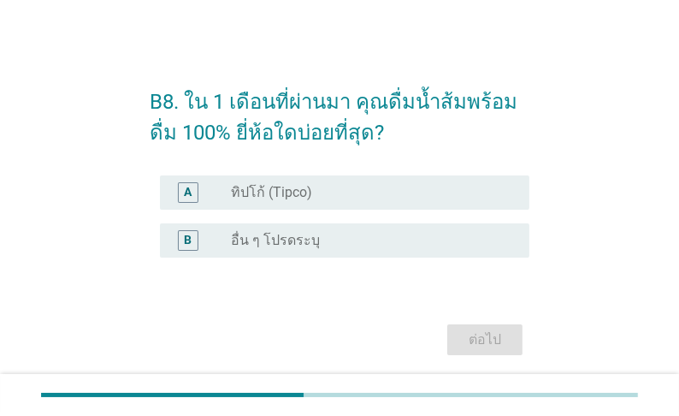
click at [308, 195] on label "ทิปโก้ (Tipco)" at bounding box center [271, 192] width 81 height 17
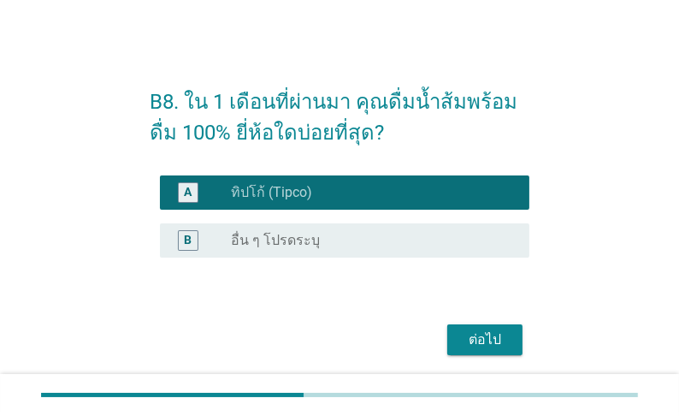
click at [483, 341] on div "ต่อไป" at bounding box center [485, 339] width 48 height 21
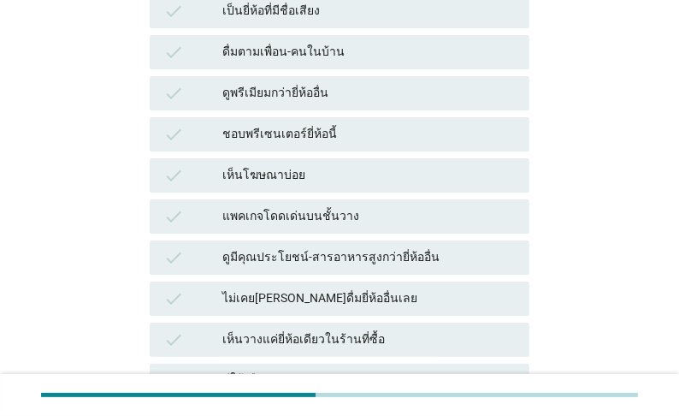
scroll to position [342, 0]
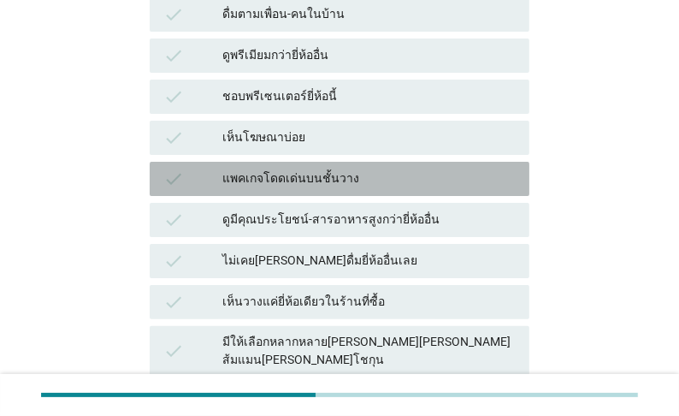
click at [413, 189] on div "แพคเกจโดดเด่นบนชั้นวาง" at bounding box center [369, 179] width 294 height 21
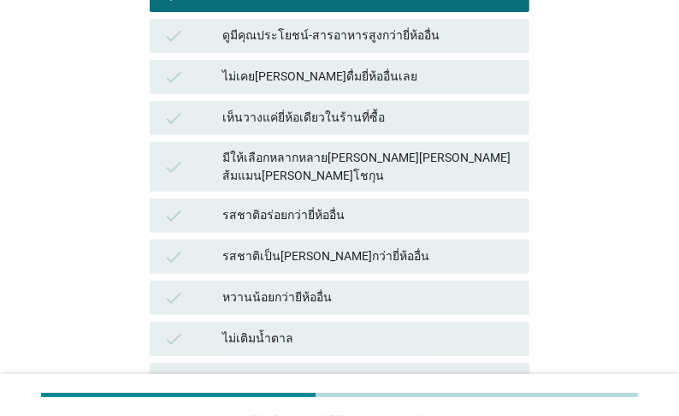
scroll to position [548, 0]
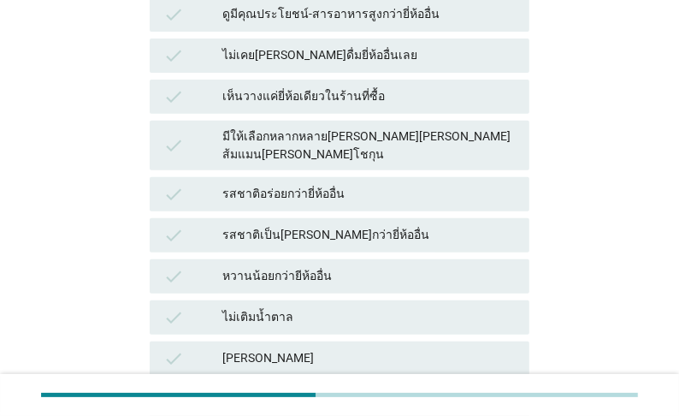
click at [406, 163] on div "มีให้เลือกหลากหลาย[PERSON_NAME][PERSON_NAME] ส้มแมน[PERSON_NAME]โชกุน" at bounding box center [369, 145] width 294 height 36
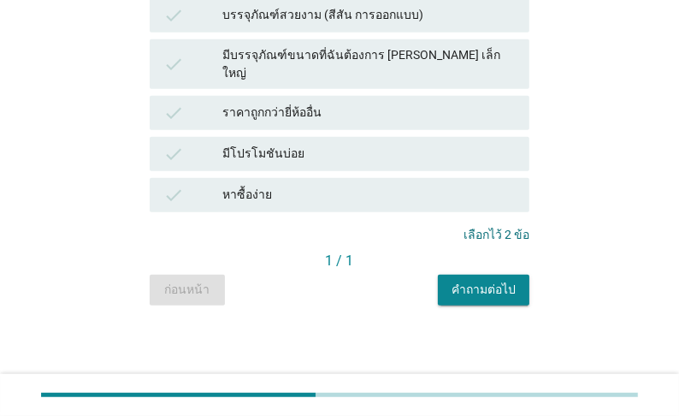
scroll to position [1095, 0]
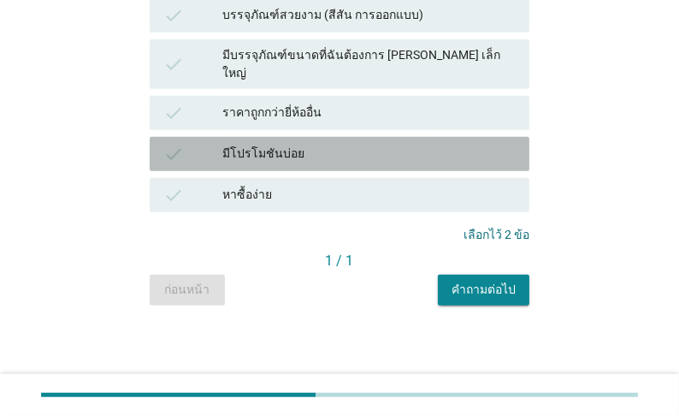
click at [268, 164] on div "มีโปรโมชันบ่อย" at bounding box center [369, 154] width 294 height 21
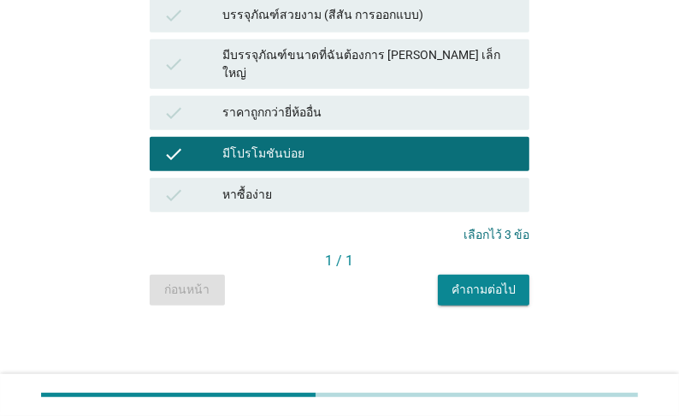
click at [255, 205] on div "หาซื้อง่าย" at bounding box center [369, 195] width 294 height 21
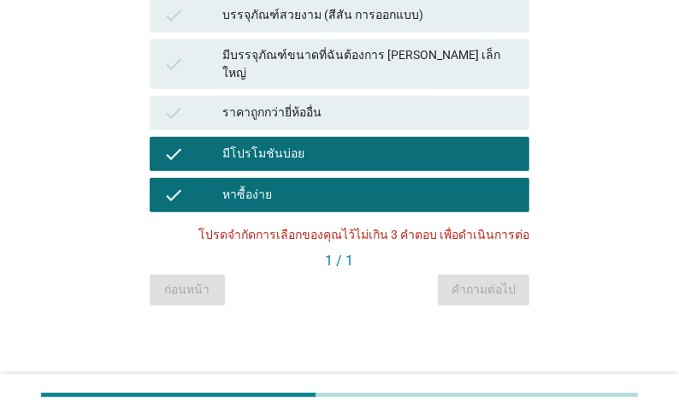
click at [372, 205] on div "หาซื้อง่าย" at bounding box center [369, 195] width 294 height 21
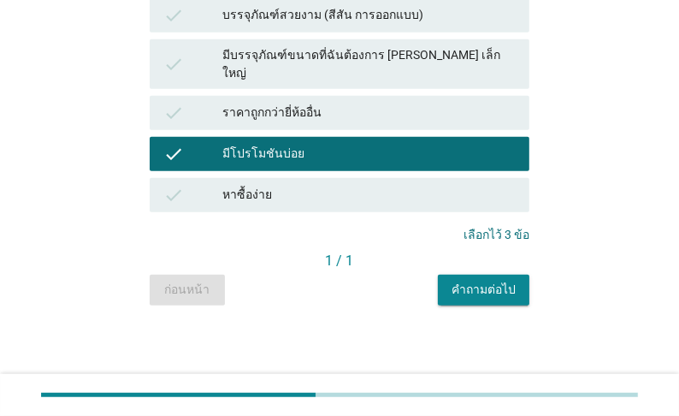
scroll to position [1170, 0]
click at [493, 288] on div "คำถามต่อไป" at bounding box center [484, 290] width 64 height 18
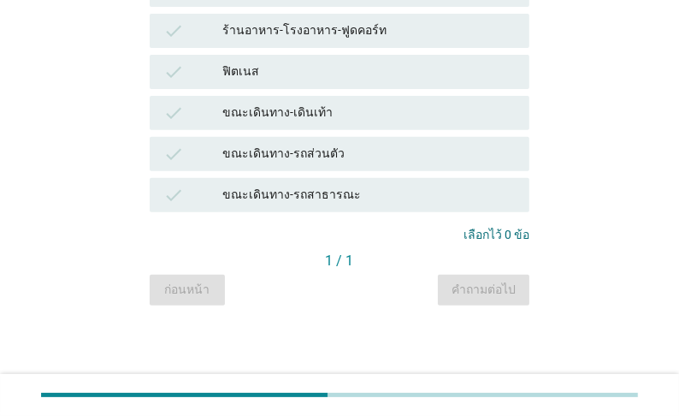
scroll to position [0, 0]
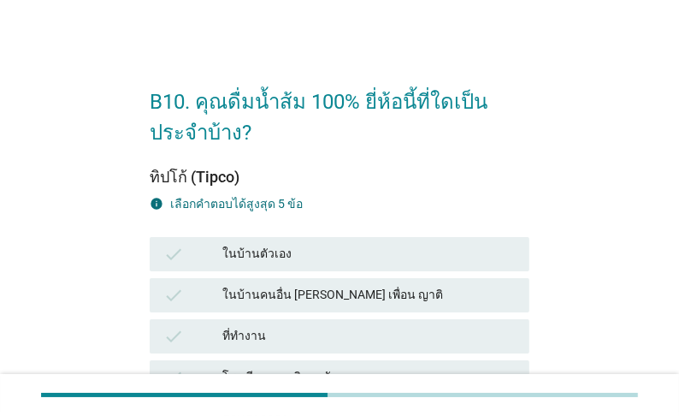
click at [258, 264] on div "ในบ้านตัวเอง" at bounding box center [369, 254] width 294 height 21
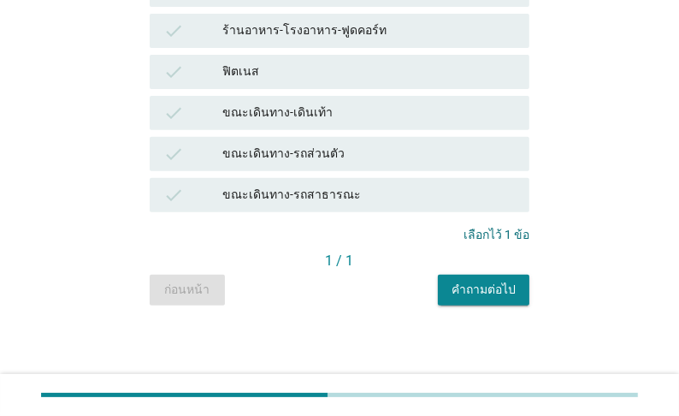
scroll to position [636, 0]
click at [484, 298] on div "คำถามต่อไป" at bounding box center [484, 290] width 64 height 18
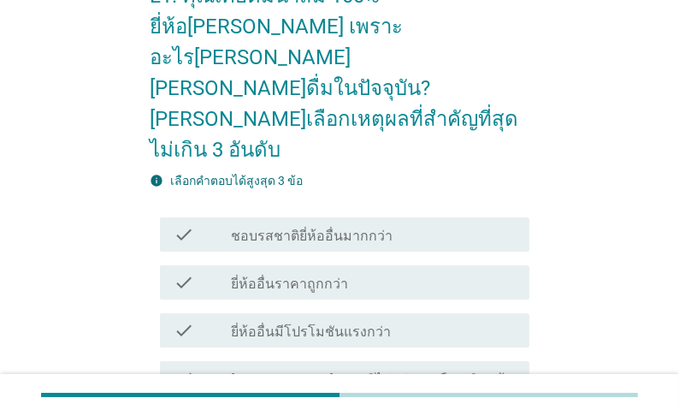
scroll to position [137, 0]
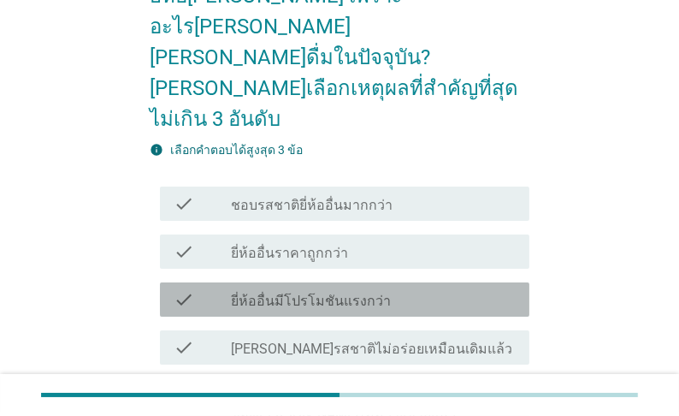
click at [391, 293] on label "ยี่ห้ออื่นมีโปรโมชันแรงกว่า" at bounding box center [311, 301] width 160 height 17
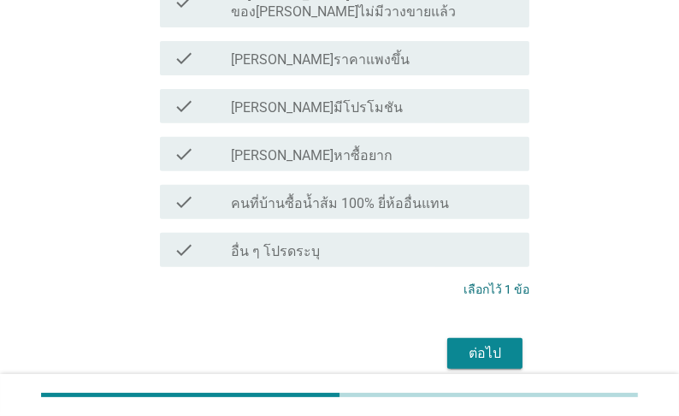
scroll to position [548, 0]
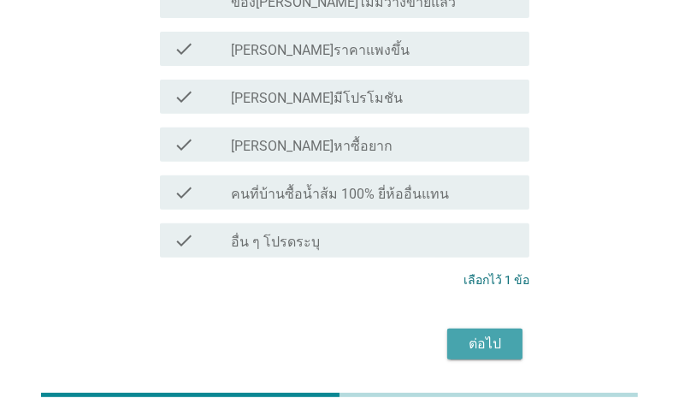
click at [483, 334] on div "ต่อไป" at bounding box center [485, 344] width 48 height 21
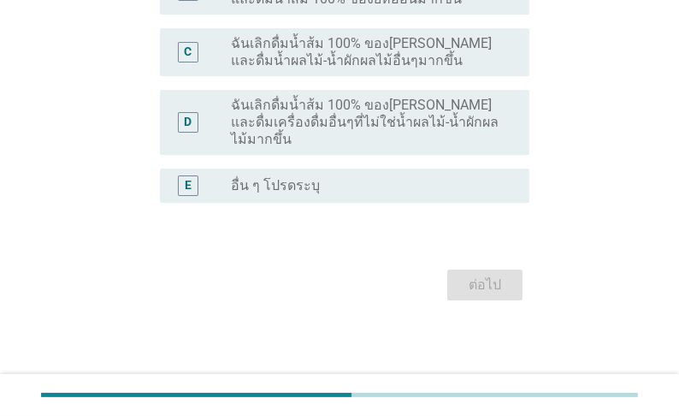
scroll to position [321, 0]
click at [347, 195] on div "radio_button_unchecked อื่น ๆ โปรดระบุ" at bounding box center [373, 185] width 285 height 21
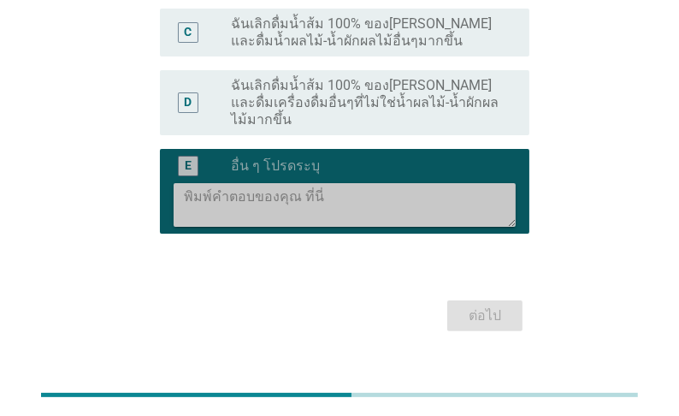
click at [339, 227] on textarea at bounding box center [350, 205] width 332 height 44
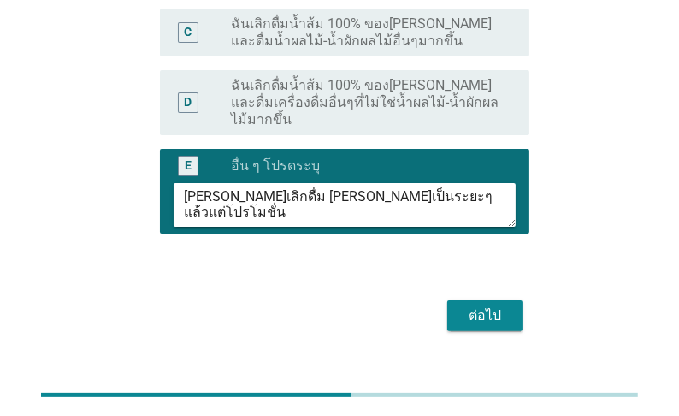
type textarea "[PERSON_NAME]เลิกดื่ม [PERSON_NAME]เป็นระยะๆ แล้วแต่โปรโมชั่น"
click at [477, 326] on div "ต่อไป" at bounding box center [485, 315] width 48 height 21
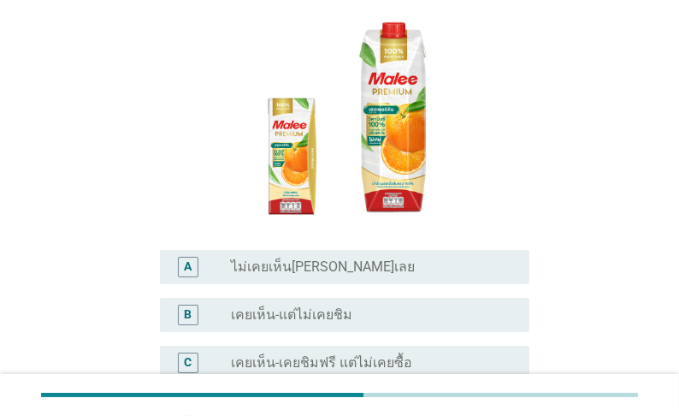
scroll to position [137, 0]
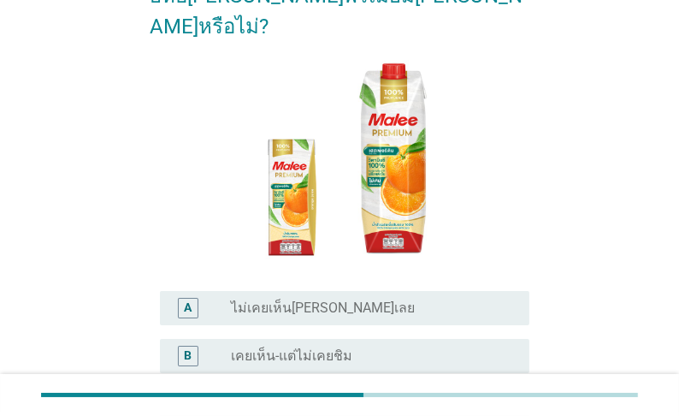
click at [341, 299] on label "ไม่เคยเห็น[PERSON_NAME]เลย" at bounding box center [323, 307] width 184 height 17
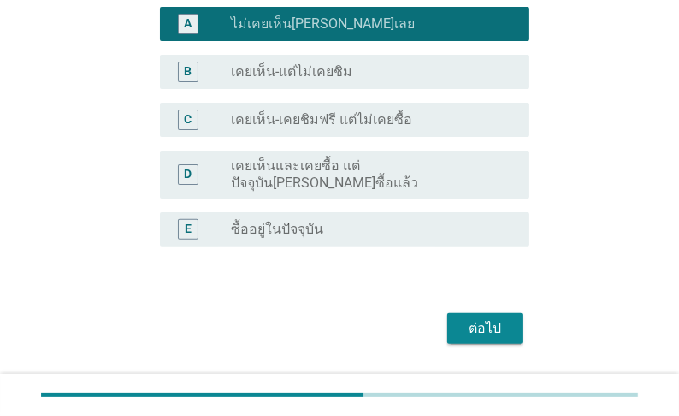
scroll to position [433, 0]
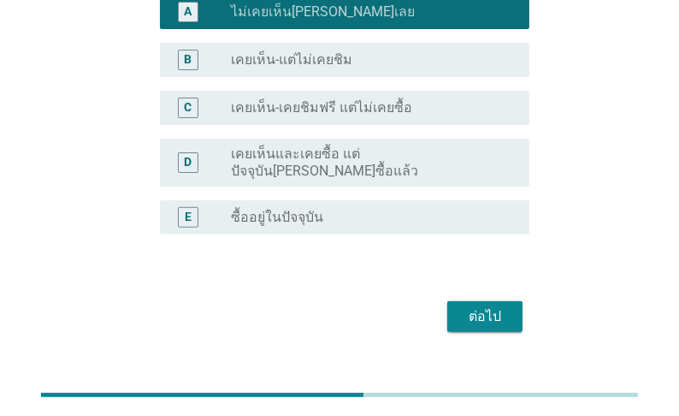
click at [477, 306] on div "ต่อไป" at bounding box center [485, 316] width 48 height 21
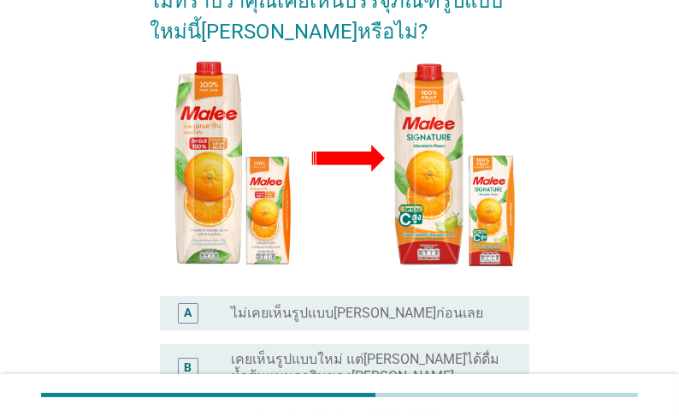
scroll to position [411, 0]
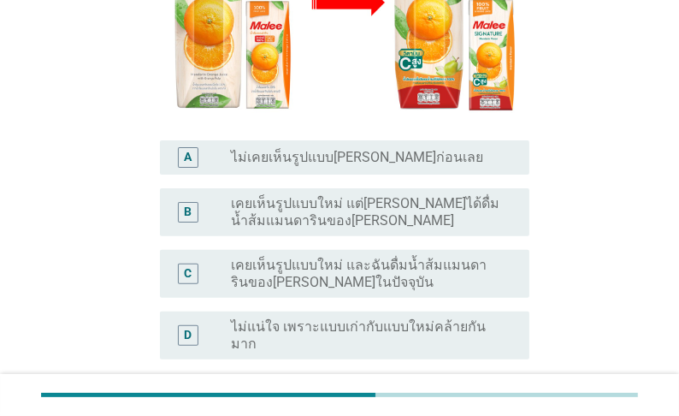
click at [400, 318] on label "ไม่แน่ใจ เพราะแบบเก่ากับแบบใหม่คล้ายกันมาก" at bounding box center [366, 335] width 271 height 34
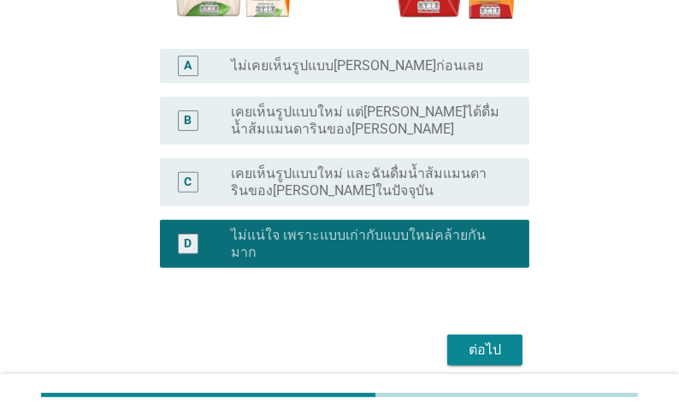
scroll to position [505, 0]
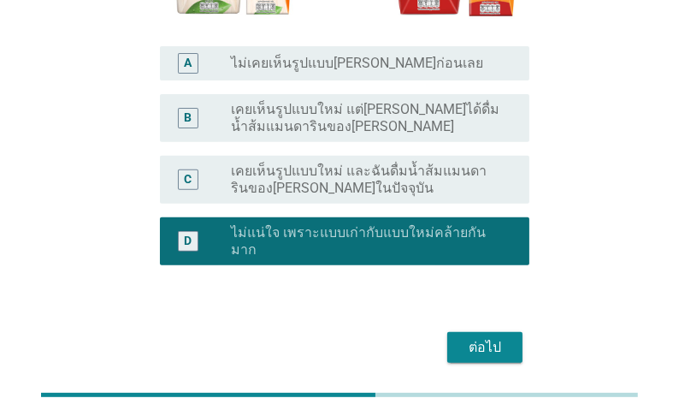
click at [489, 337] on div "ต่อไป" at bounding box center [485, 347] width 48 height 21
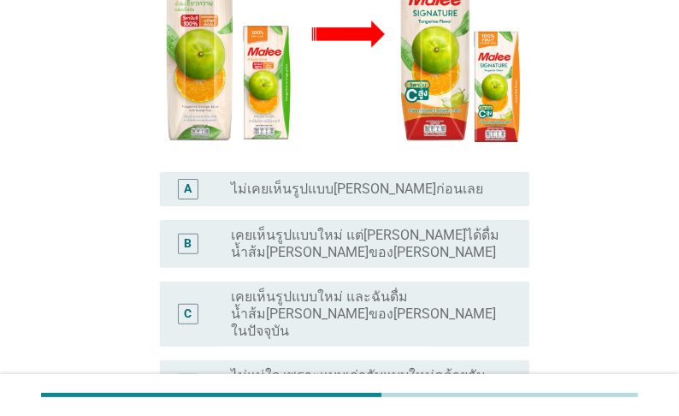
scroll to position [411, 0]
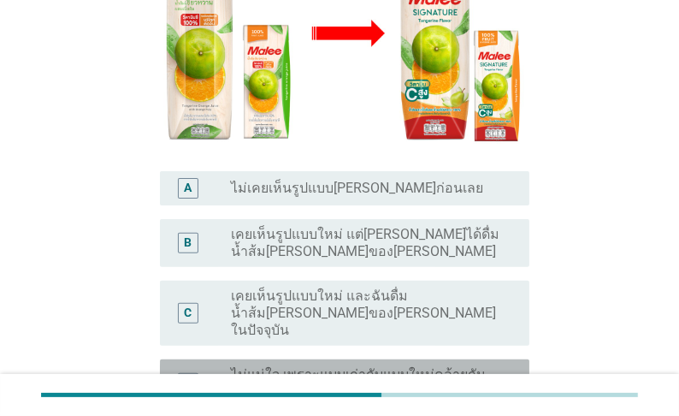
click at [197, 373] on div "D" at bounding box center [188, 383] width 21 height 21
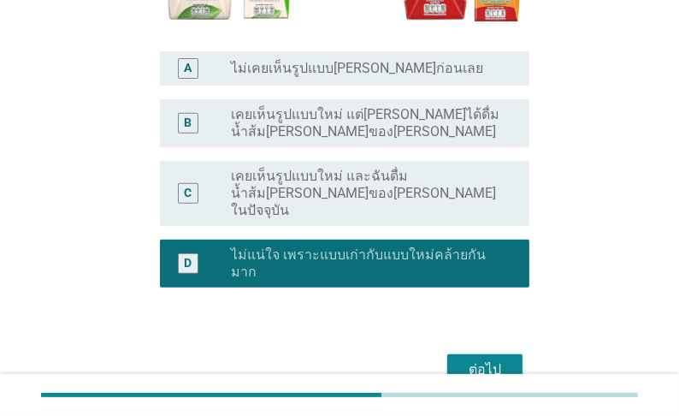
scroll to position [536, 0]
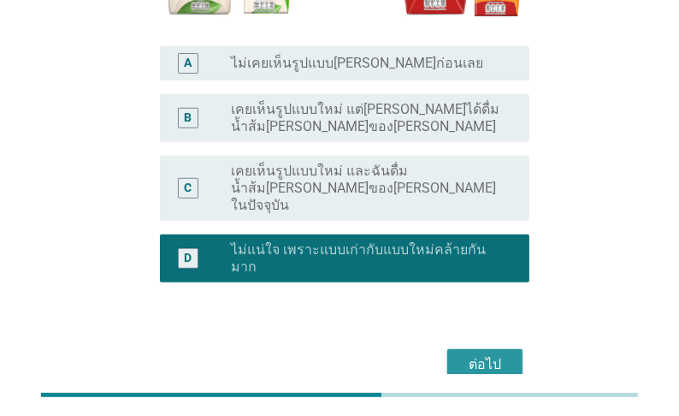
click at [471, 354] on div "ต่อไป" at bounding box center [485, 364] width 48 height 21
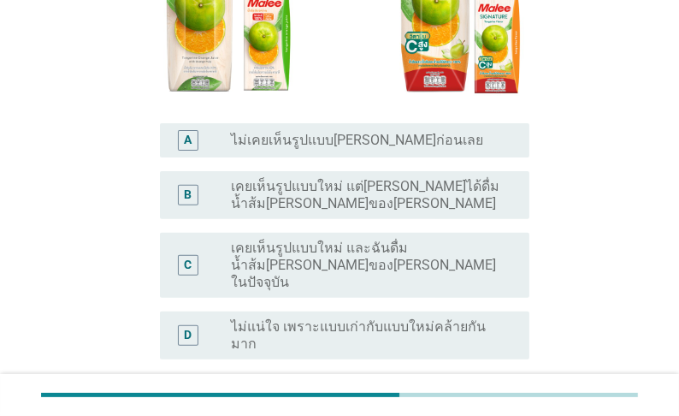
scroll to position [479, 0]
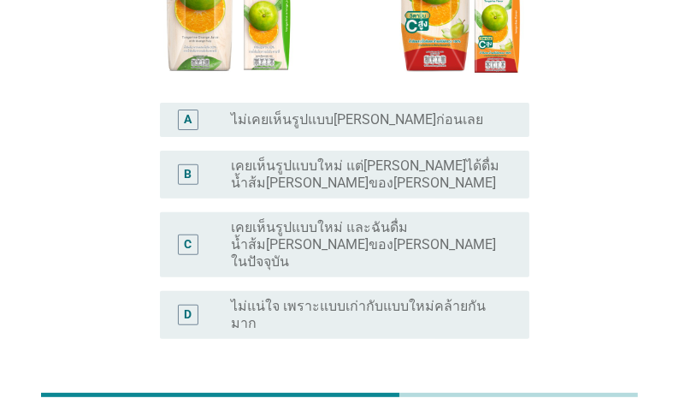
click at [210, 298] on div "D" at bounding box center [202, 315] width 57 height 34
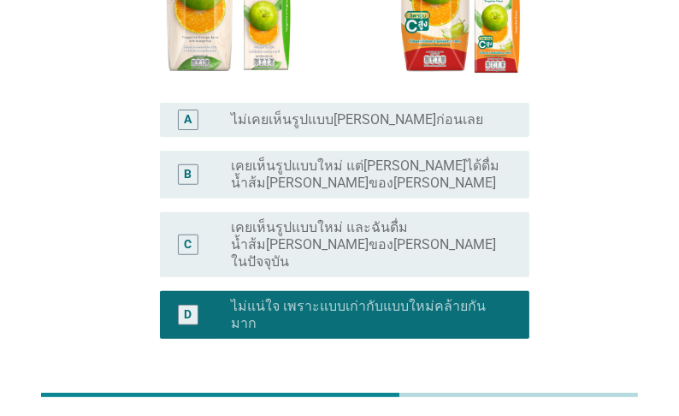
click at [467, 411] on div "ต่อไป" at bounding box center [485, 421] width 48 height 21
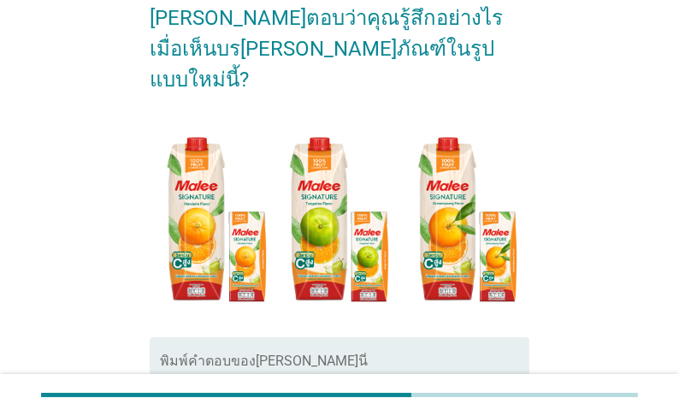
scroll to position [205, 0]
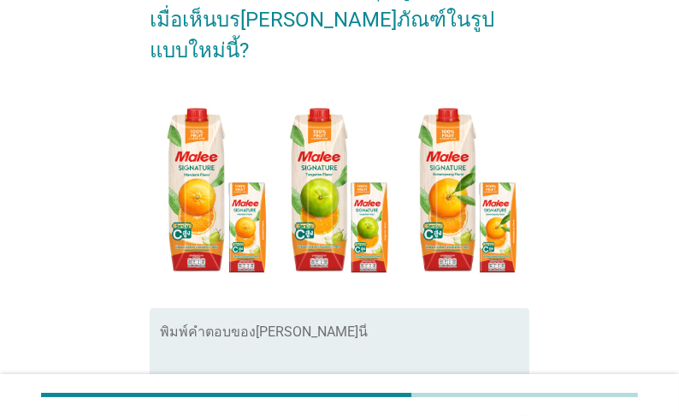
click at [284, 308] on div "พิมพ์คำตอบของ[PERSON_NAME]นี่" at bounding box center [345, 363] width 370 height 110
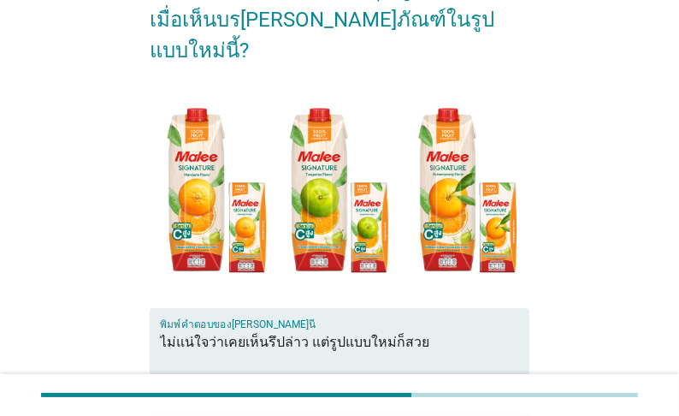
click at [504, 329] on textarea "ไม่แน่ใจว่าเคยเห็นรึปล่าว แต่รูปแบบใหม่ก็สวย" at bounding box center [345, 374] width 370 height 90
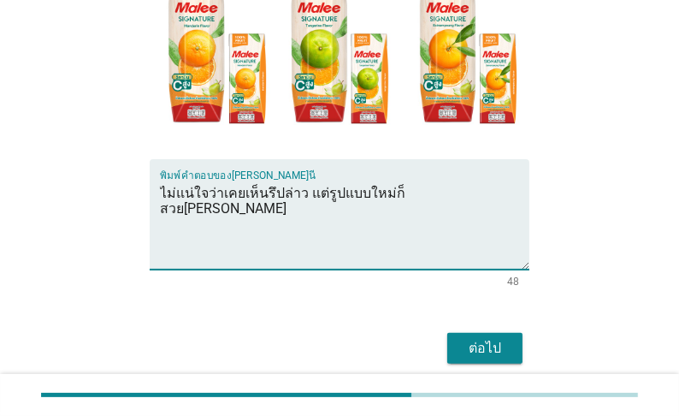
scroll to position [364, 0]
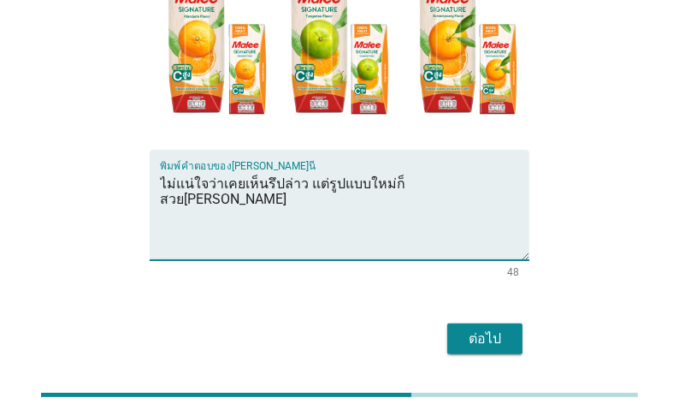
type textarea "ไม่แน่ใจว่าเคยเห็นรึปล่าว แต่รูปแบบใหม่ก็สวย[PERSON_NAME]"
click at [501, 329] on div "ต่อไป" at bounding box center [485, 339] width 48 height 21
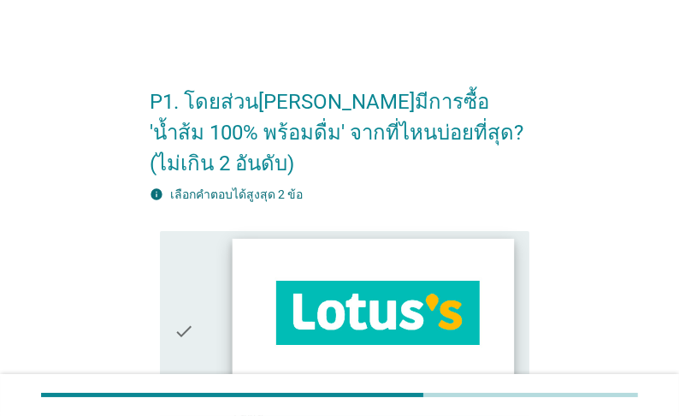
scroll to position [68, 0]
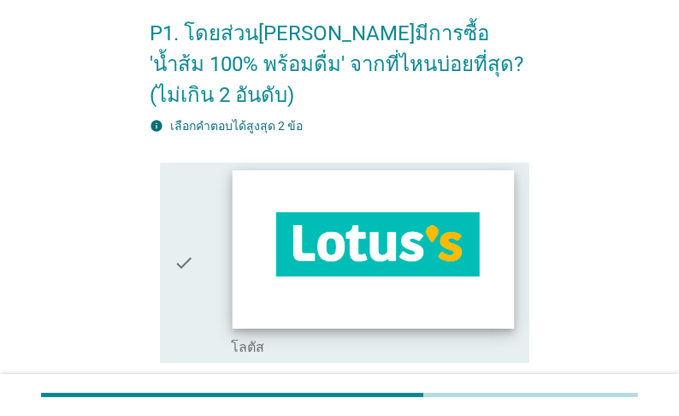
click at [371, 264] on img at bounding box center [373, 248] width 282 height 159
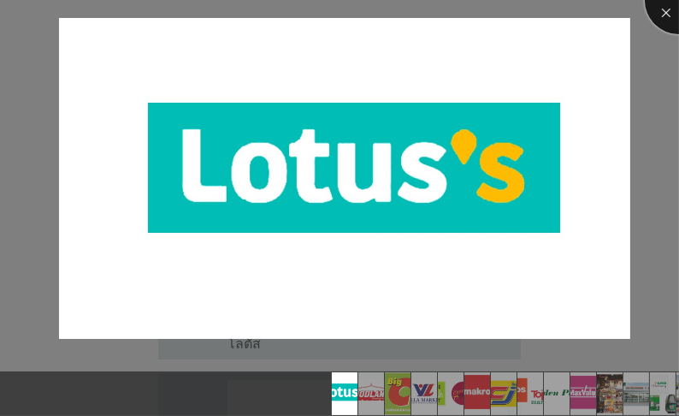
click at [661, 9] on div at bounding box center [679, 0] width 68 height 68
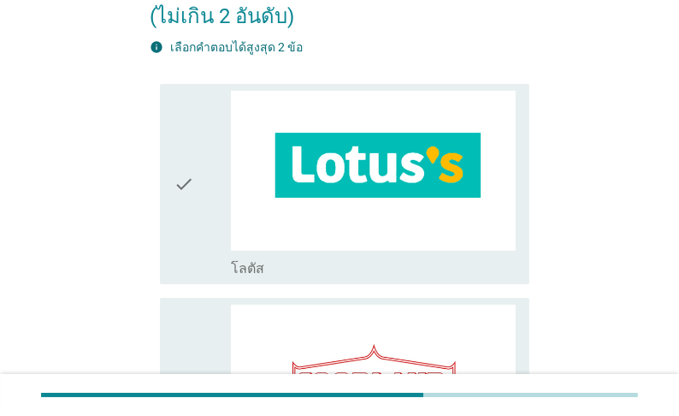
scroll to position [205, 0]
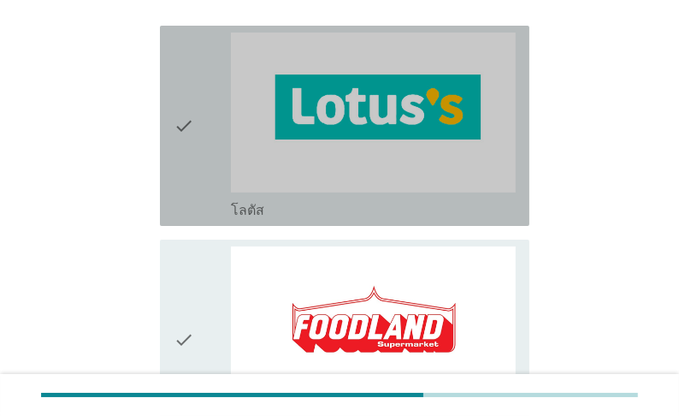
click at [351, 219] on div "check_box_outline_blank โลตัส" at bounding box center [373, 209] width 285 height 21
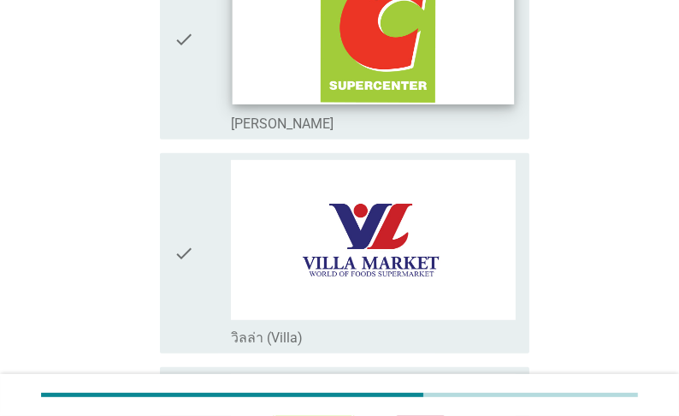
scroll to position [753, 0]
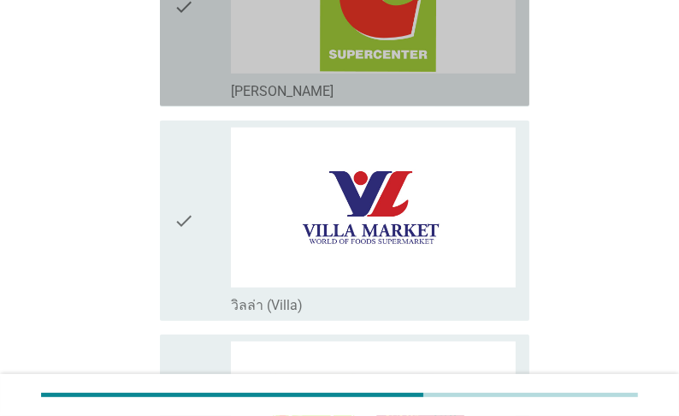
click at [326, 100] on div "check_box_outline_blank [PERSON_NAME]" at bounding box center [373, 90] width 285 height 21
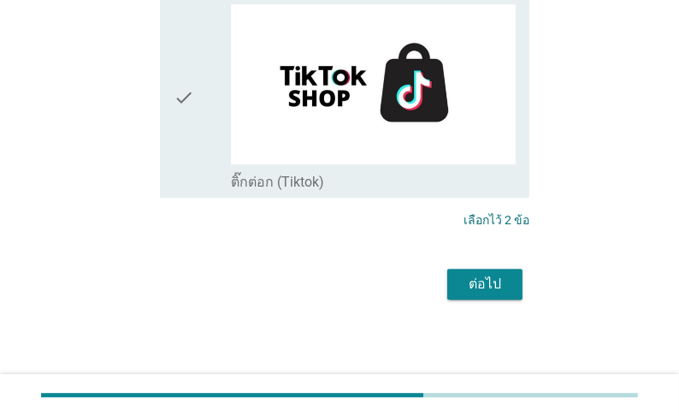
scroll to position [4113, 0]
click at [486, 280] on div "ต่อไป" at bounding box center [485, 284] width 48 height 21
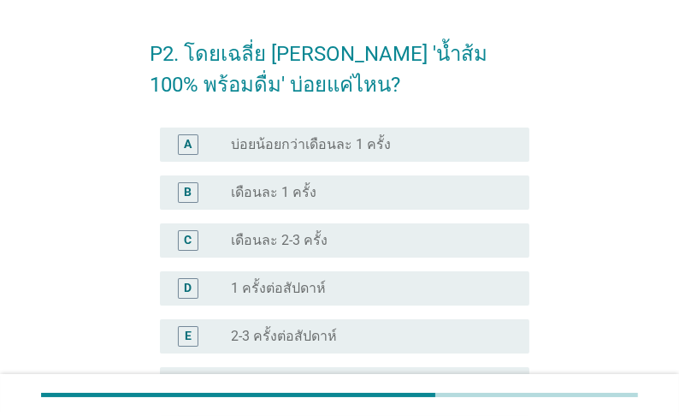
scroll to position [68, 0]
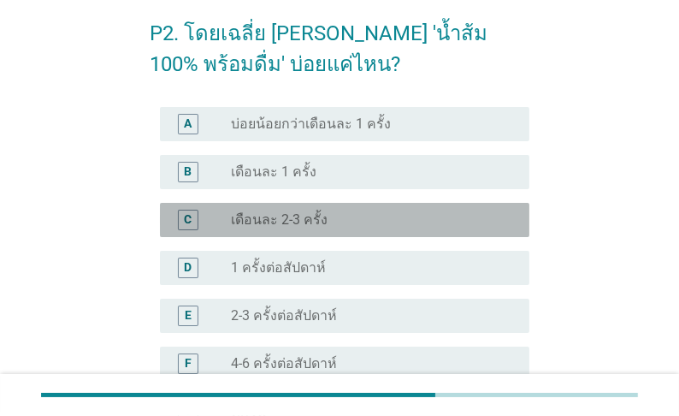
click at [313, 223] on label "เดือนละ 2-3 ครั้ง" at bounding box center [279, 219] width 97 height 17
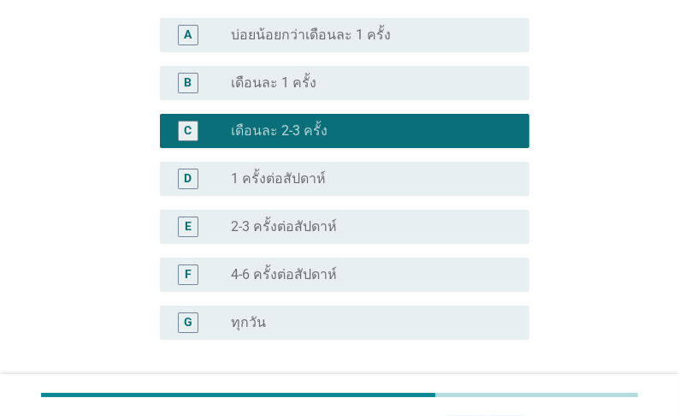
scroll to position [137, 0]
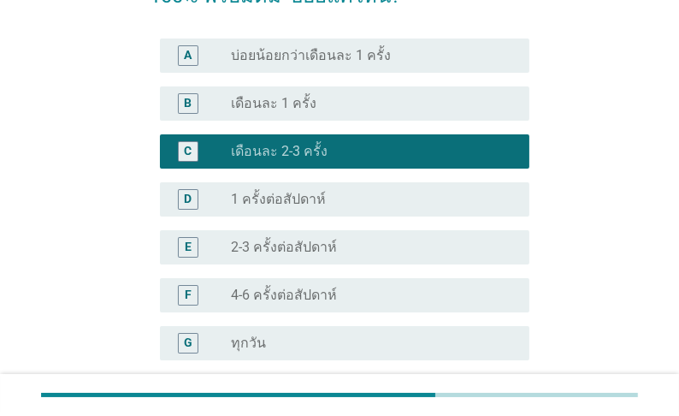
click at [317, 106] on label "เดือนละ 1 ครั้ง" at bounding box center [274, 103] width 86 height 17
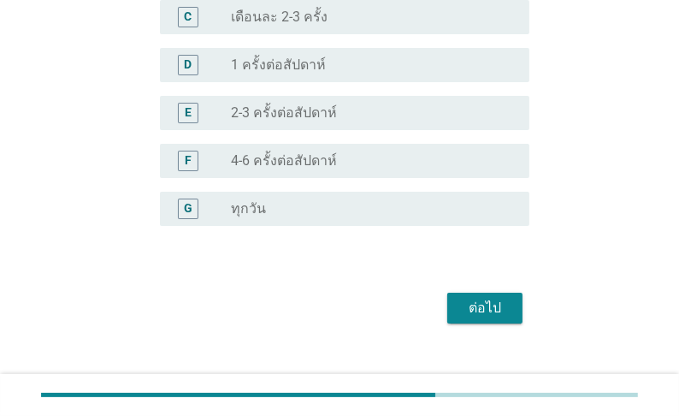
scroll to position [274, 0]
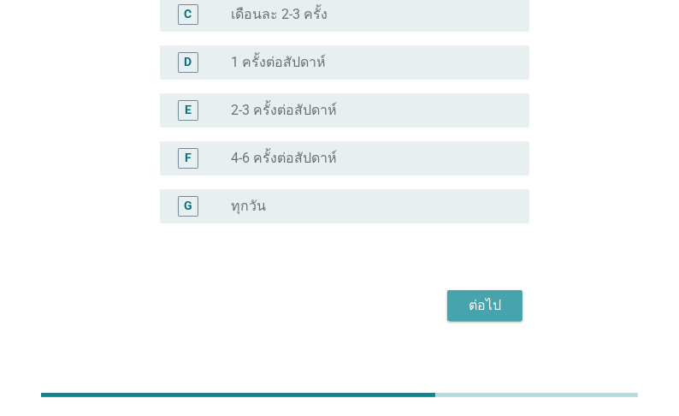
click at [494, 303] on div "ต่อไป" at bounding box center [485, 305] width 48 height 21
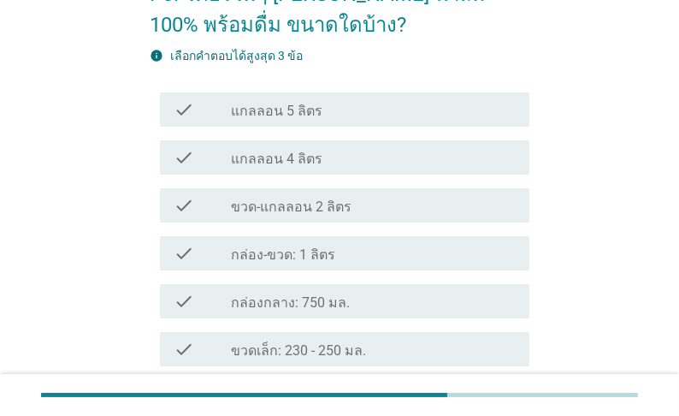
scroll to position [137, 0]
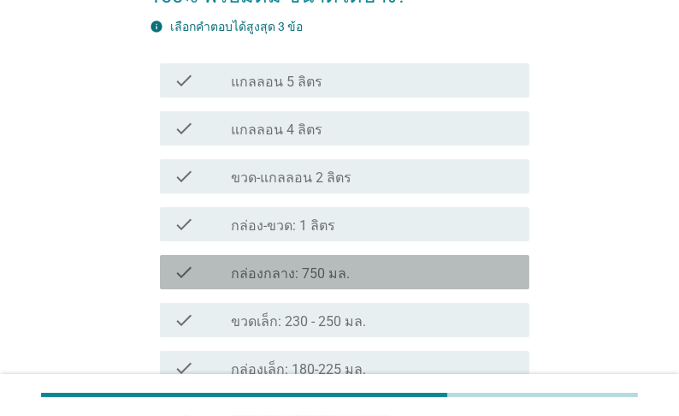
click at [264, 282] on label "กล่องกลาง: 750 มล." at bounding box center [290, 273] width 119 height 17
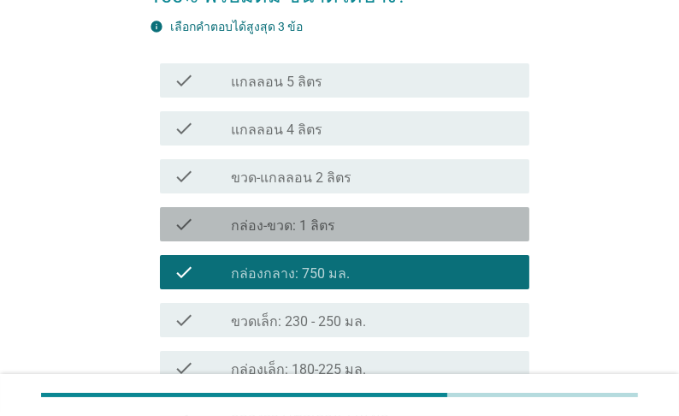
click at [194, 231] on icon "check" at bounding box center [184, 224] width 21 height 21
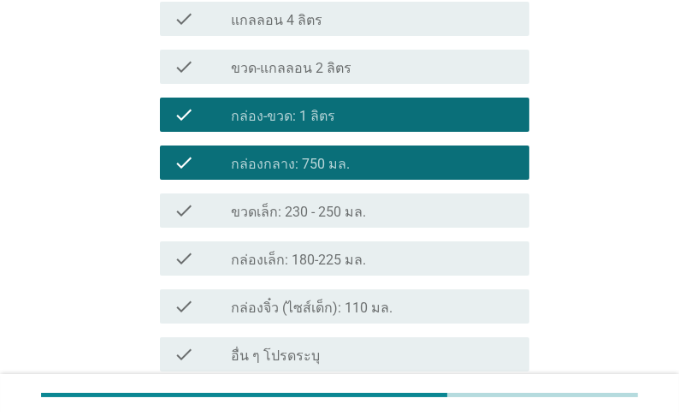
scroll to position [274, 0]
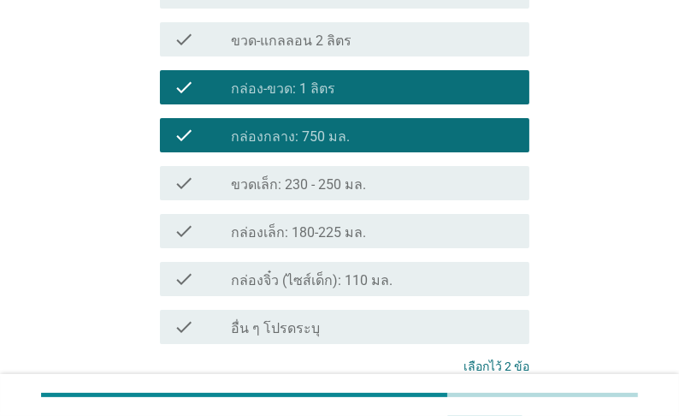
click at [174, 241] on icon "check" at bounding box center [184, 231] width 21 height 21
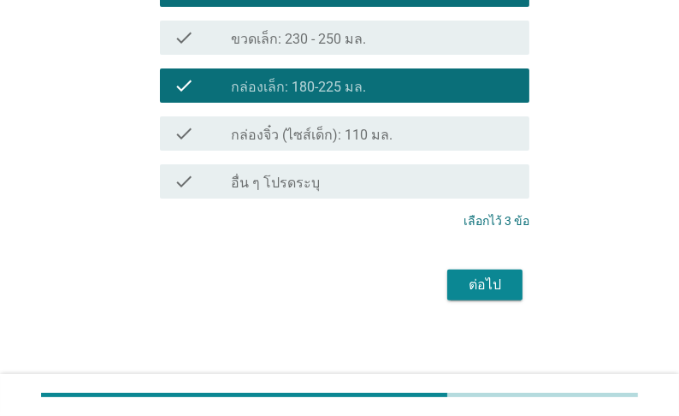
scroll to position [439, 0]
click at [490, 283] on div "ต่อไป" at bounding box center [485, 285] width 48 height 21
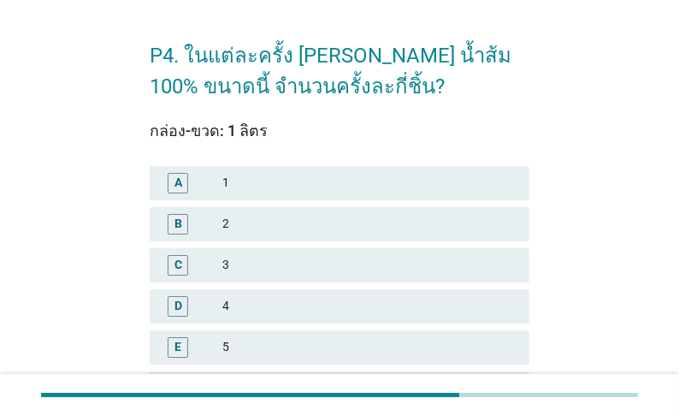
scroll to position [68, 0]
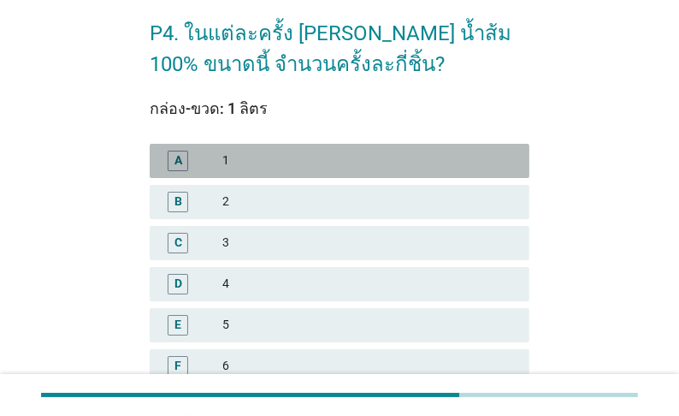
click at [175, 169] on div "A" at bounding box center [179, 160] width 8 height 18
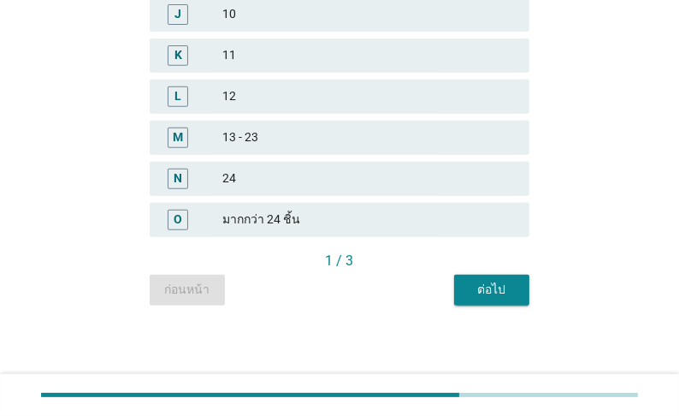
scroll to position [712, 0]
click at [489, 289] on div "ต่อไป" at bounding box center [492, 290] width 48 height 18
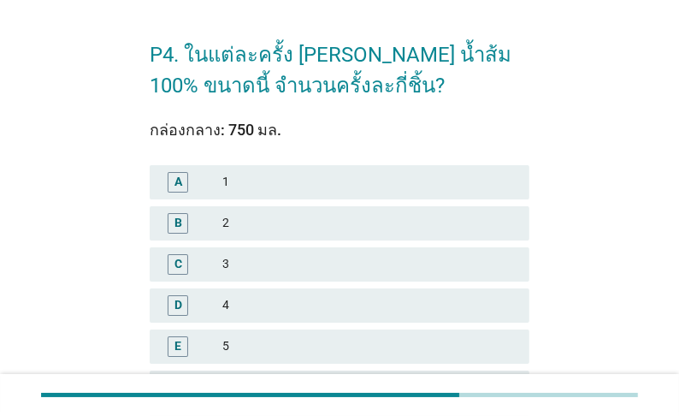
scroll to position [68, 0]
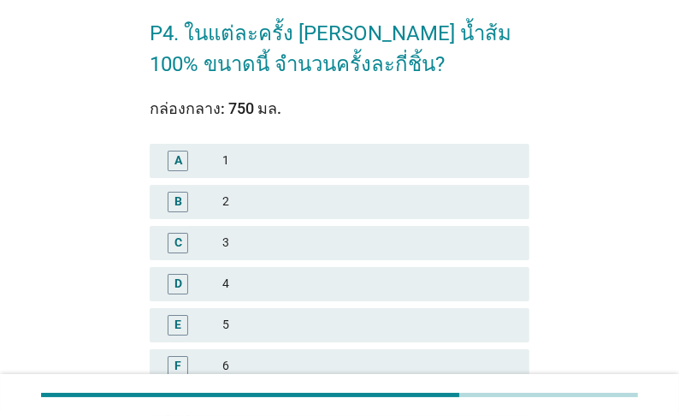
click at [179, 167] on div "A" at bounding box center [179, 160] width 8 height 18
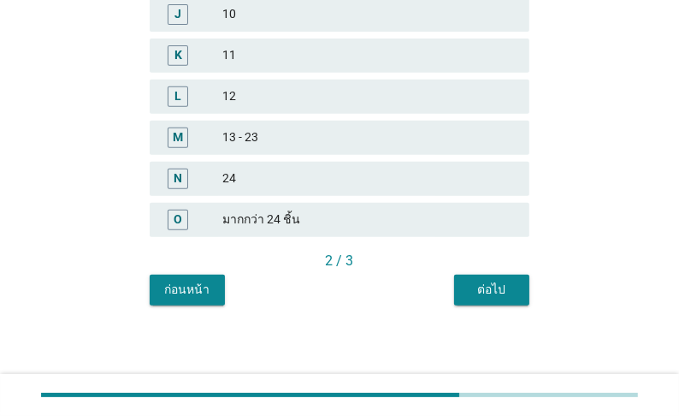
scroll to position [685, 0]
click at [519, 305] on button "ต่อไป" at bounding box center [491, 290] width 75 height 31
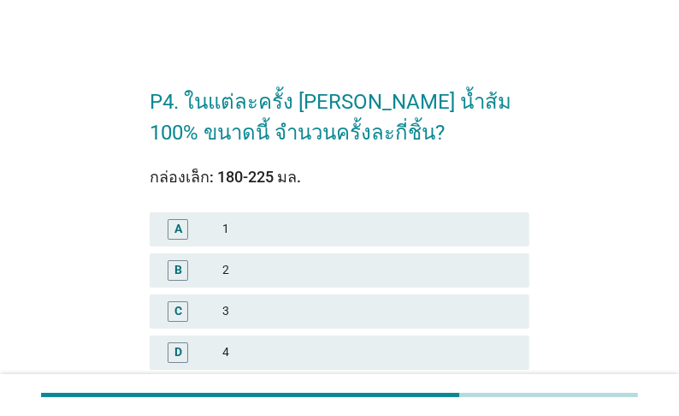
scroll to position [68, 0]
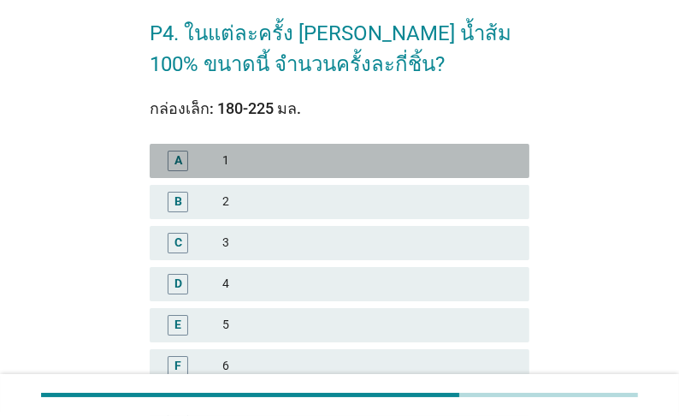
click at [175, 164] on div "A" at bounding box center [179, 160] width 8 height 18
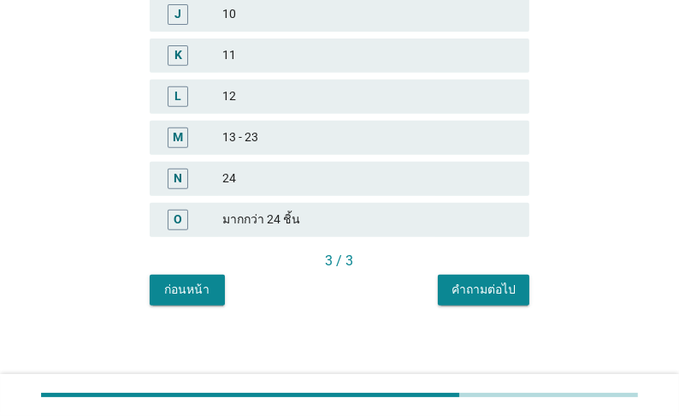
scroll to position [712, 0]
click at [495, 287] on div "คำถามต่อไป" at bounding box center [484, 290] width 64 height 18
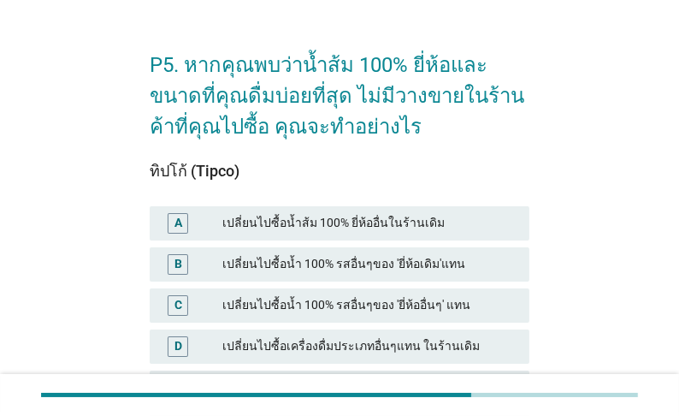
scroll to position [68, 0]
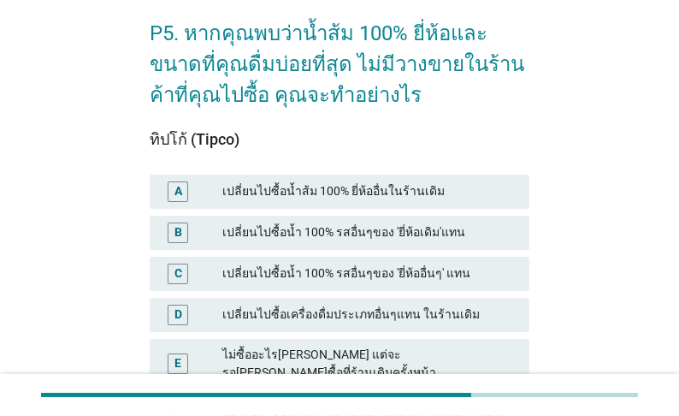
click at [175, 200] on div "A" at bounding box center [179, 191] width 8 height 18
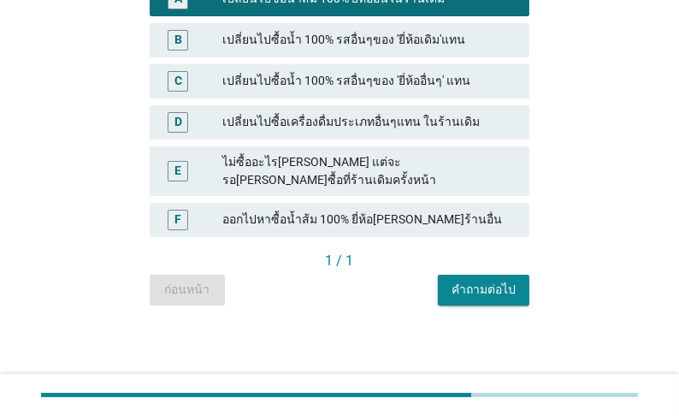
scroll to position [473, 0]
click at [455, 290] on div "คำถามต่อไป" at bounding box center [484, 290] width 64 height 18
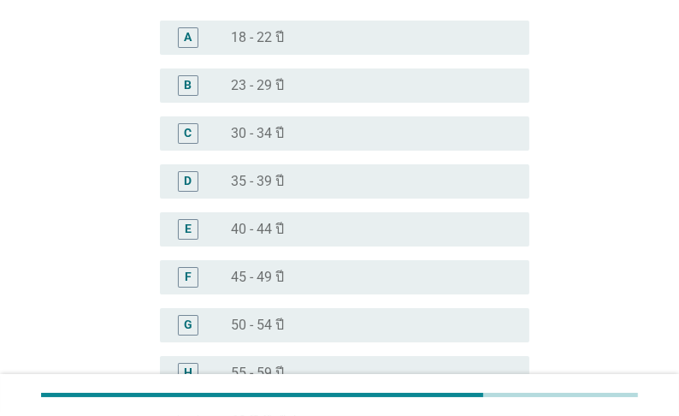
scroll to position [137, 0]
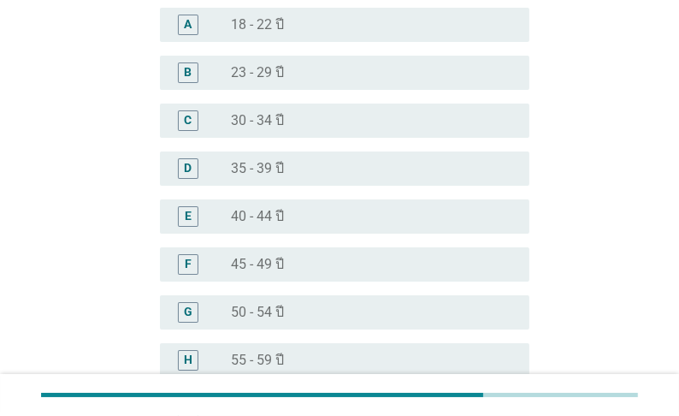
click at [284, 263] on label "45 - 49 ปี" at bounding box center [257, 264] width 53 height 17
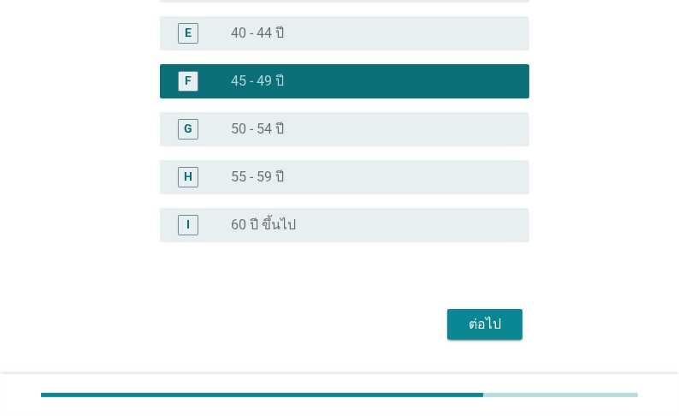
scroll to position [342, 0]
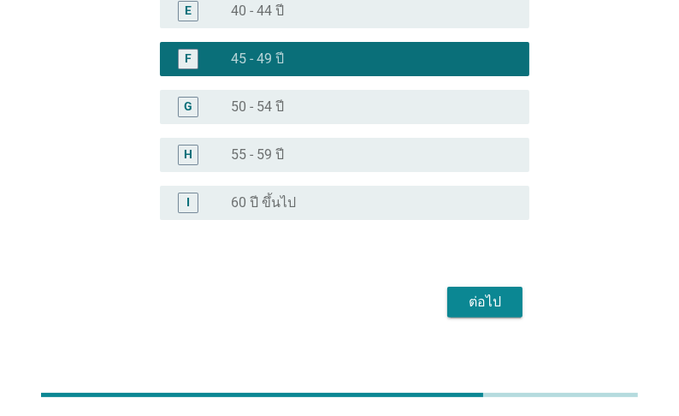
click at [479, 300] on div "ต่อไป" at bounding box center [485, 302] width 48 height 21
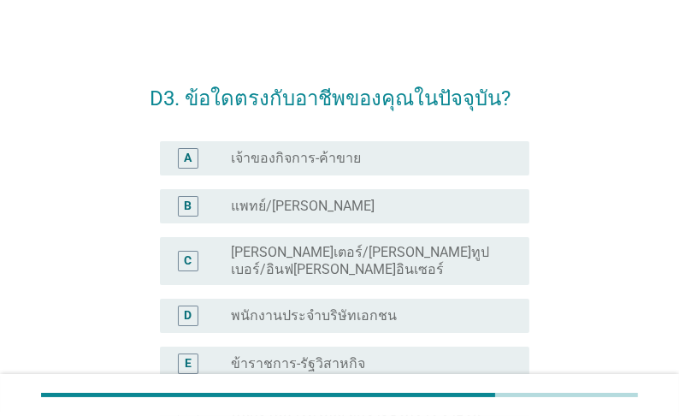
scroll to position [0, 0]
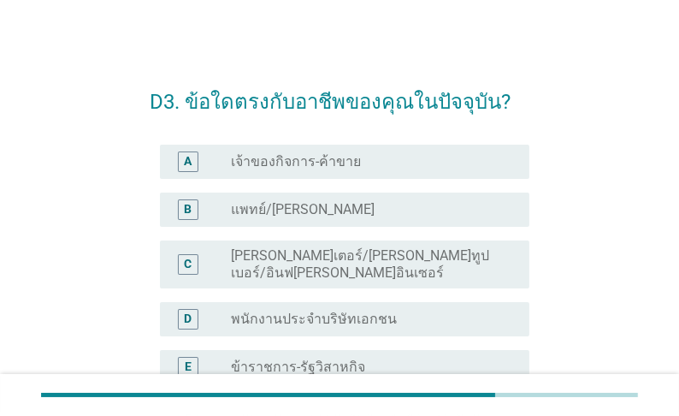
click at [361, 159] on label "เจ้าของกิจการ-ค้าขาย" at bounding box center [296, 161] width 130 height 17
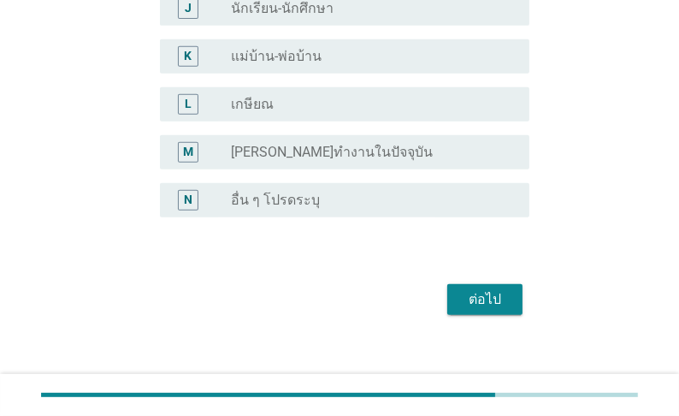
scroll to position [616, 0]
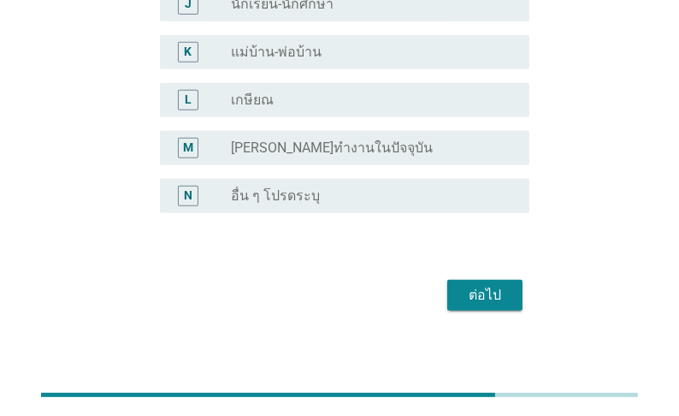
click at [492, 305] on div "ต่อไป" at bounding box center [485, 295] width 48 height 21
